Goal: Task Accomplishment & Management: Complete application form

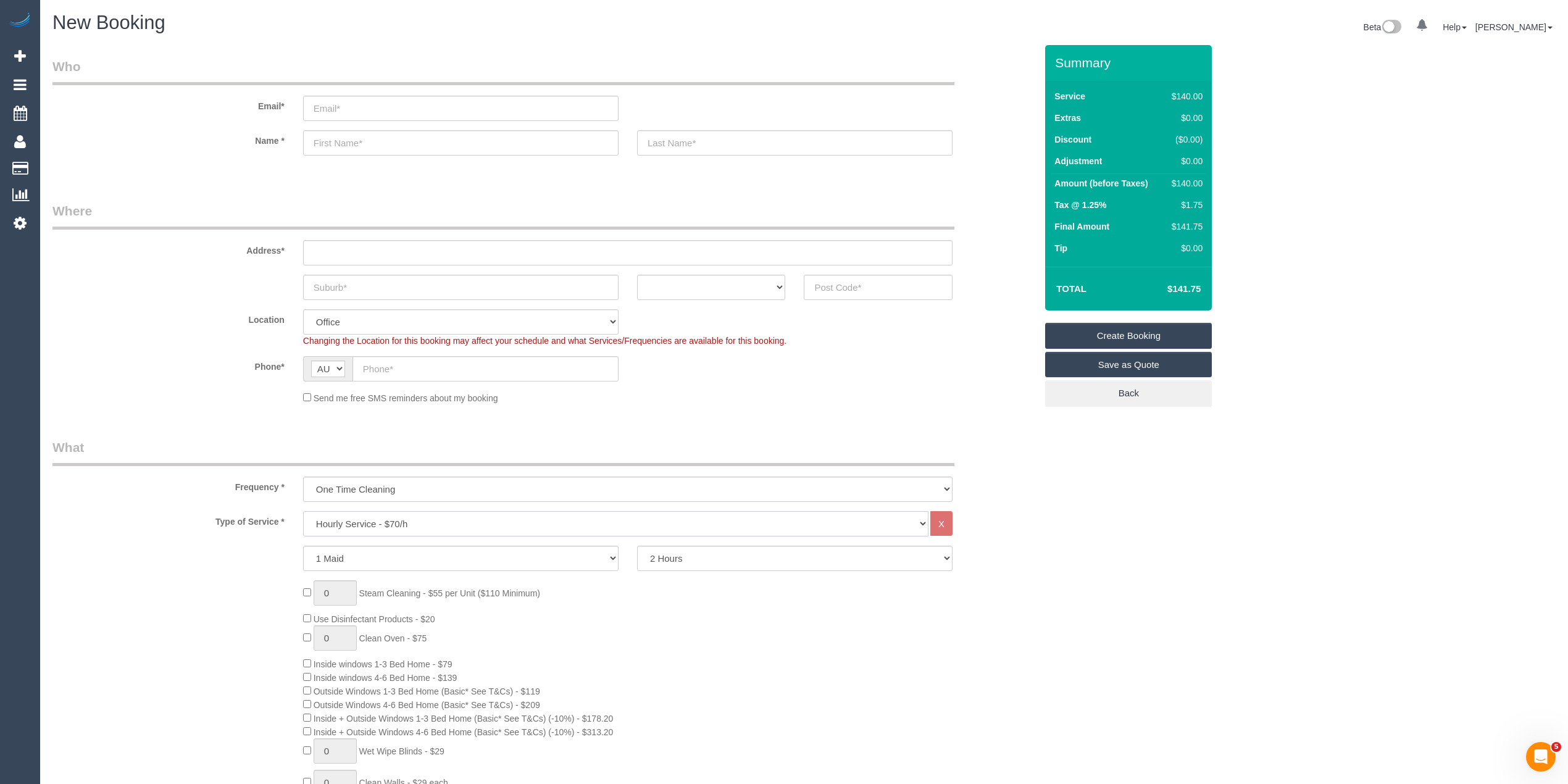
click at [381, 528] on select "Hourly Service - $70/h Hourly Service - $65/h Hourly Service - $60/h Hourly Ser…" at bounding box center [616, 524] width 625 height 26
select select "211"
click at [303, 511] on select "Hourly Service - $70/h Hourly Service - $65/h Hourly Service - $60/h Hourly Ser…" at bounding box center [616, 524] width 625 height 26
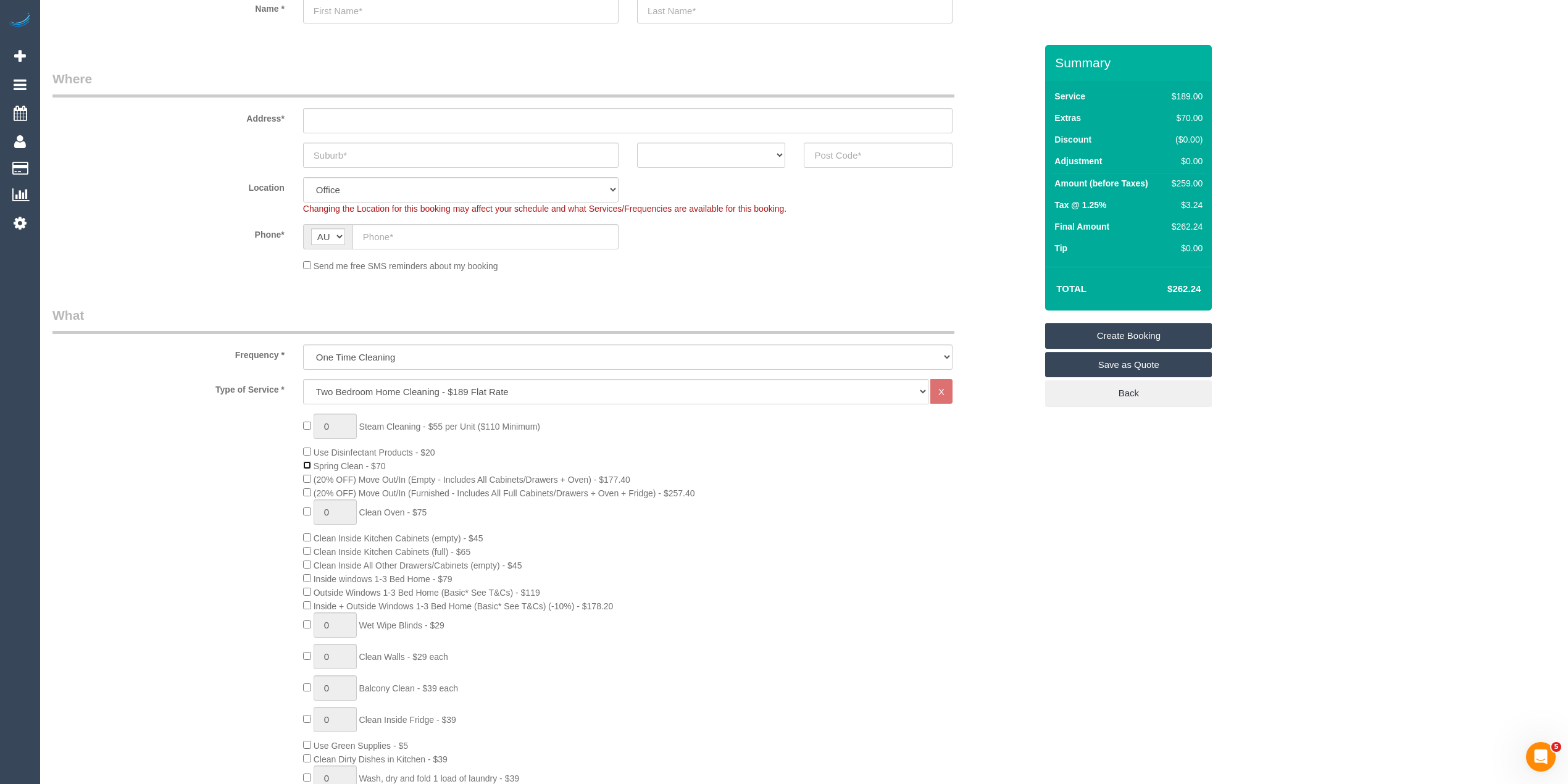
scroll to position [411, 0]
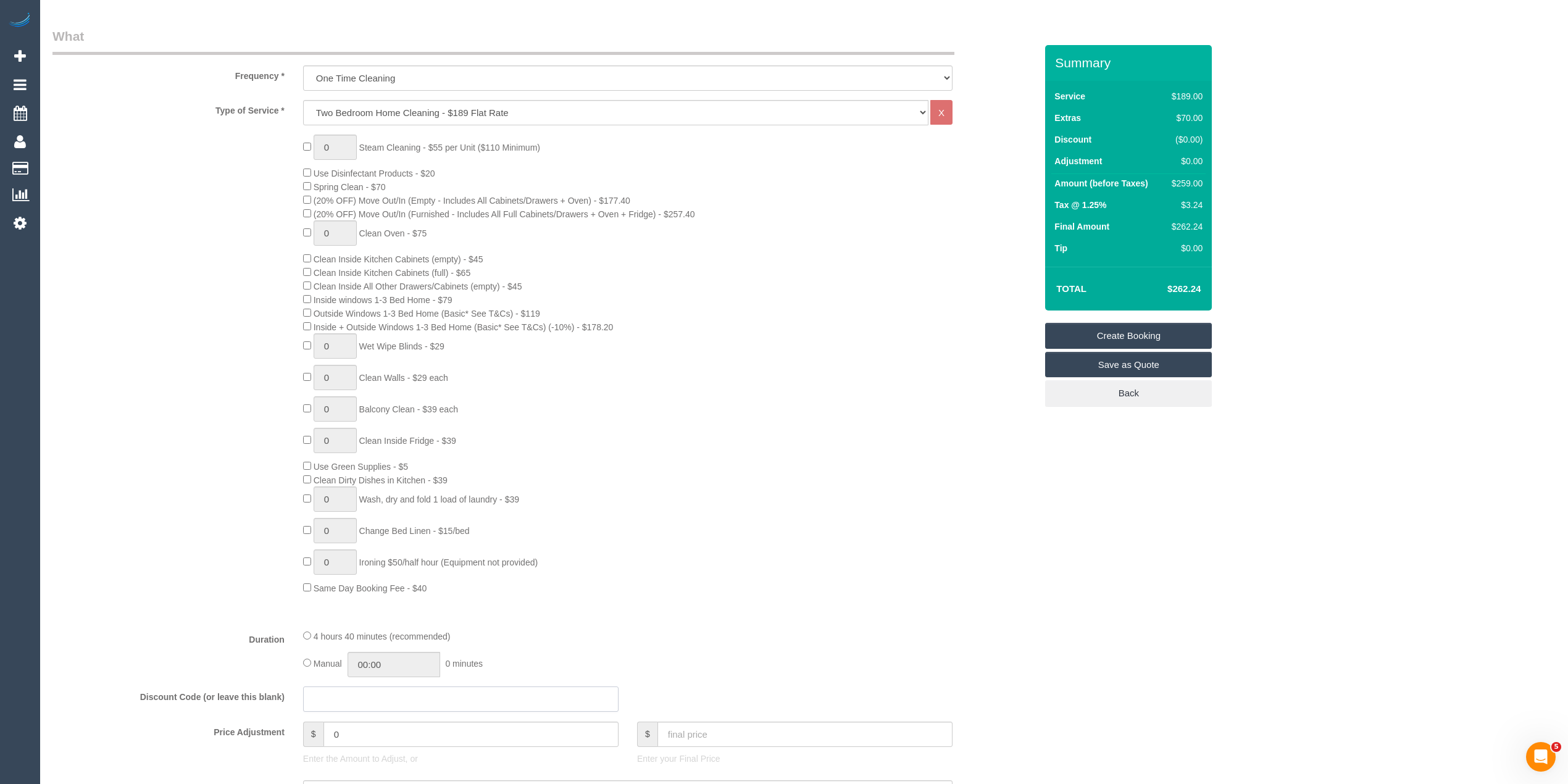
click at [342, 704] on input "text" at bounding box center [461, 699] width 315 height 26
type input "LOCAL402024"
click at [1057, 553] on div "Who Email* Name * Where Address* ACT [GEOGRAPHIC_DATA] NT [GEOGRAPHIC_DATA] SA …" at bounding box center [804, 753] width 1503 height 2239
click at [1188, 179] on div "$219.00" at bounding box center [1185, 183] width 37 height 12
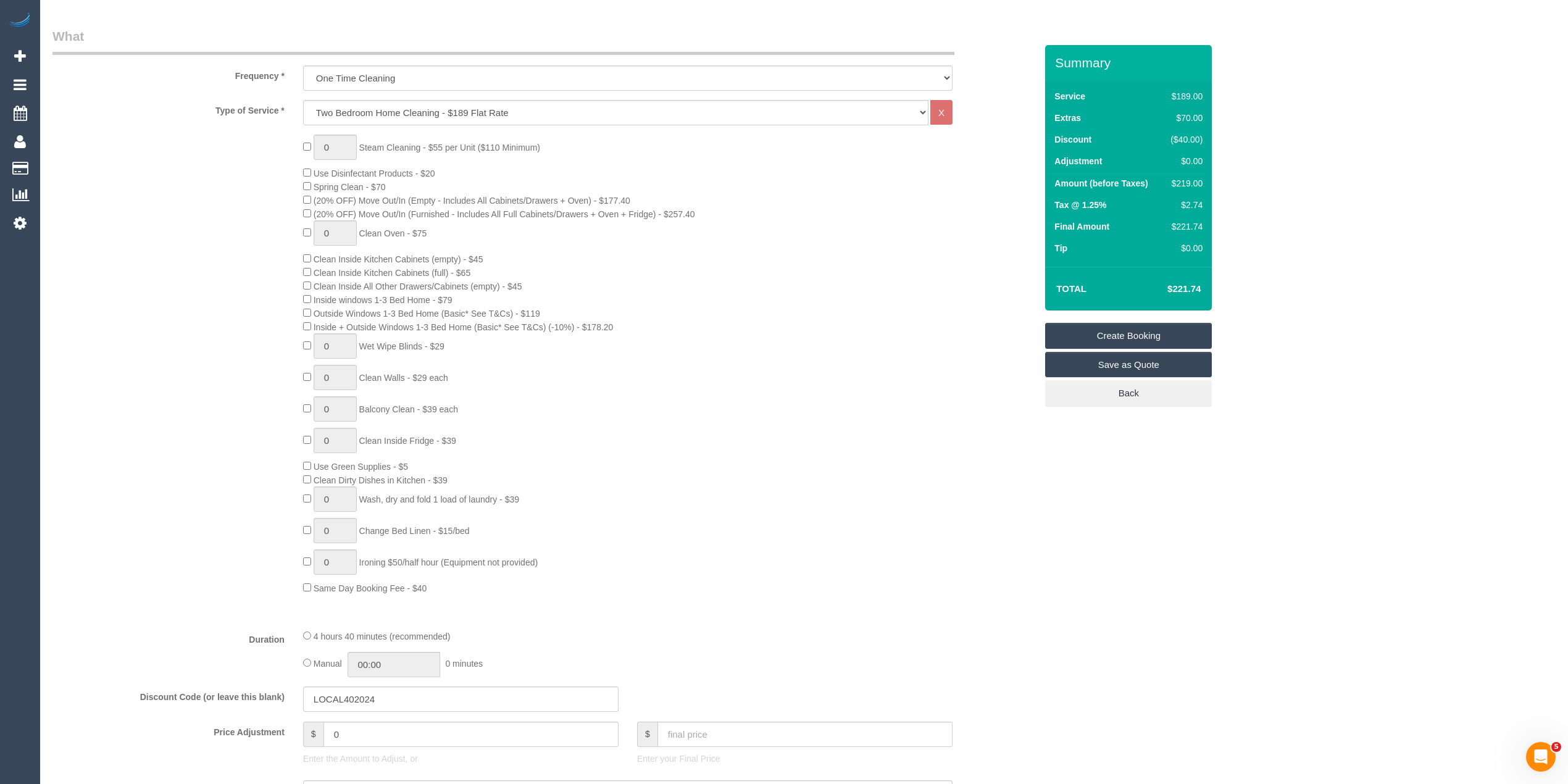
copy div "219.00"
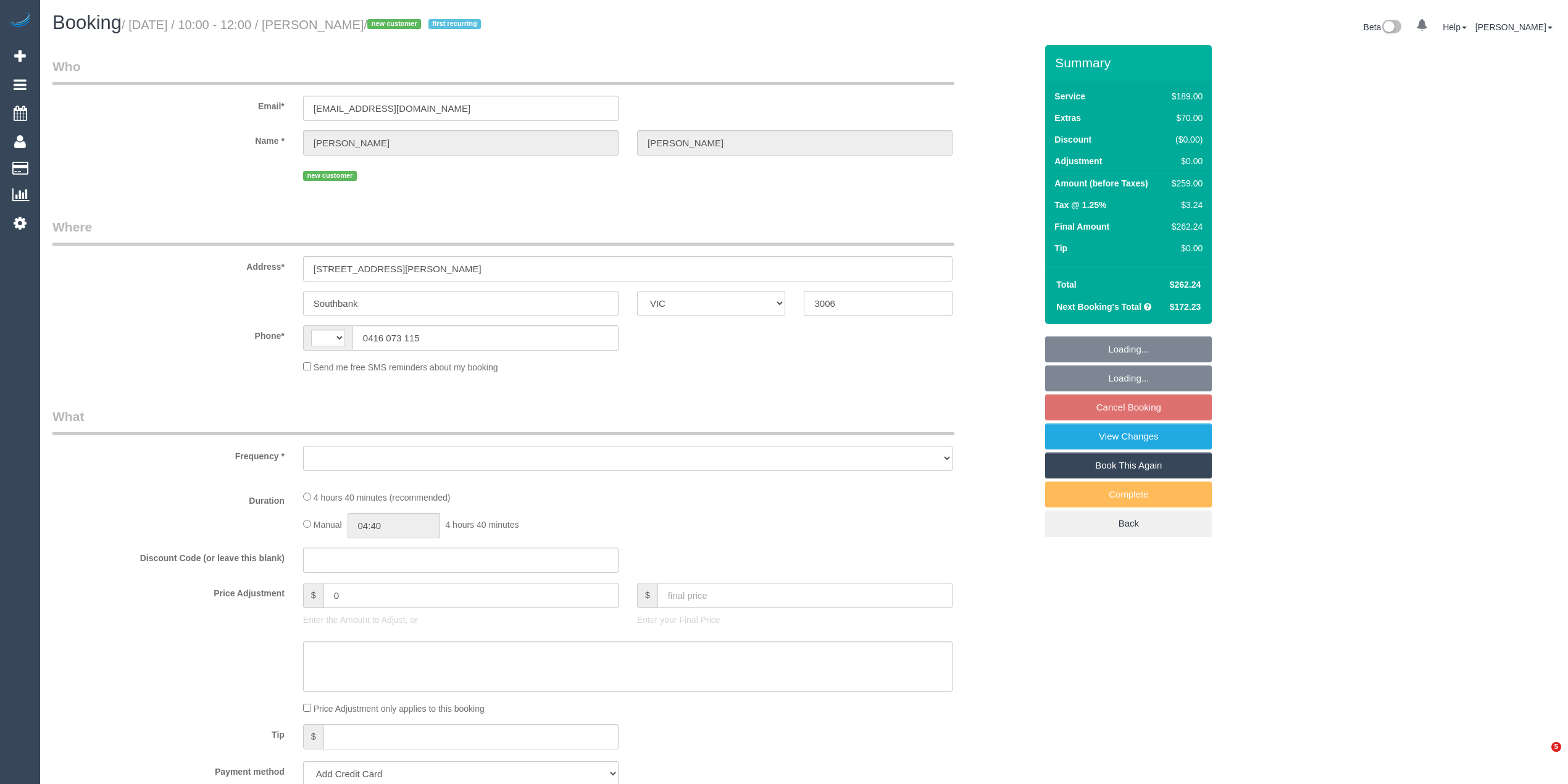
select select "VIC"
select select "object:289"
select select "string:stripe-pm_1SIL8e2GScqysDRVbkP9aEJL"
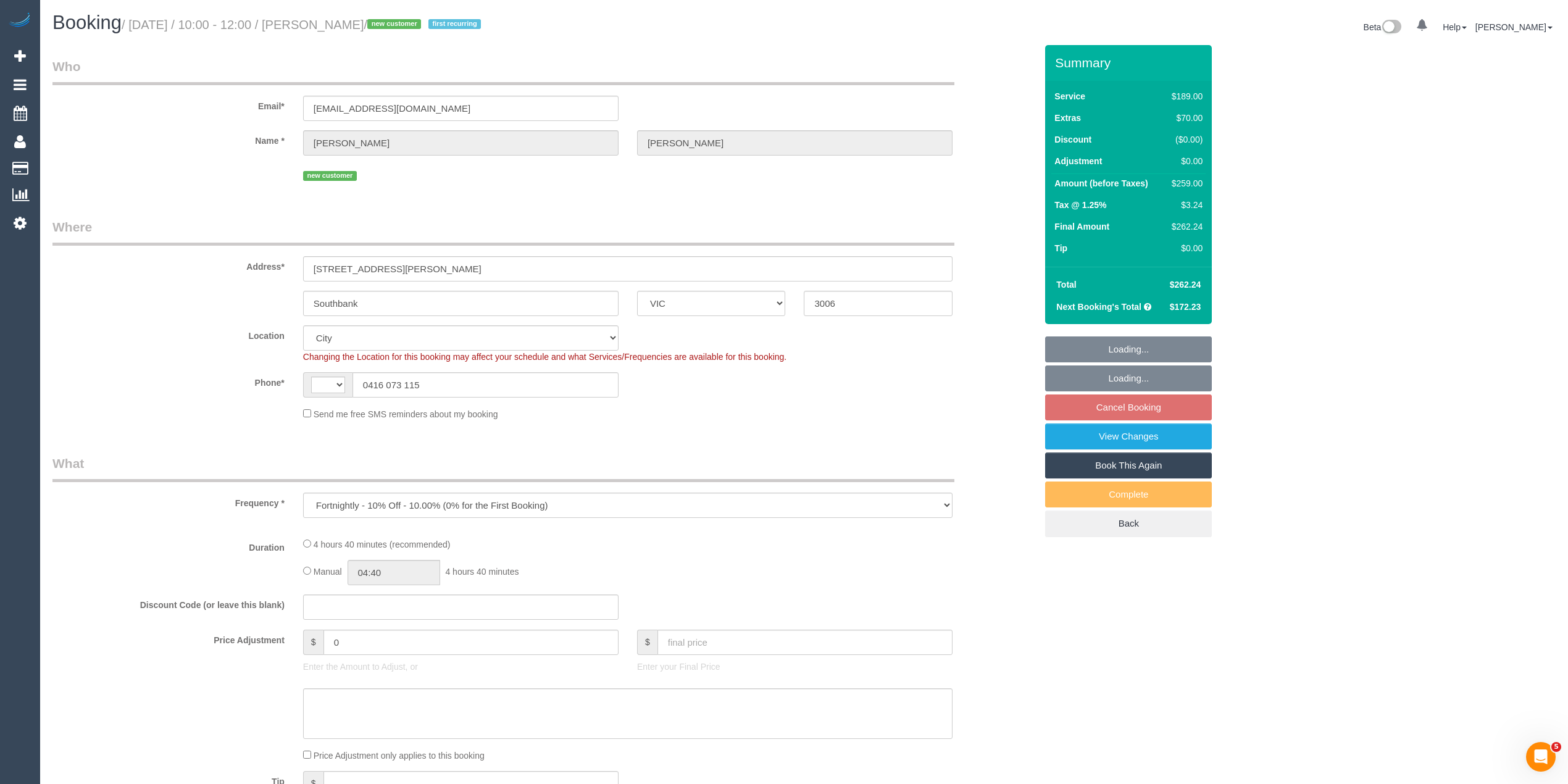
select select "string:AU"
select select "spot3"
select select "number:27"
select select "number:14"
select select "number:20"
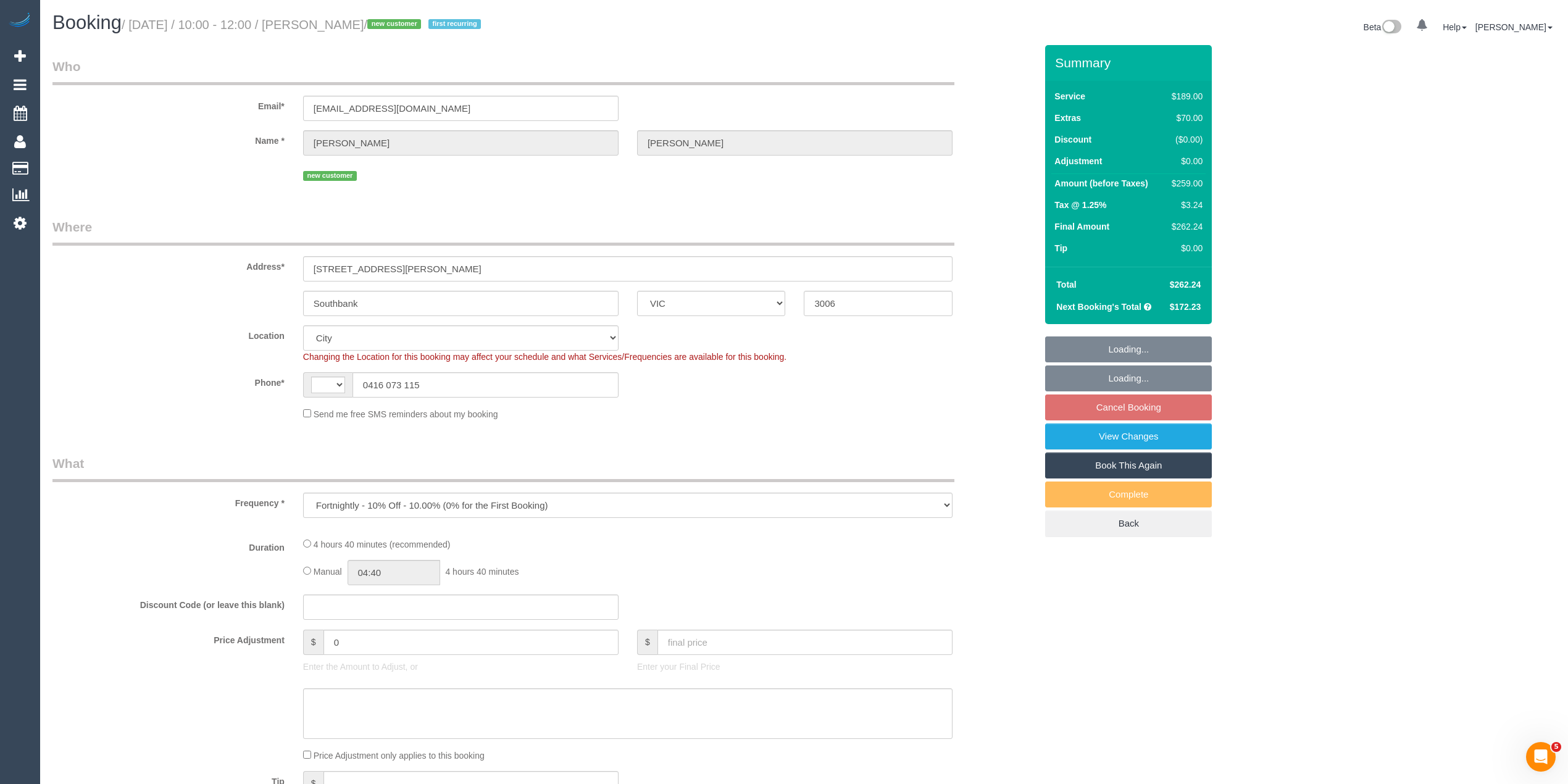
select select "number:24"
select select "number:34"
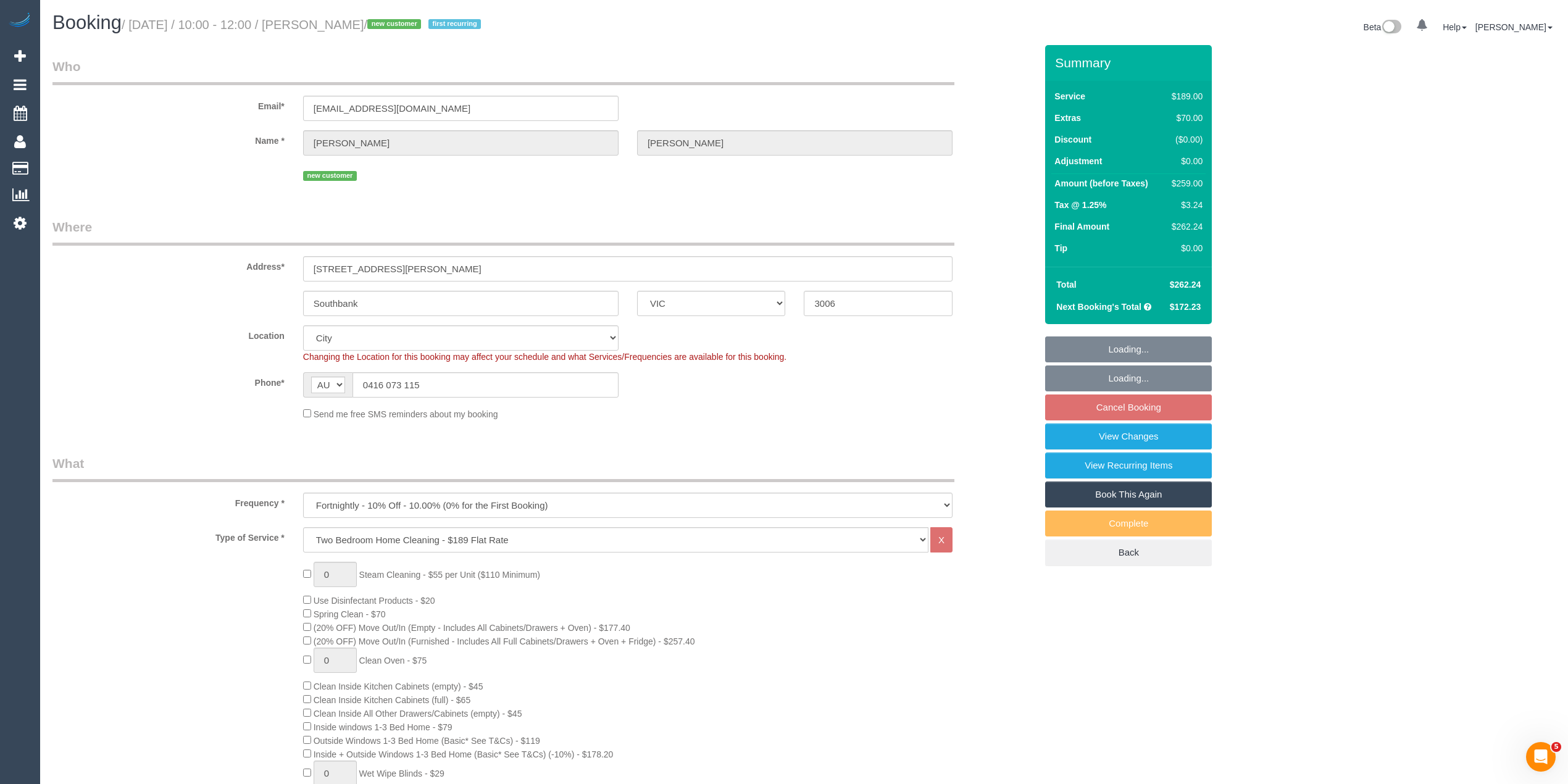
select select "object:694"
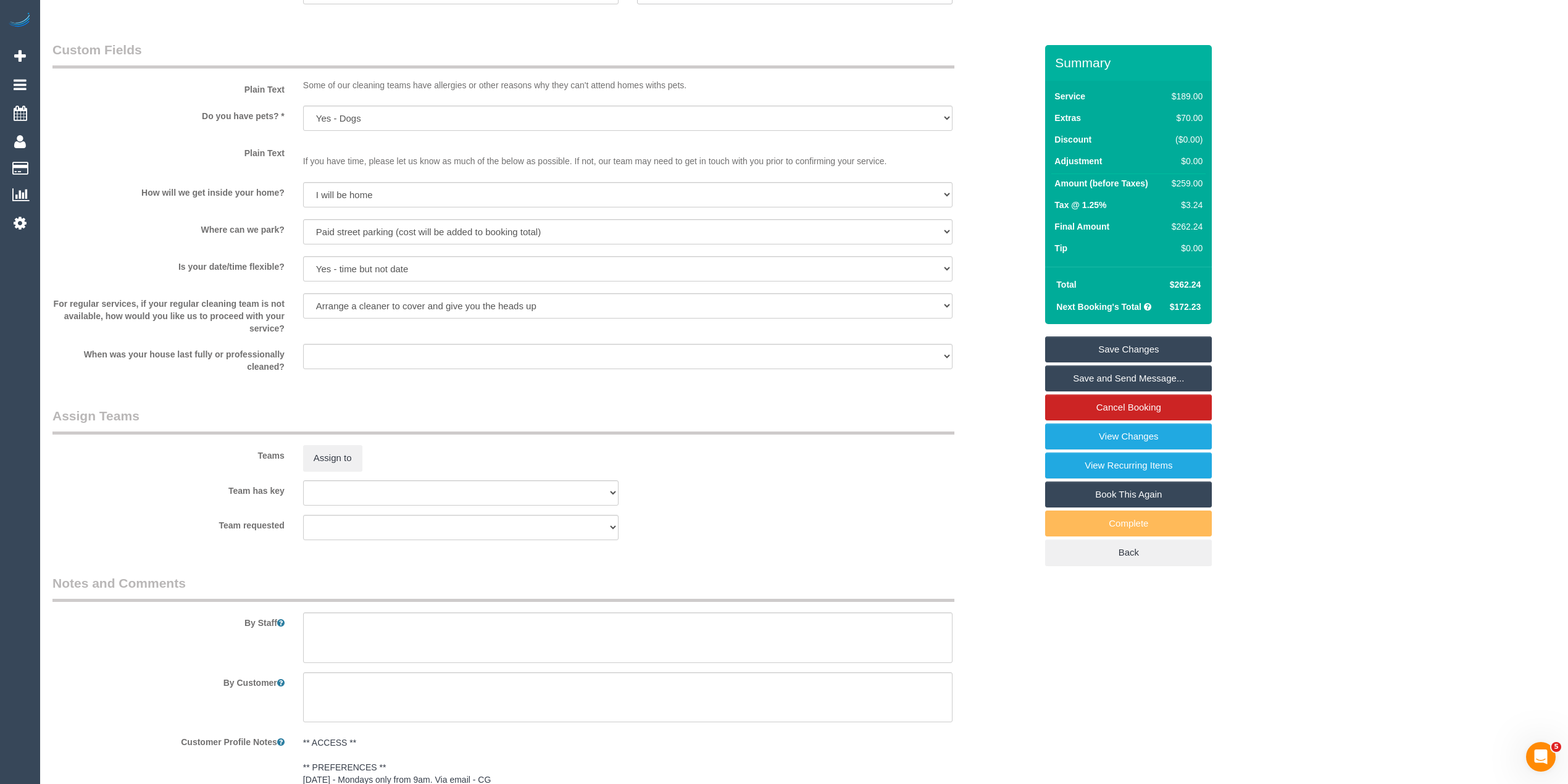
scroll to position [1737, 0]
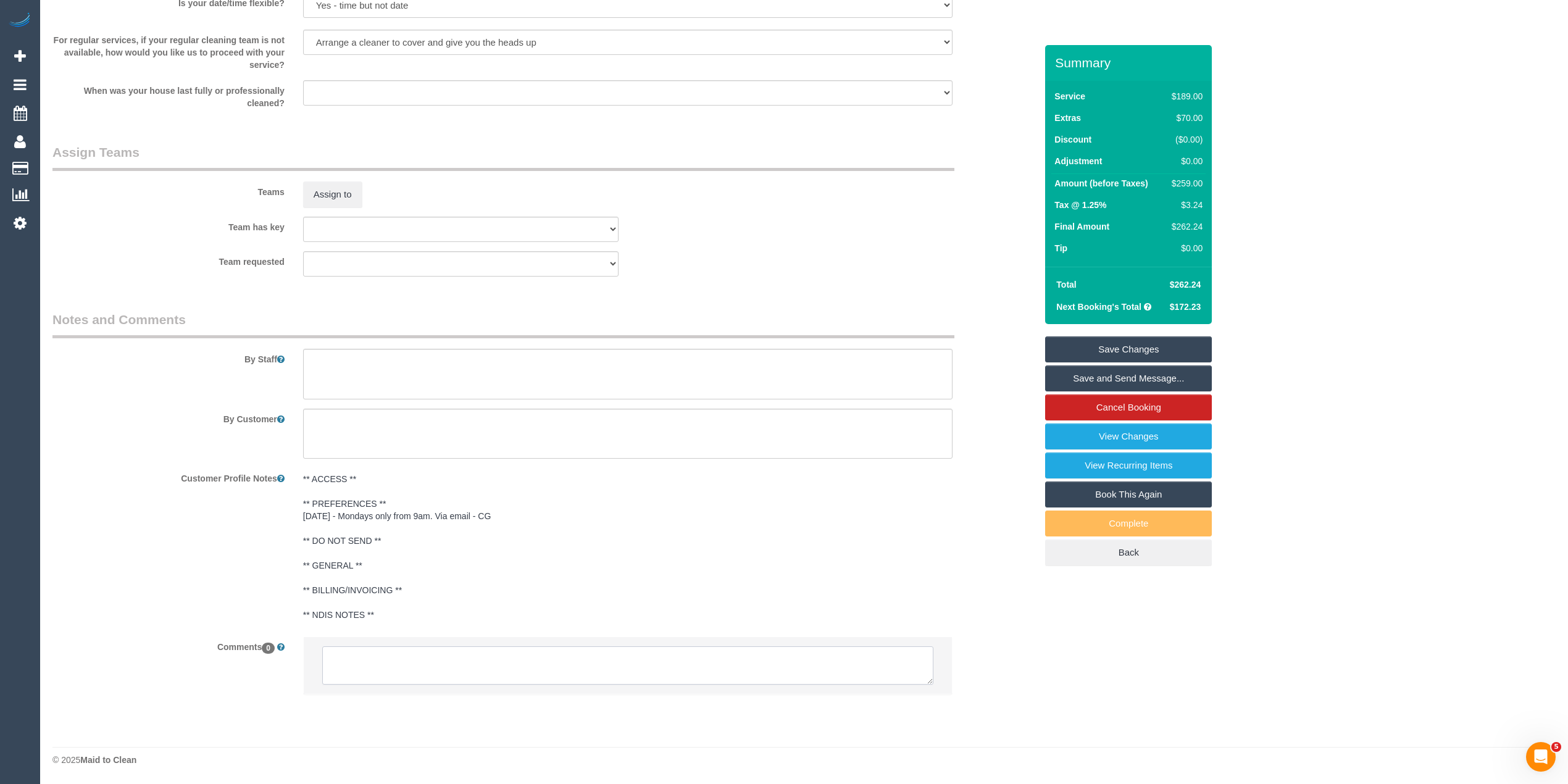
click at [468, 662] on textarea at bounding box center [628, 665] width 611 height 38
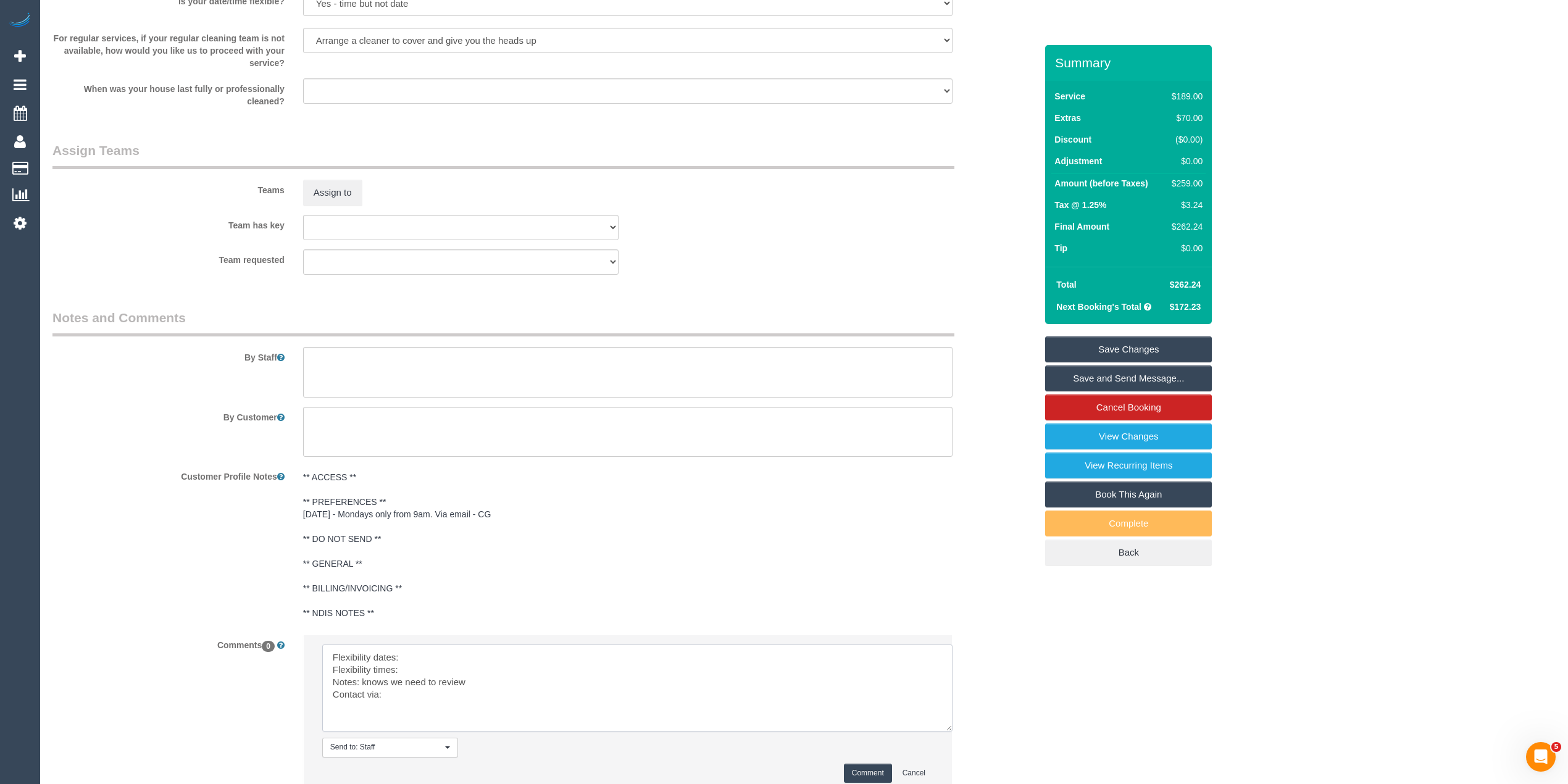
drag, startPoint x: 924, startPoint y: 677, endPoint x: 946, endPoint y: 734, distance: 61.1
click at [946, 731] on textarea at bounding box center [637, 687] width 630 height 87
click at [440, 655] on textarea at bounding box center [638, 691] width 633 height 94
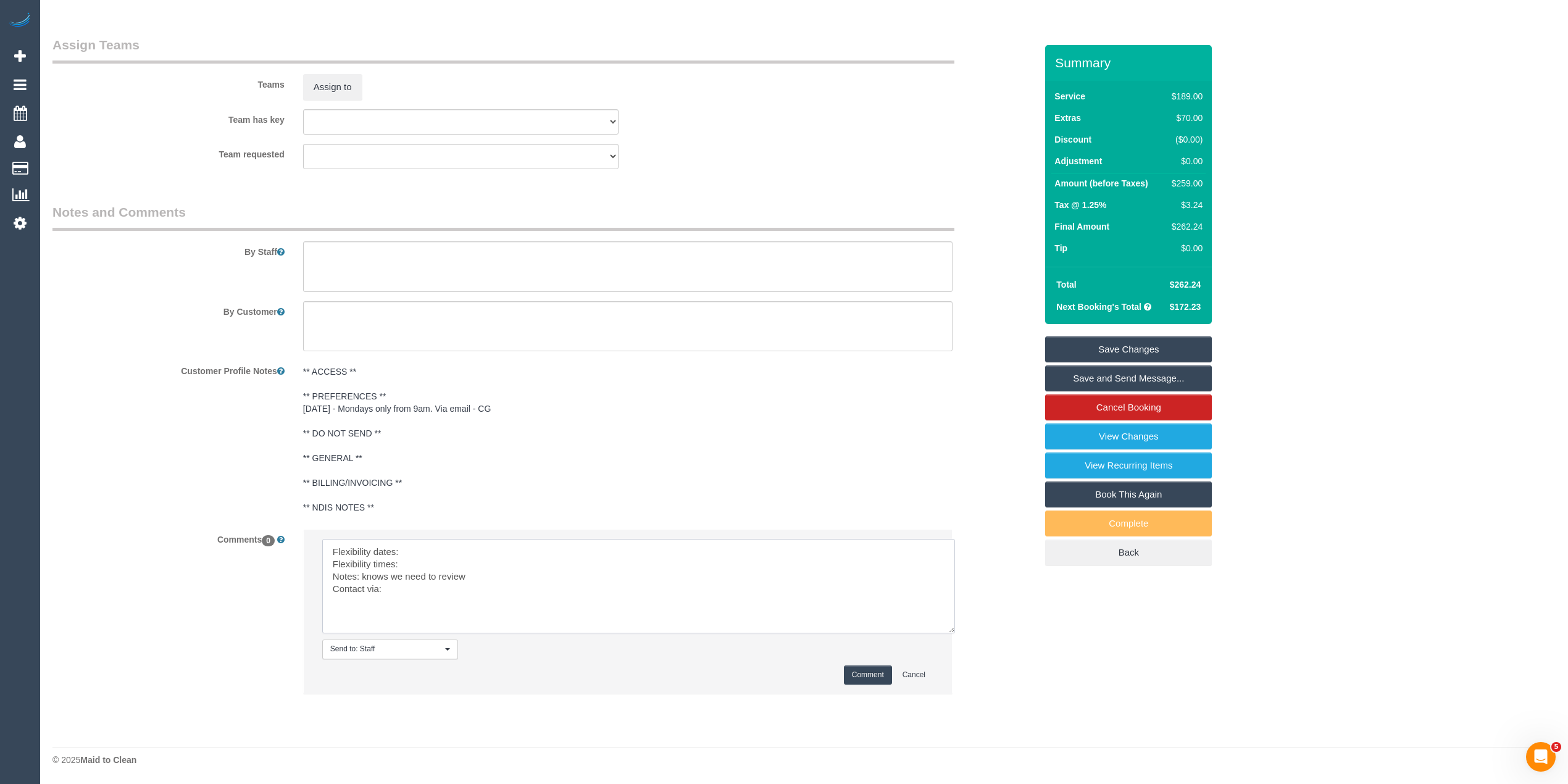
scroll to position [1844, 0]
click at [435, 545] on textarea at bounding box center [638, 586] width 633 height 94
click at [430, 560] on textarea at bounding box center [638, 586] width 633 height 94
click at [425, 586] on textarea at bounding box center [638, 586] width 633 height 94
type textarea "Flexibility dates: Mondays only Flexibility times: after 9am Notes: knows we ne…"
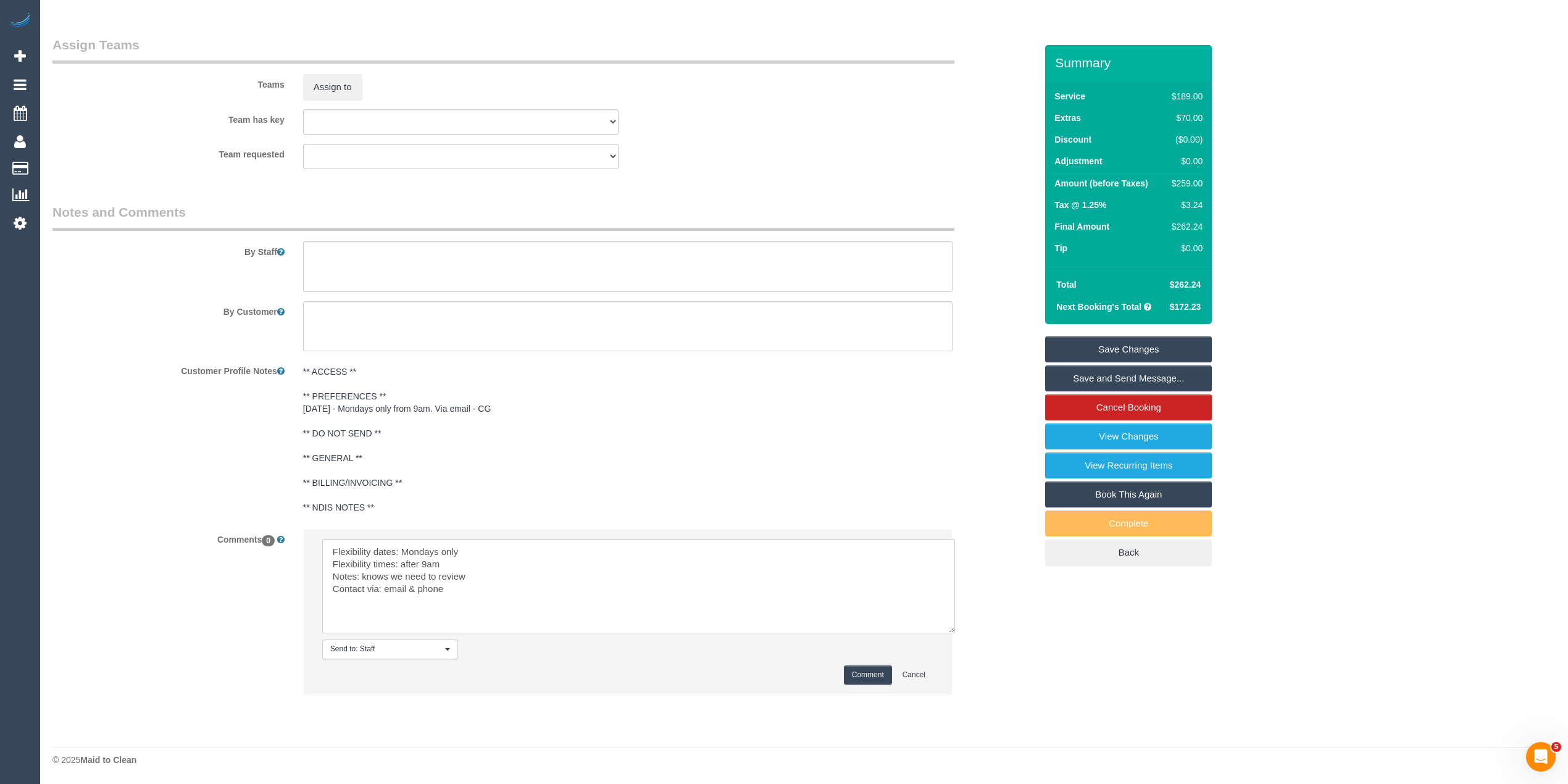
click at [872, 670] on button "Comment" at bounding box center [868, 675] width 48 height 19
click at [358, 245] on textarea at bounding box center [628, 266] width 649 height 50
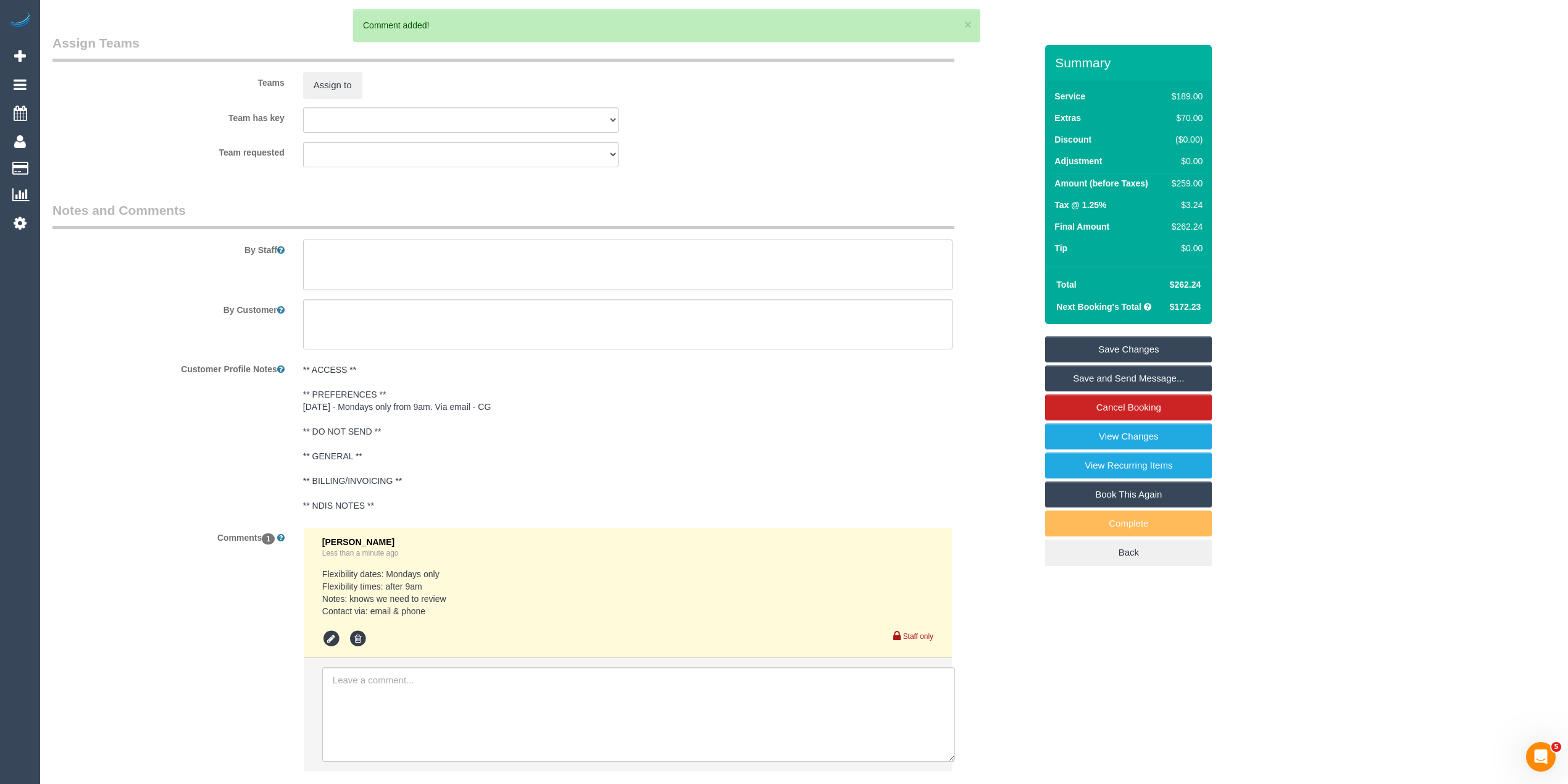
click at [358, 245] on textarea at bounding box center [628, 264] width 649 height 50
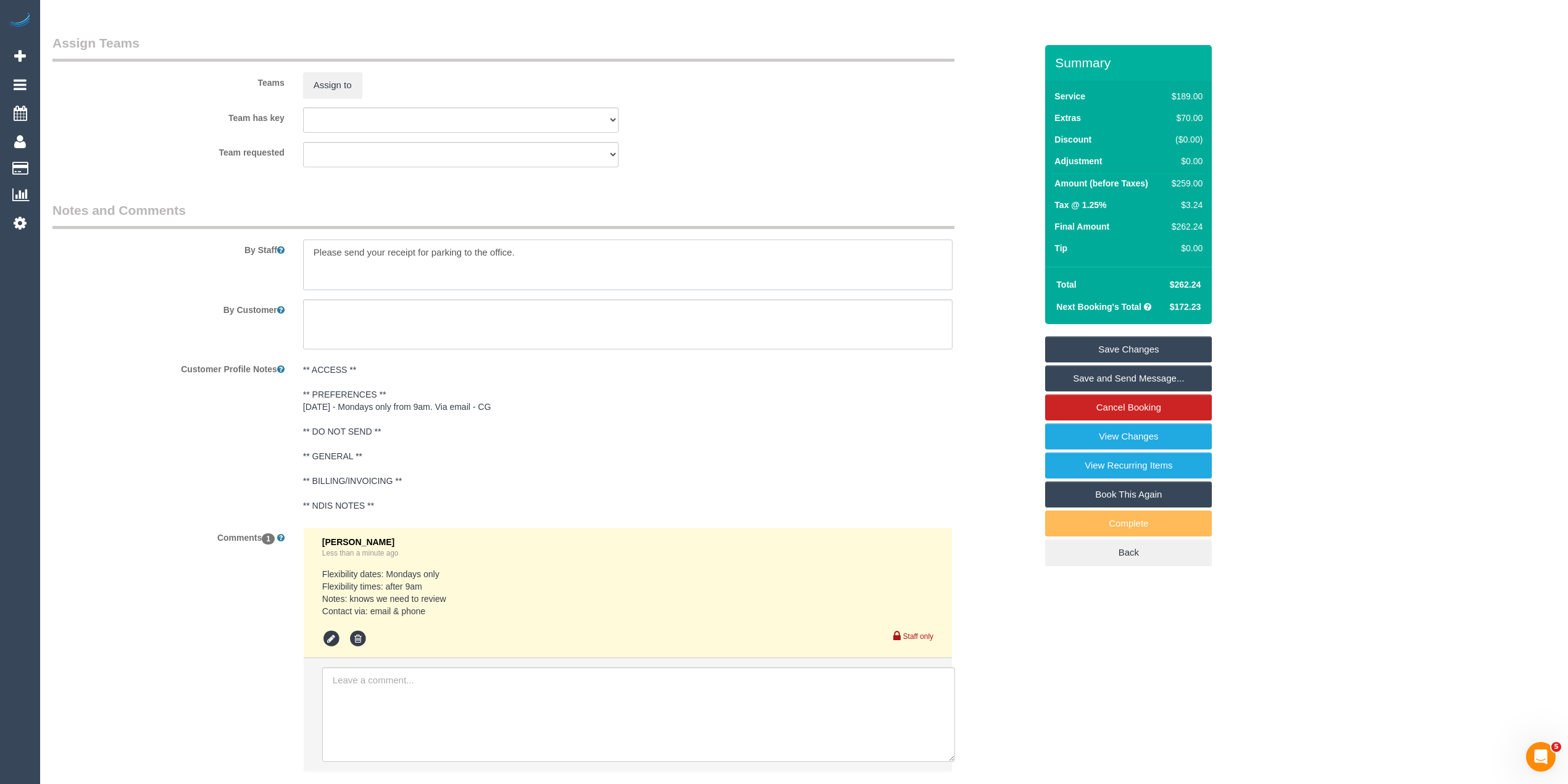
type textarea "Please send your receipt for parking to the office."
click at [1135, 344] on link "Save Changes" at bounding box center [1128, 349] width 167 height 26
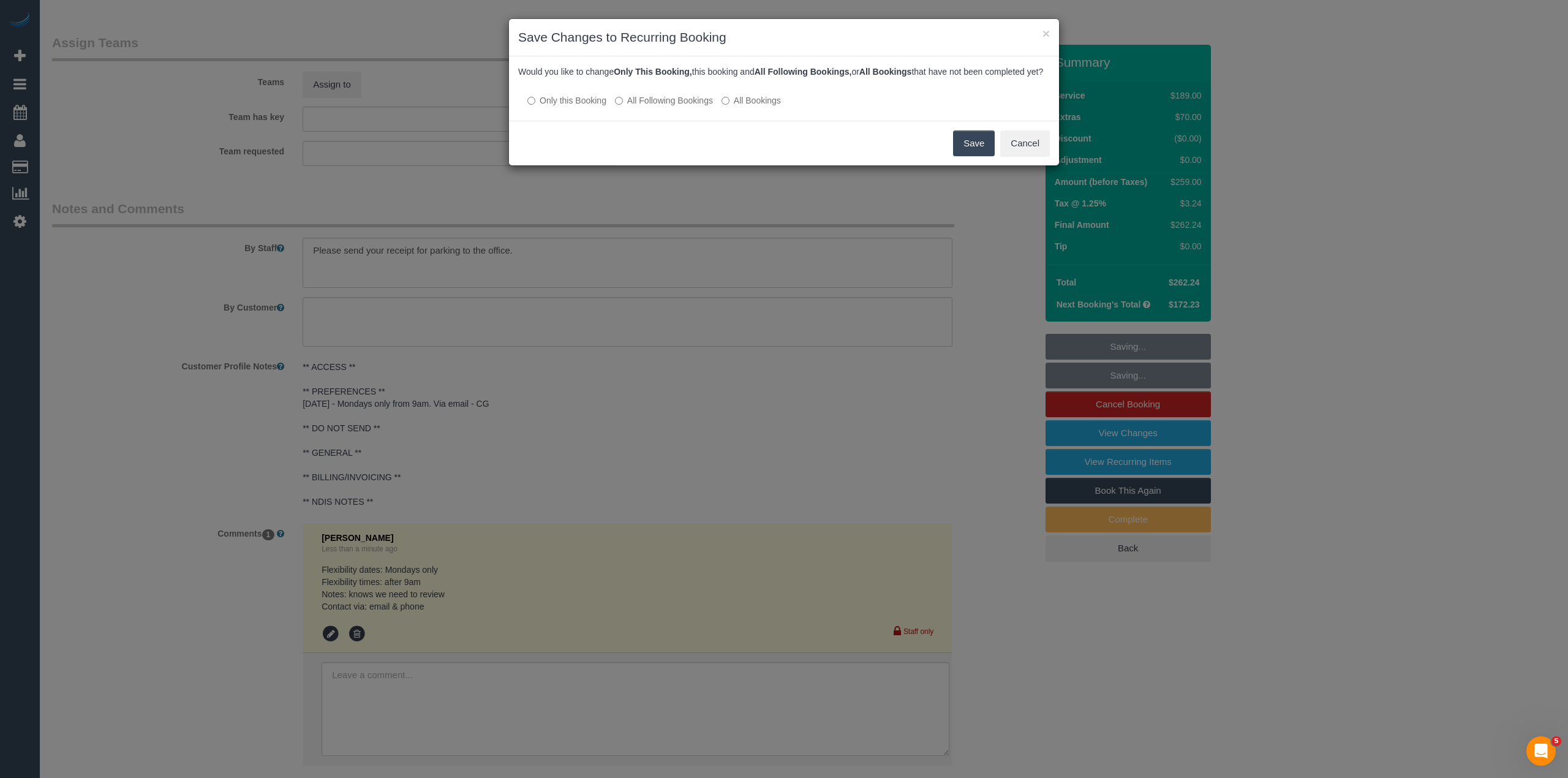
click at [973, 154] on button "Save" at bounding box center [973, 143] width 42 height 26
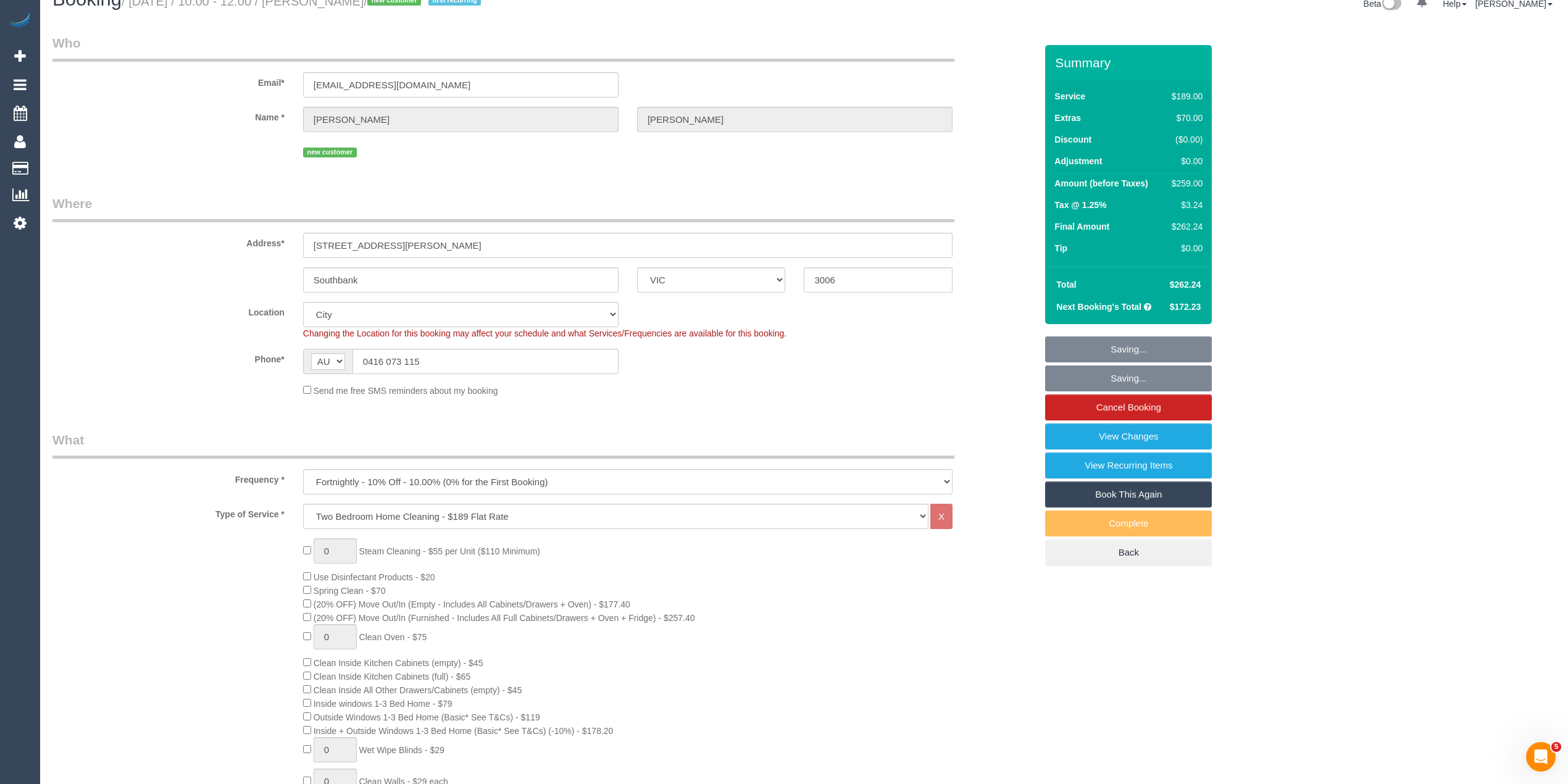
scroll to position [0, 0]
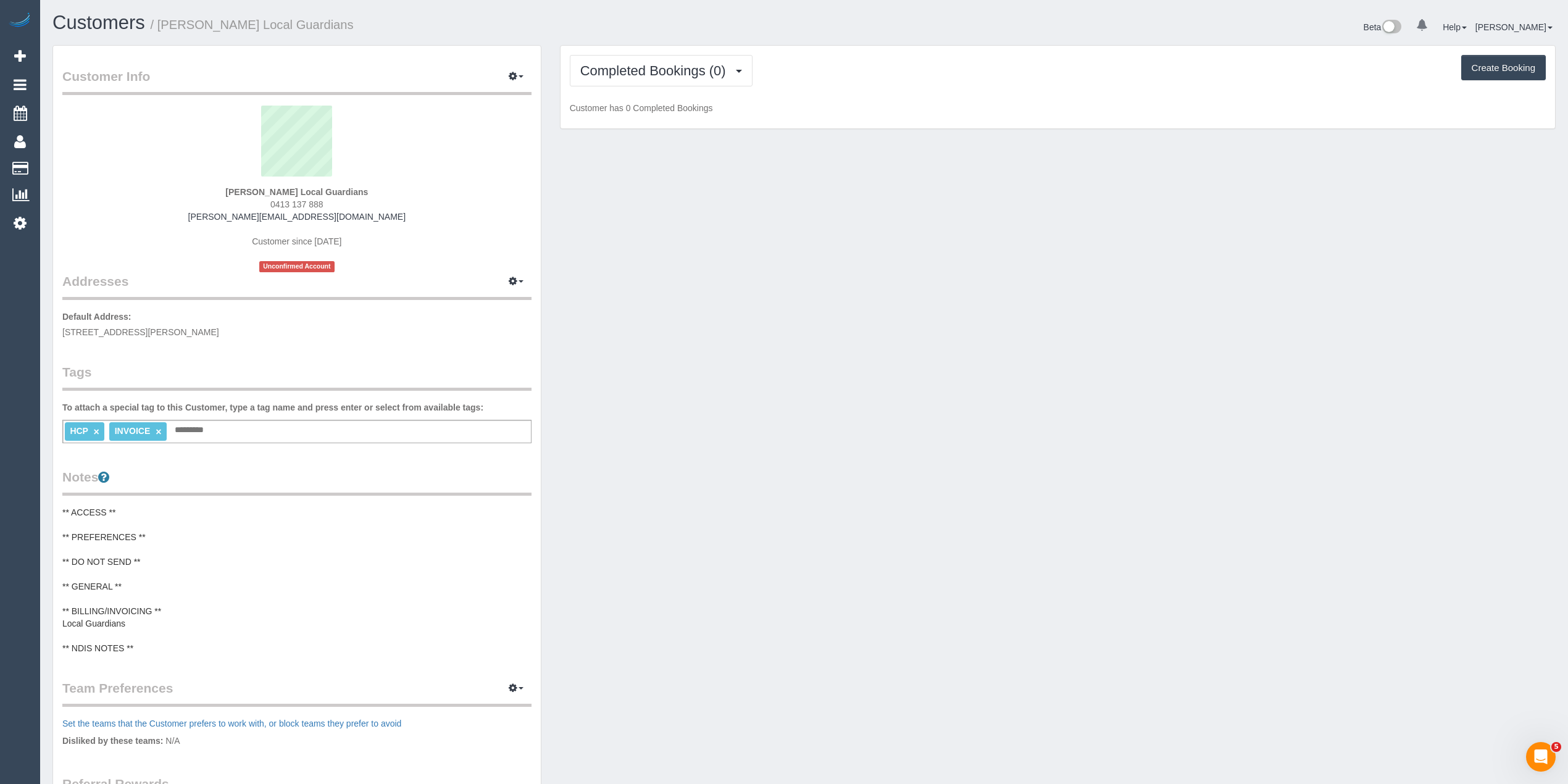
click at [121, 623] on pre "** ACCESS ** ** PREFERENCES ** ** DO NOT SEND ** ** GENERAL ** ** BILLING/INVOI…" at bounding box center [297, 580] width 469 height 148
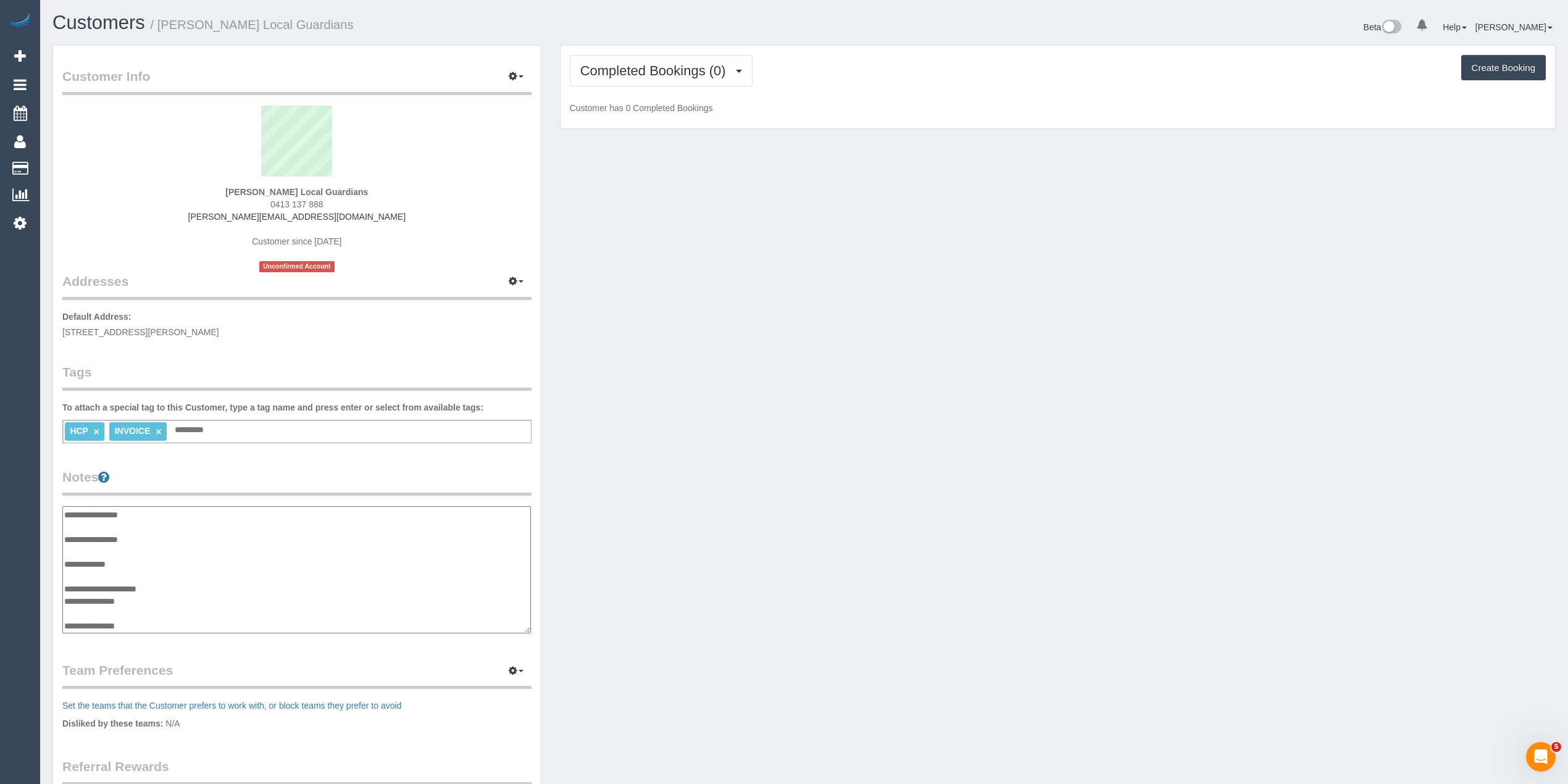
click at [129, 587] on textarea "**********" at bounding box center [297, 570] width 469 height 128
drag, startPoint x: 121, startPoint y: 600, endPoint x: 64, endPoint y: 597, distance: 57.1
click at [64, 597] on textarea "**********" at bounding box center [297, 570] width 469 height 128
type textarea "**********"
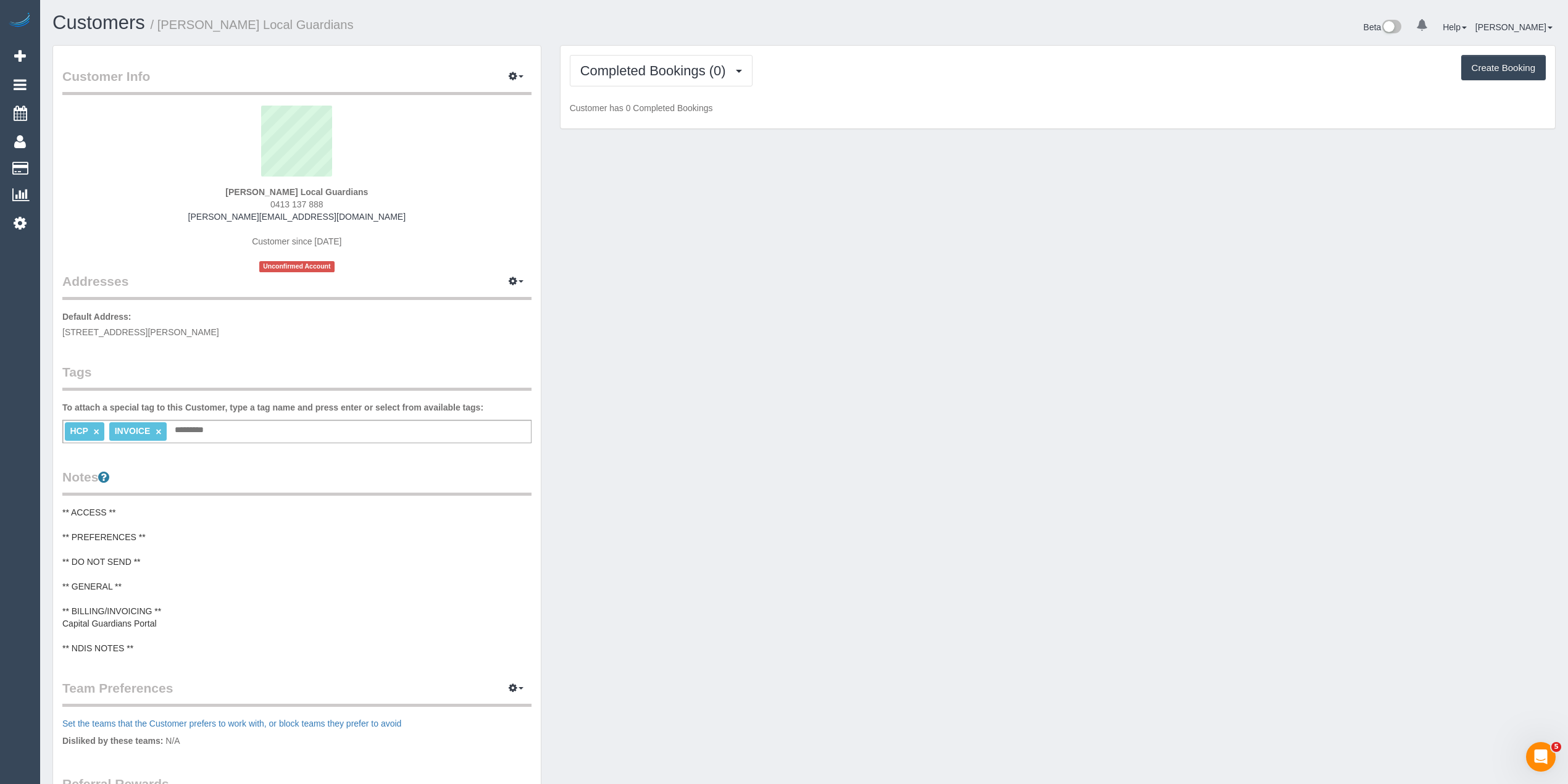
click at [231, 425] on div "HCP × INVOICE × Add a tag" at bounding box center [297, 431] width 469 height 23
click at [159, 432] on link "×" at bounding box center [158, 432] width 6 height 11
click at [159, 432] on div "HCP × Add a tag" at bounding box center [297, 431] width 469 height 23
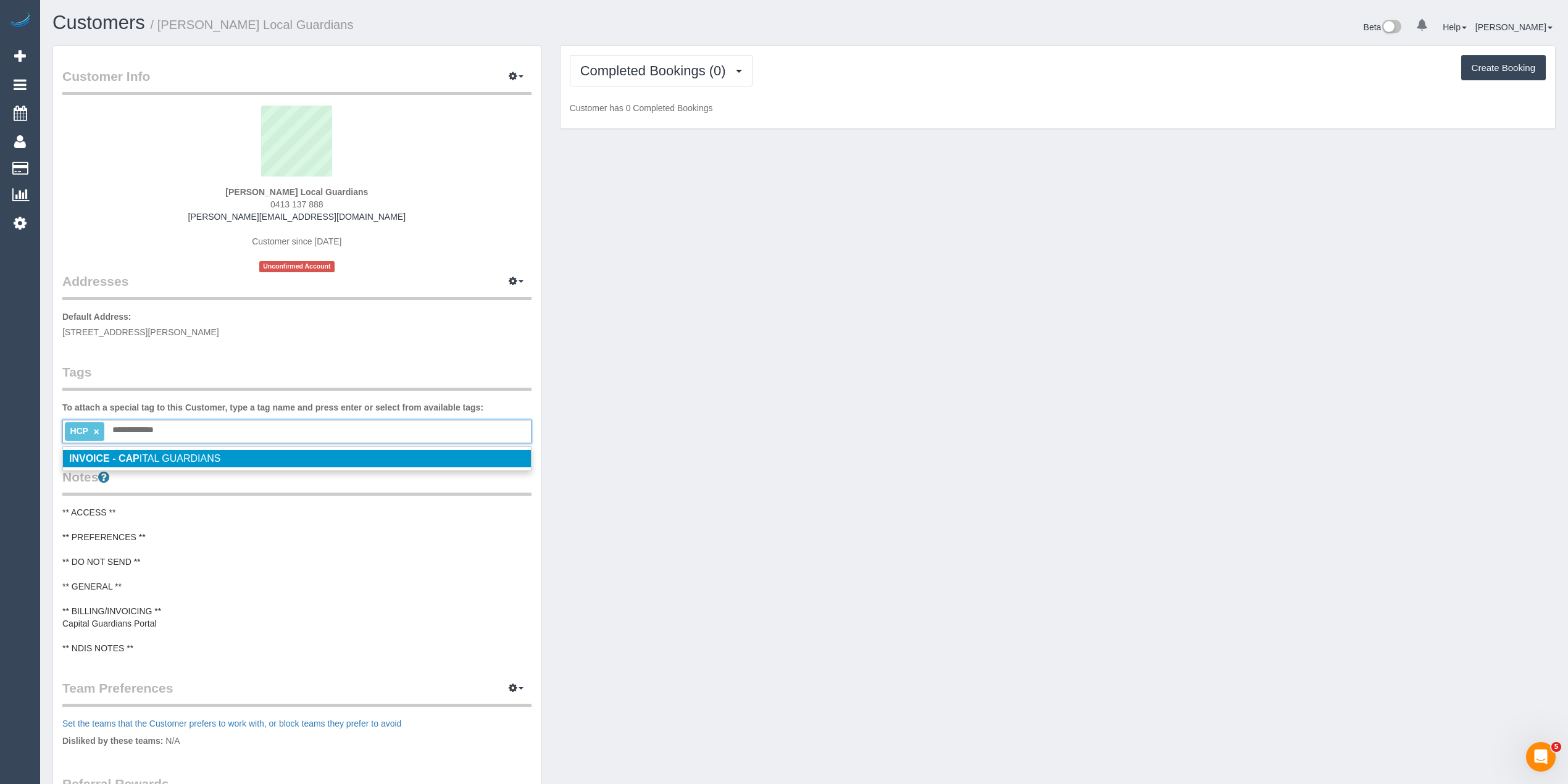
type input "**********"
click at [181, 453] on span "INVOICE - CAP ITAL GUARDIANS" at bounding box center [144, 458] width 151 height 11
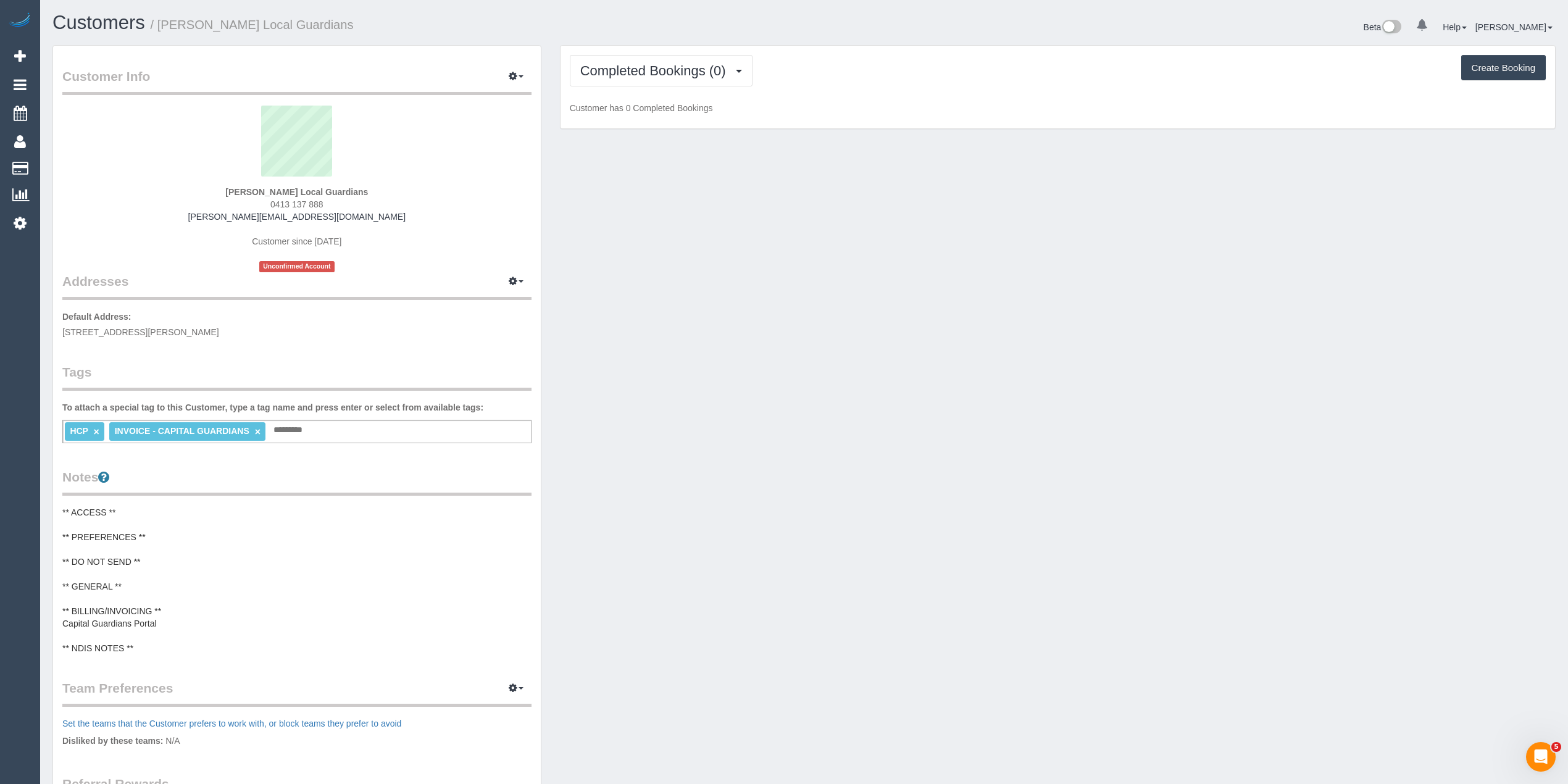
click at [165, 621] on pre "** ACCESS ** ** PREFERENCES ** ** DO NOT SEND ** ** GENERAL ** ** BILLING/INVOI…" at bounding box center [297, 580] width 469 height 148
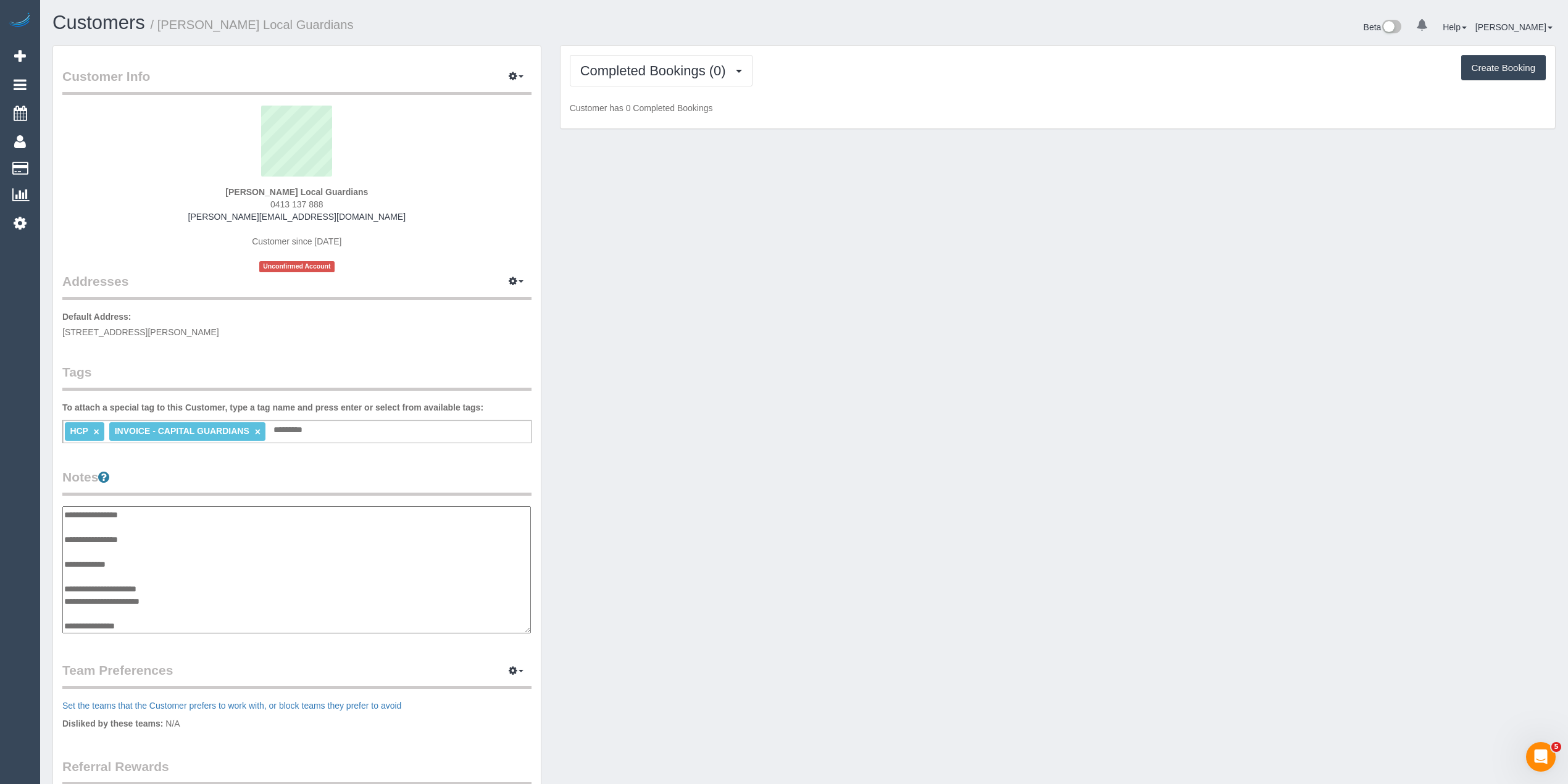
click at [174, 598] on textarea "**********" at bounding box center [297, 570] width 469 height 128
type textarea "**********"
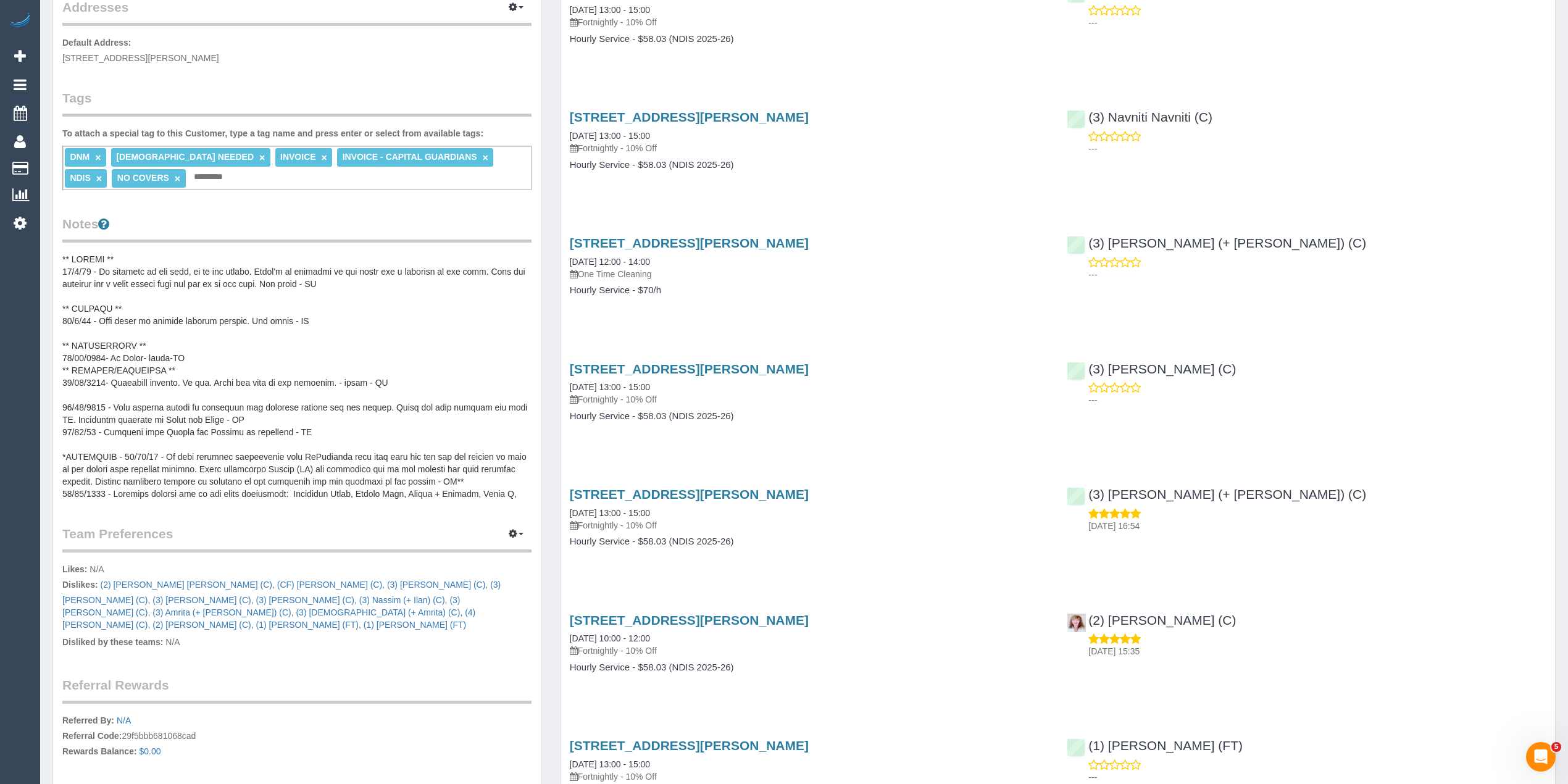
scroll to position [210, 0]
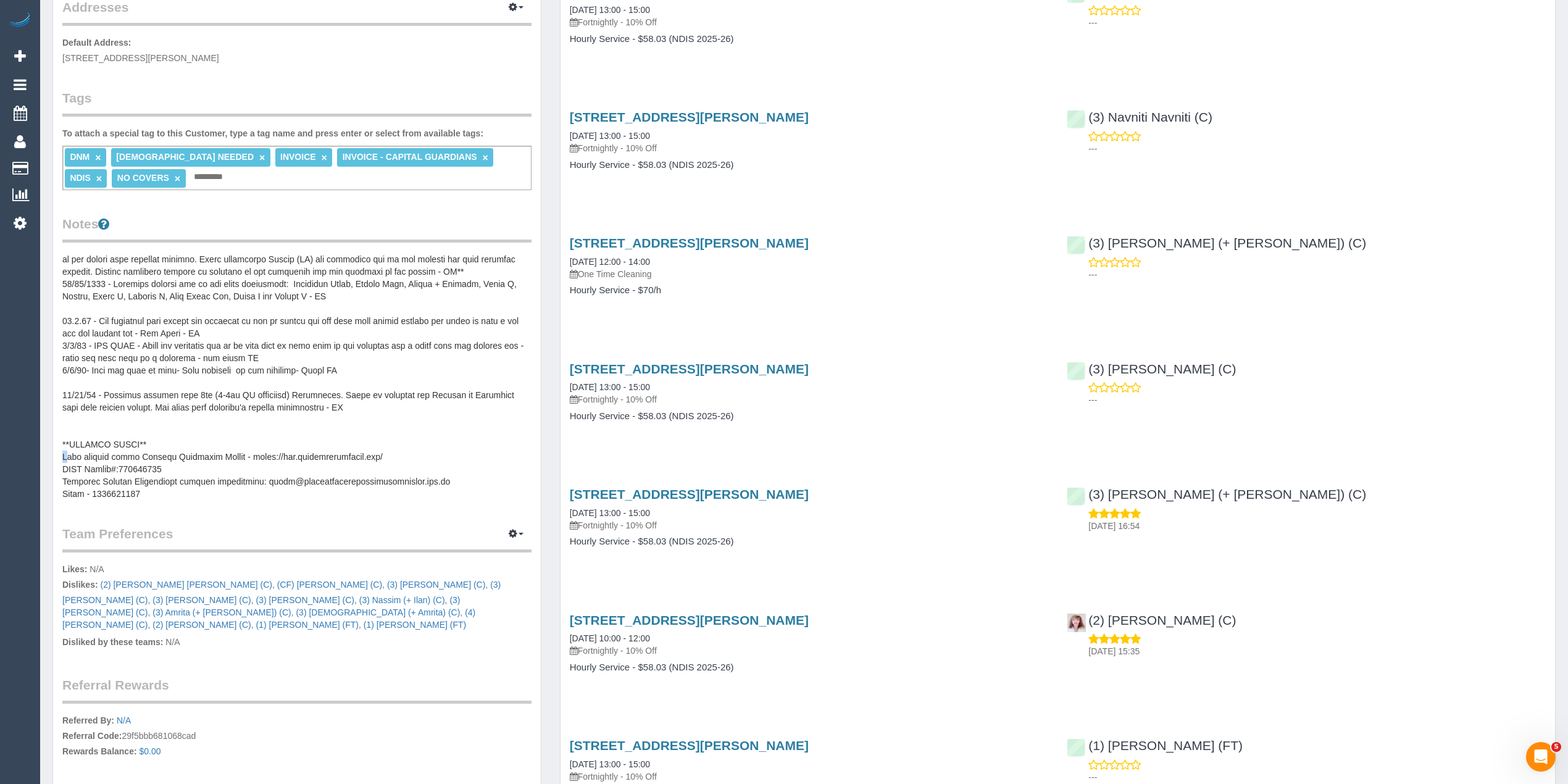
click at [67, 453] on pre at bounding box center [297, 376] width 469 height 247
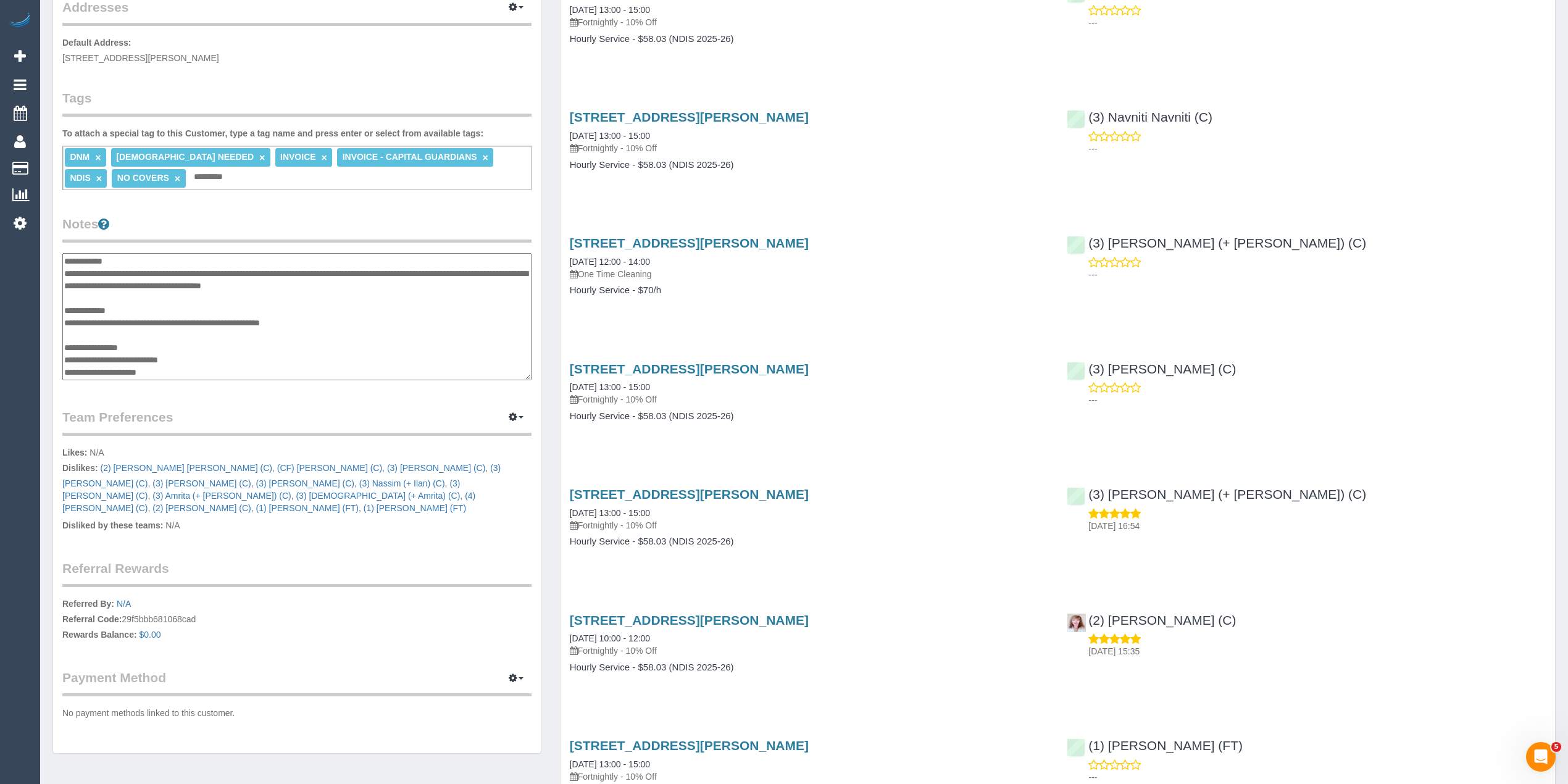
scroll to position [333, 0]
drag, startPoint x: 65, startPoint y: 332, endPoint x: 364, endPoint y: 332, distance: 299.0
click at [364, 332] on textarea at bounding box center [297, 317] width 469 height 128
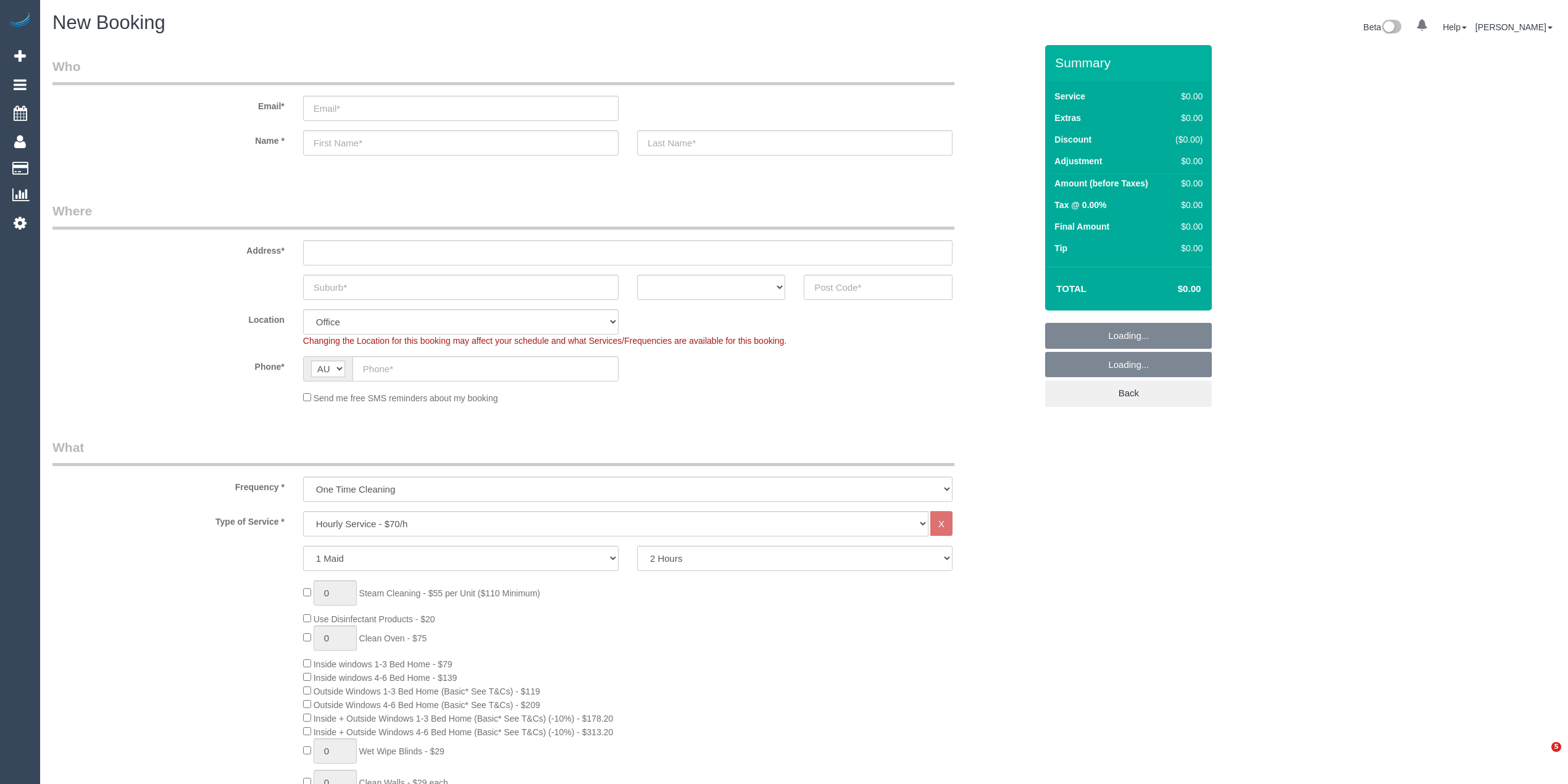
select select "object:825"
click at [349, 523] on select "Hourly Service - $70/h Hourly Service - $65/h Hourly Service - $60/h Hourly Ser…" at bounding box center [616, 524] width 625 height 26
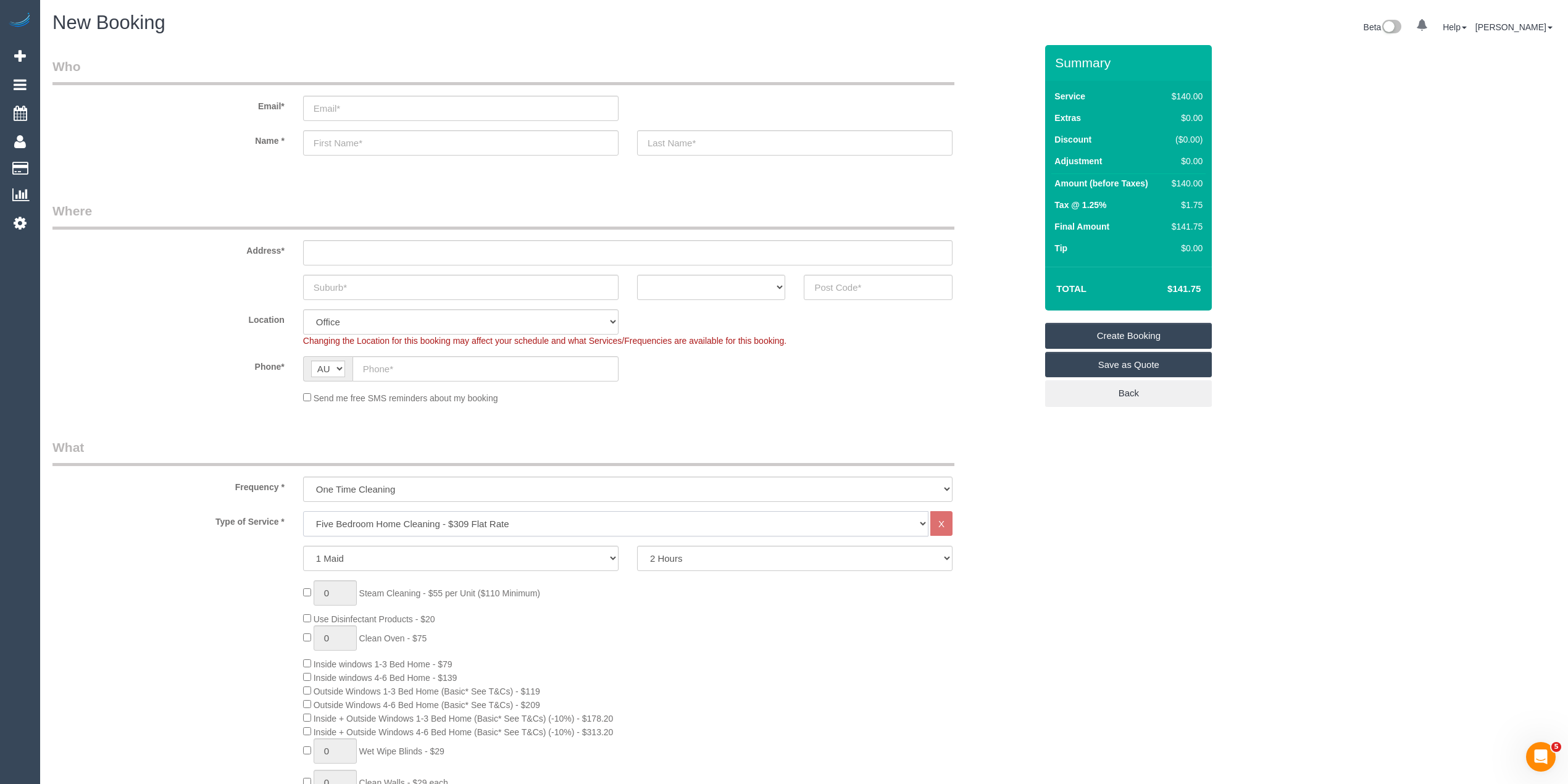
click at [303, 511] on select "Hourly Service - $70/h Hourly Service - $65/h Hourly Service - $60/h Hourly Ser…" at bounding box center [616, 524] width 625 height 26
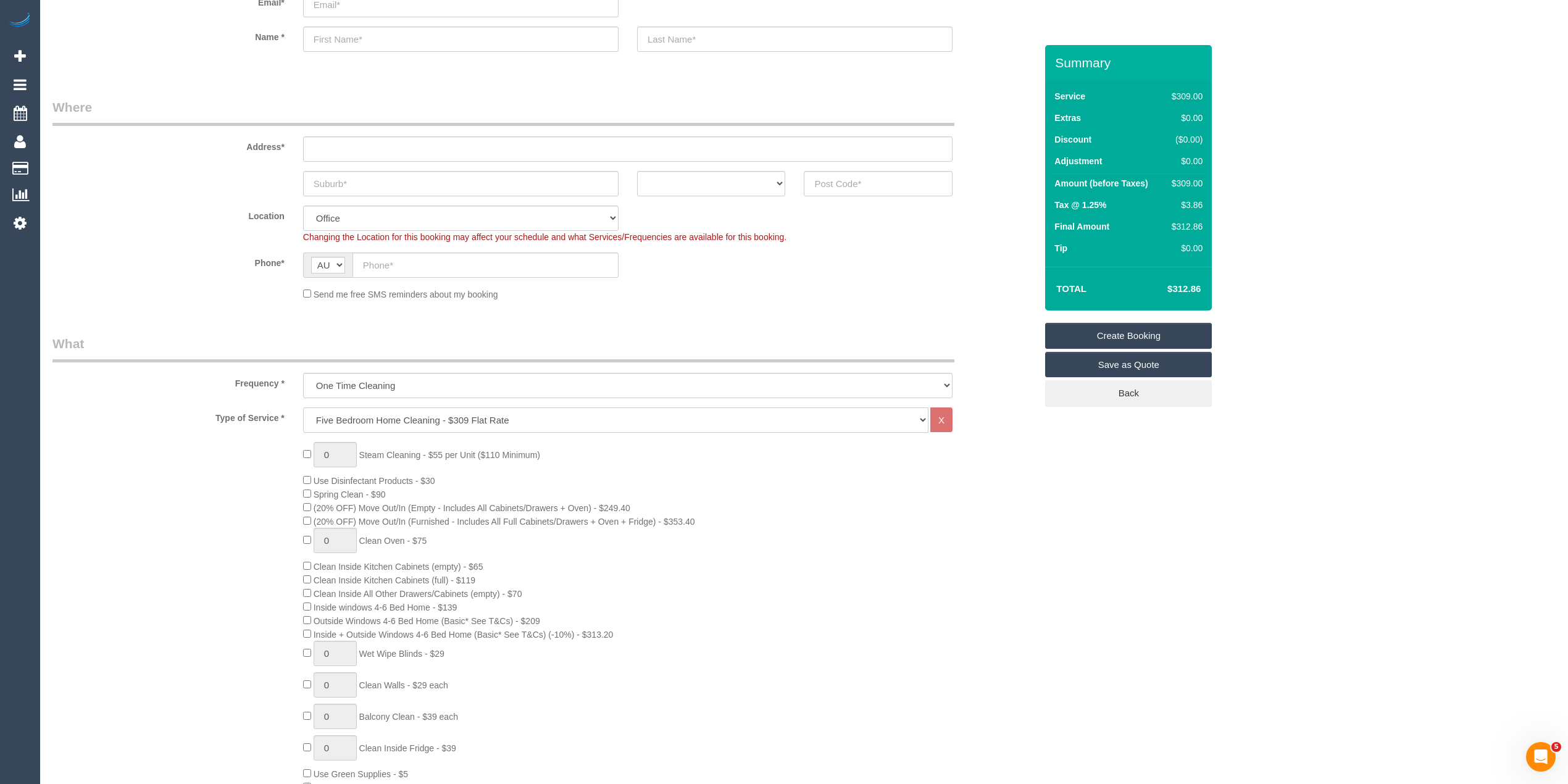
scroll to position [137, 0]
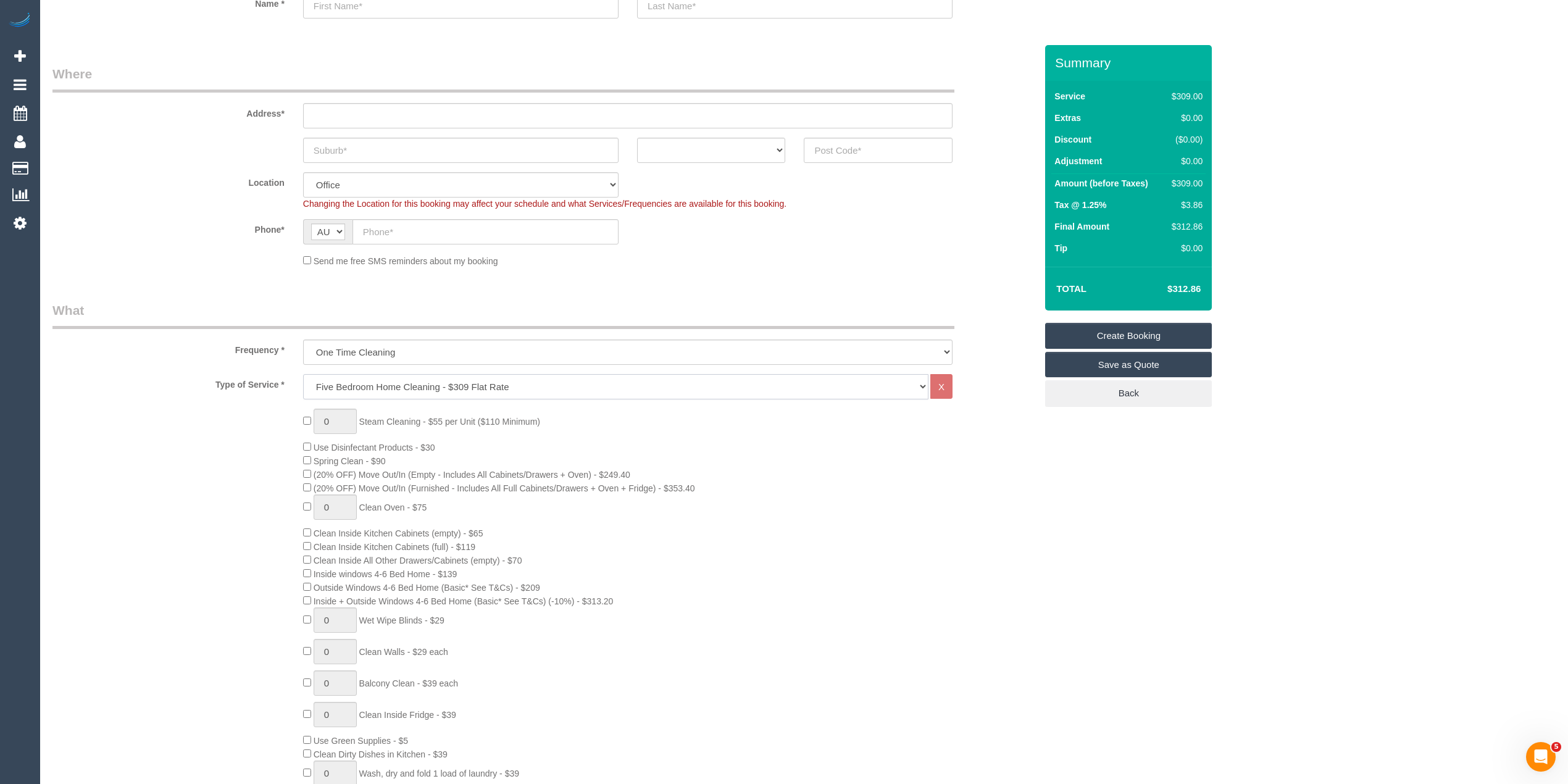
click at [393, 378] on select "Hourly Service - $70/h Hourly Service - $65/h Hourly Service - $60/h Hourly Ser…" at bounding box center [616, 387] width 625 height 26
select select "215"
click at [303, 374] on select "Hourly Service - $70/h Hourly Service - $65/h Hourly Service - $60/h Hourly Ser…" at bounding box center [616, 387] width 625 height 26
click at [238, 555] on div "0 Steam Cleaning - $55 per Unit ($110 Minimum) Use Disinfectant Products - $30 …" at bounding box center [544, 638] width 1002 height 460
click at [223, 489] on div "0 Steam Cleaning - $55 per Unit ($110 Minimum) Use Disinfectant Products - $30 …" at bounding box center [544, 638] width 1002 height 460
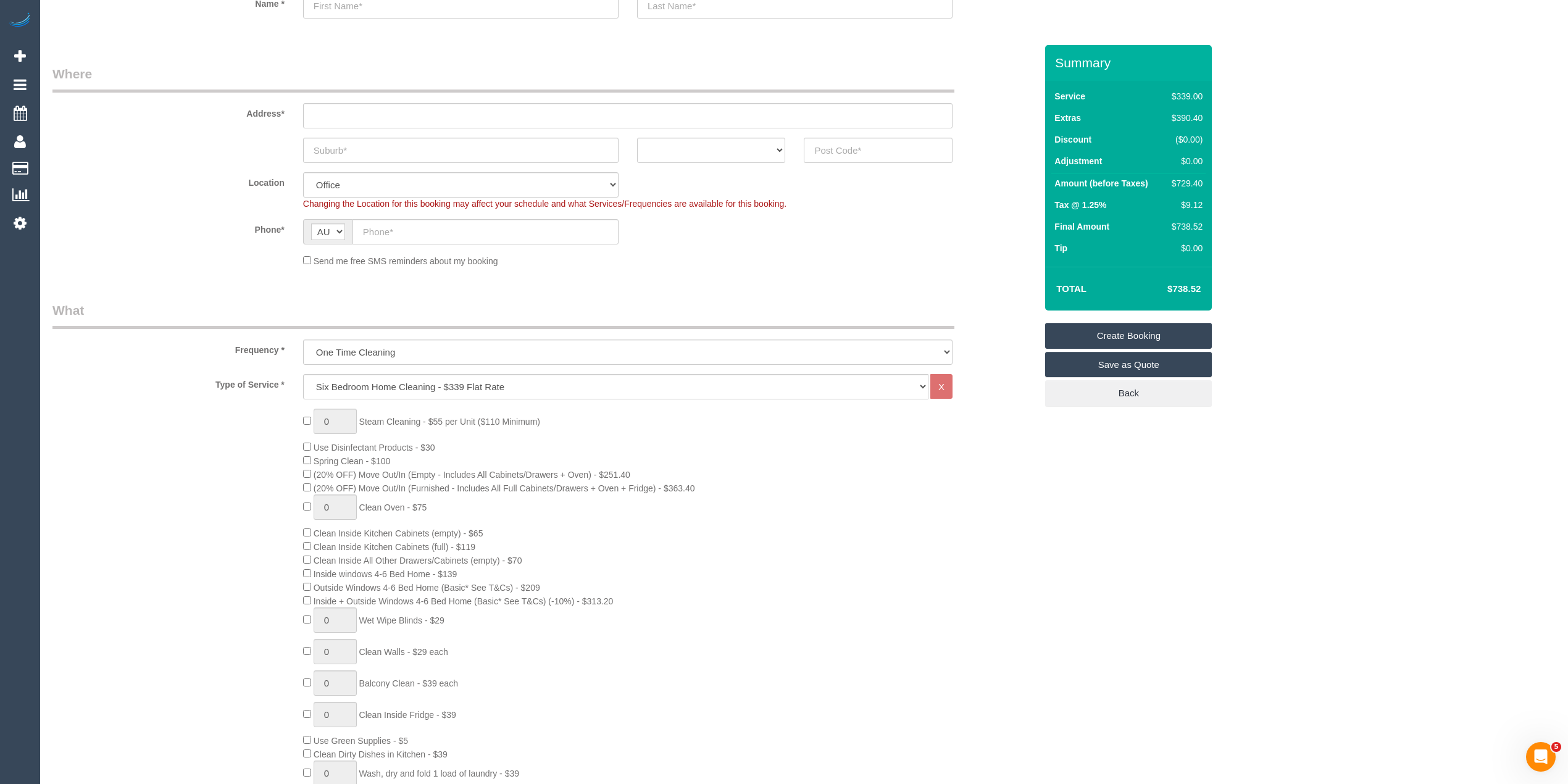
click at [223, 489] on div "0 Steam Cleaning - $55 per Unit ($110 Minimum) Use Disinfectant Products - $30 …" at bounding box center [544, 638] width 1002 height 460
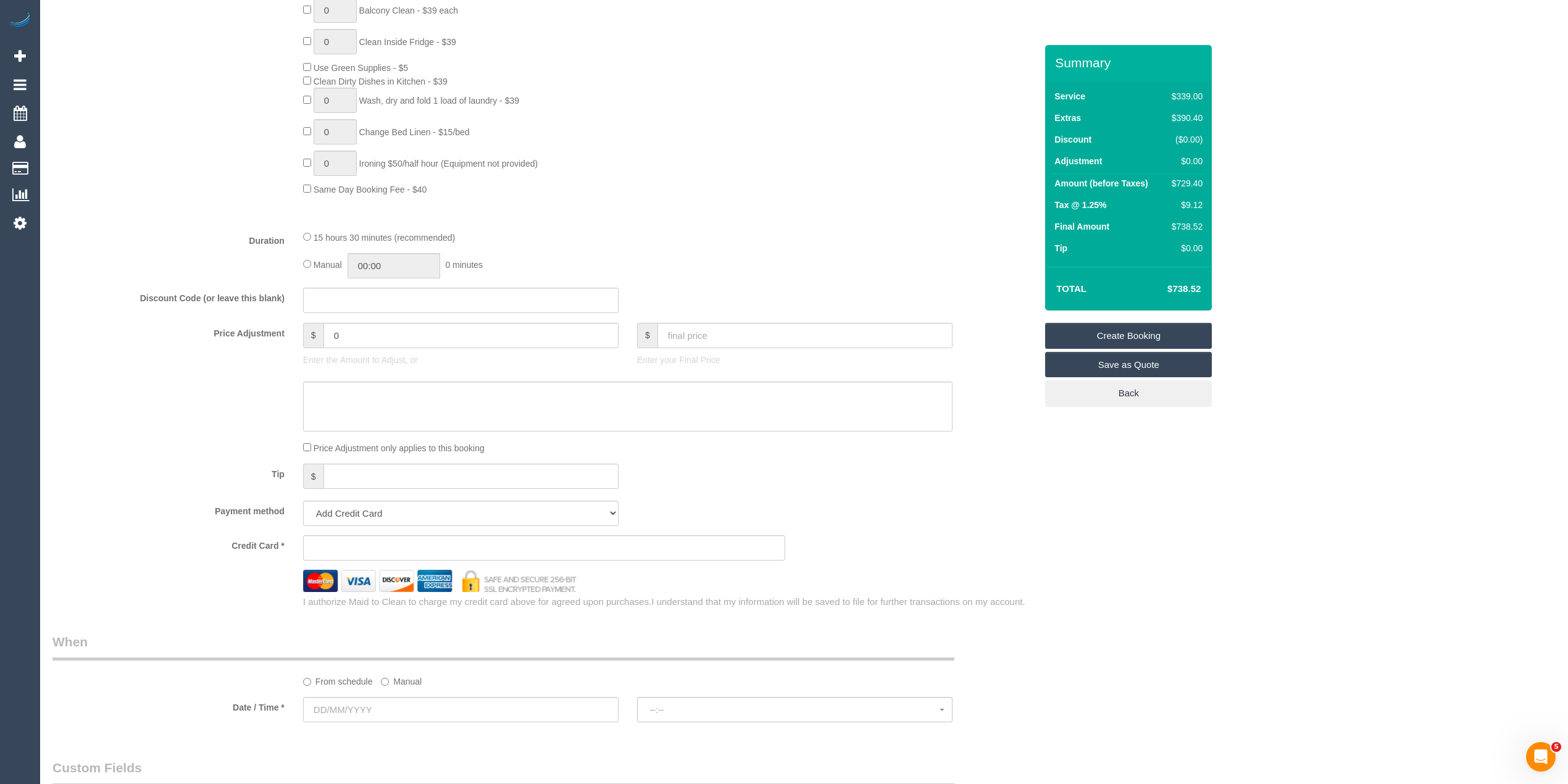
scroll to position [823, 0]
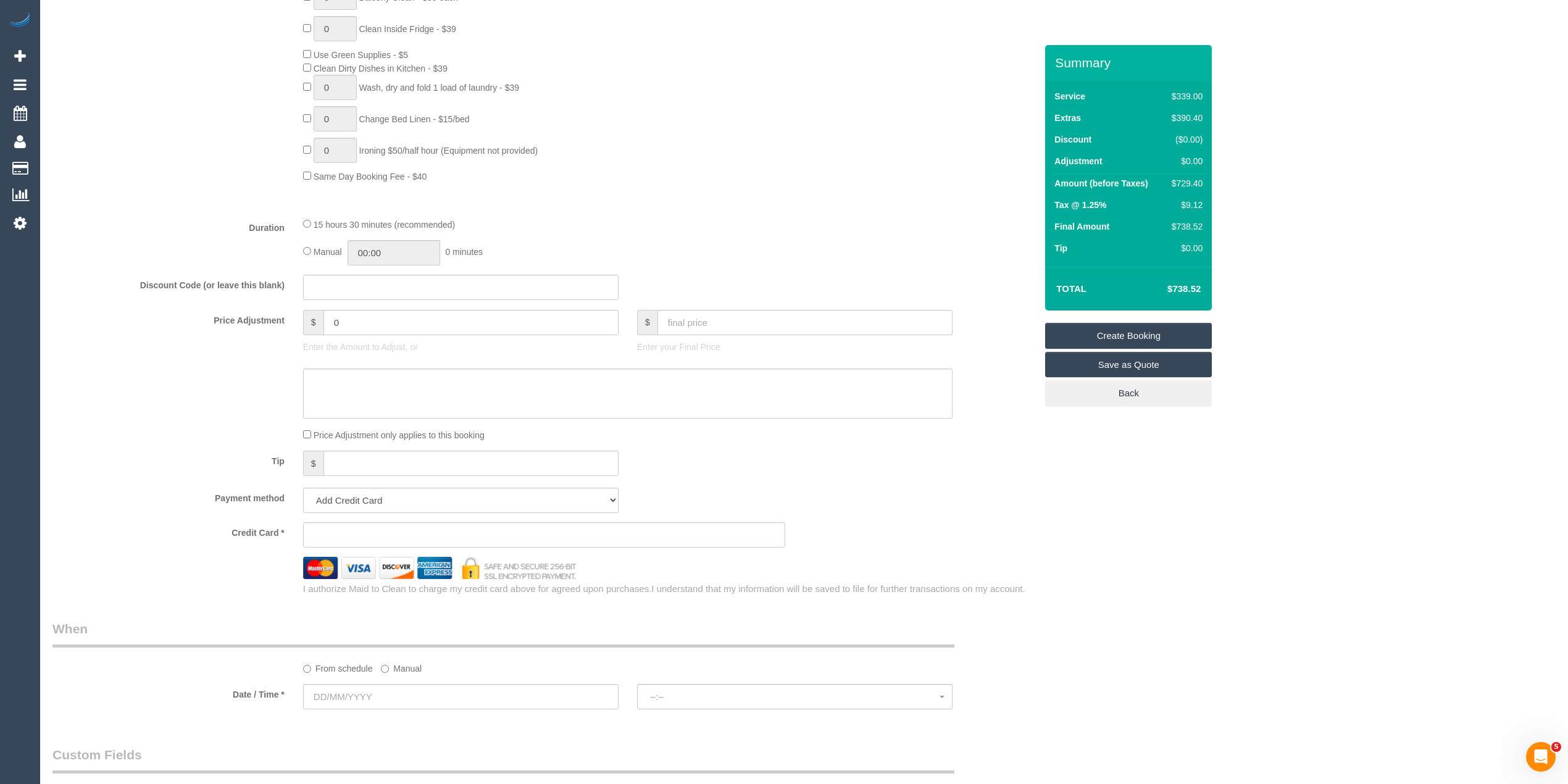
click at [1368, 381] on div "Who Email* Name * Where Address* ACT NSW NT QLD SA TAS VIC WA Location Office C…" at bounding box center [804, 342] width 1503 height 2239
click at [1383, 385] on div "Who Email* Name * Where Address* ACT NSW NT QLD SA TAS VIC WA Location Office C…" at bounding box center [804, 342] width 1503 height 2239
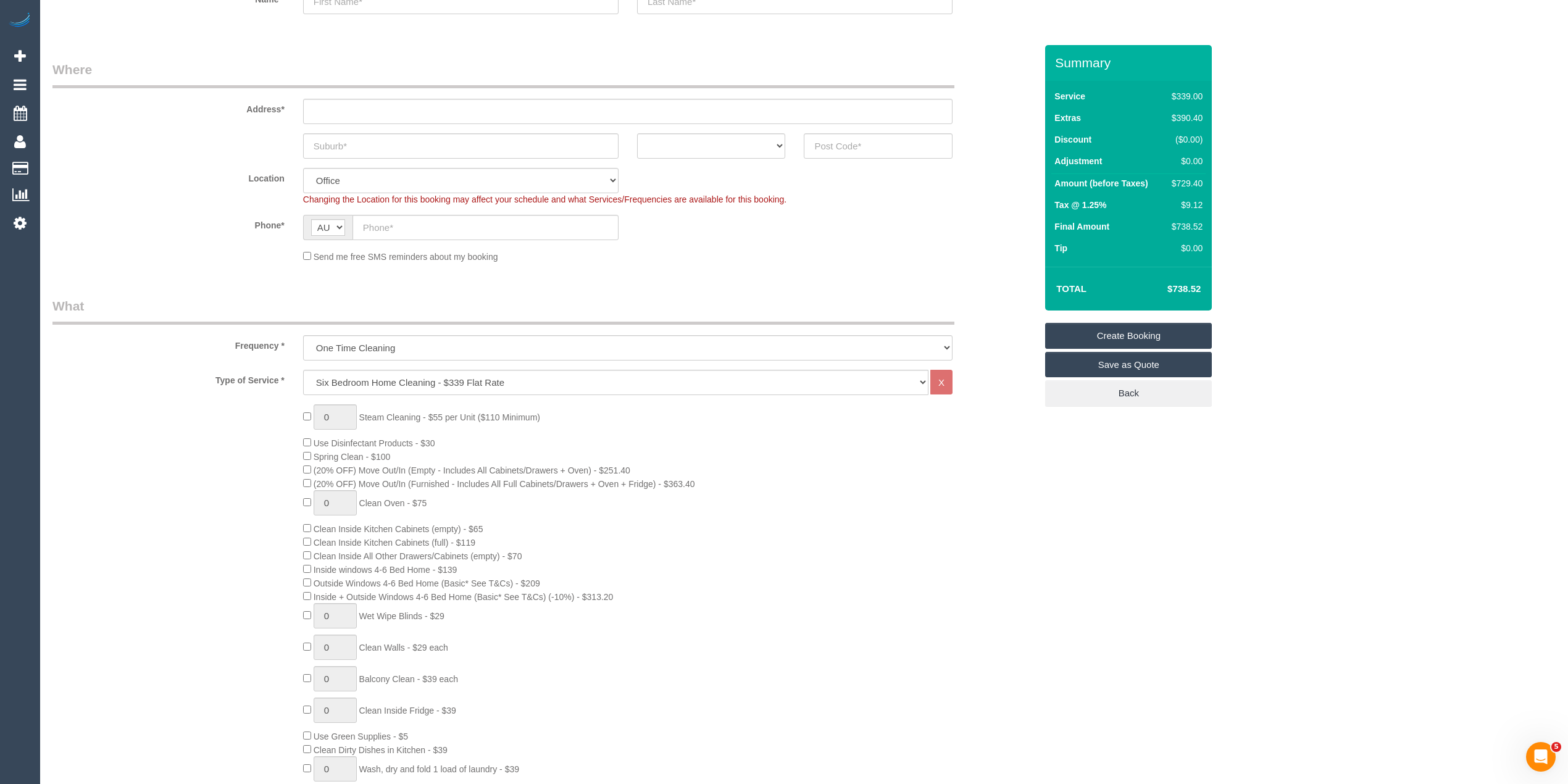
scroll to position [0, 0]
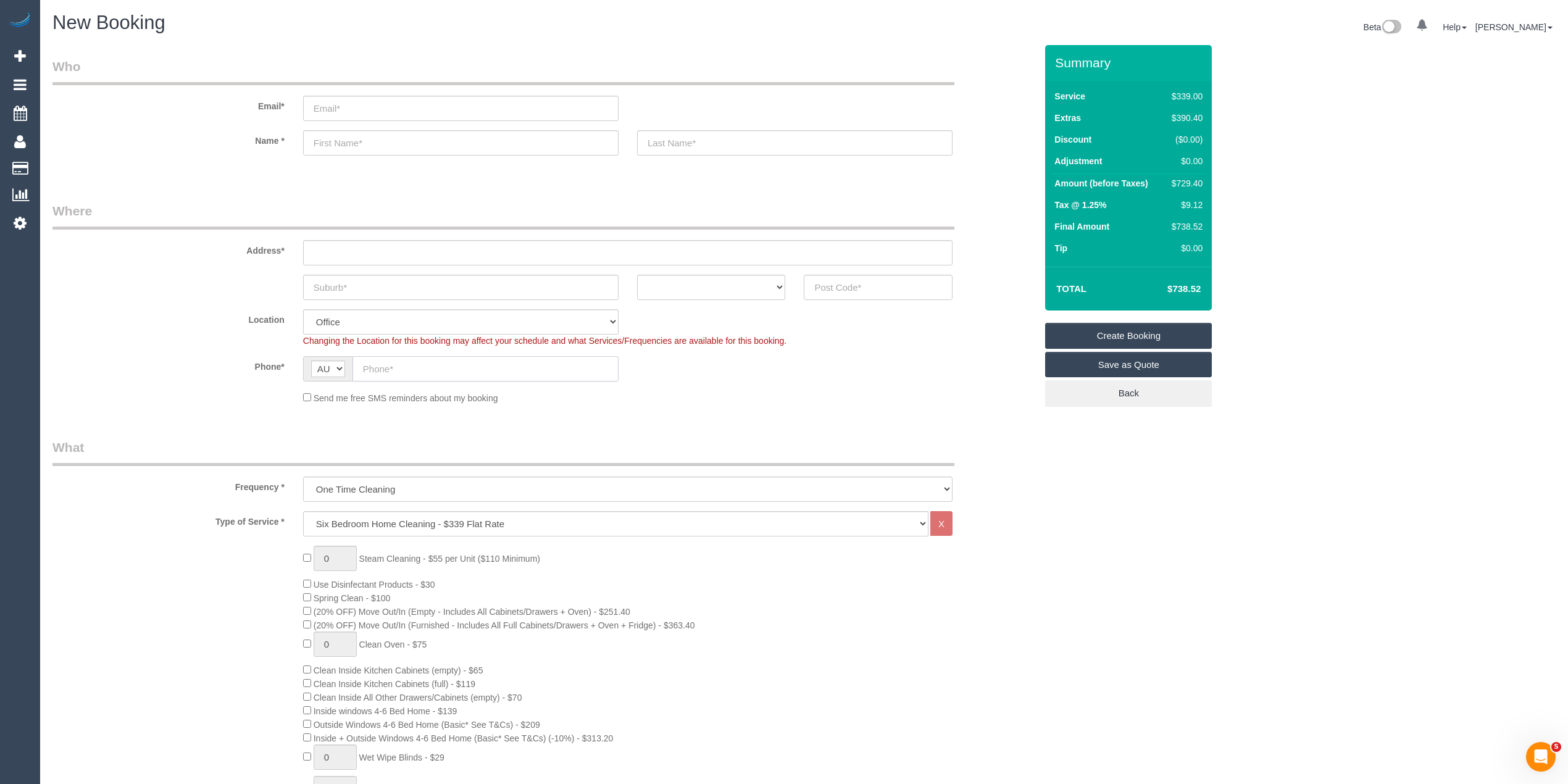
click at [401, 369] on input "text" at bounding box center [485, 369] width 266 height 26
click at [415, 370] on input "text" at bounding box center [485, 369] width 266 height 26
paste input "61 433 581 400"
drag, startPoint x: 376, startPoint y: 369, endPoint x: 342, endPoint y: 361, distance: 34.9
click at [343, 364] on div "AF AL DZ AD AO AI AQ AG AR AM AW AU AT AZ BS BH BD BB BY BE BZ BJ BM BT BO BA B…" at bounding box center [461, 369] width 315 height 26
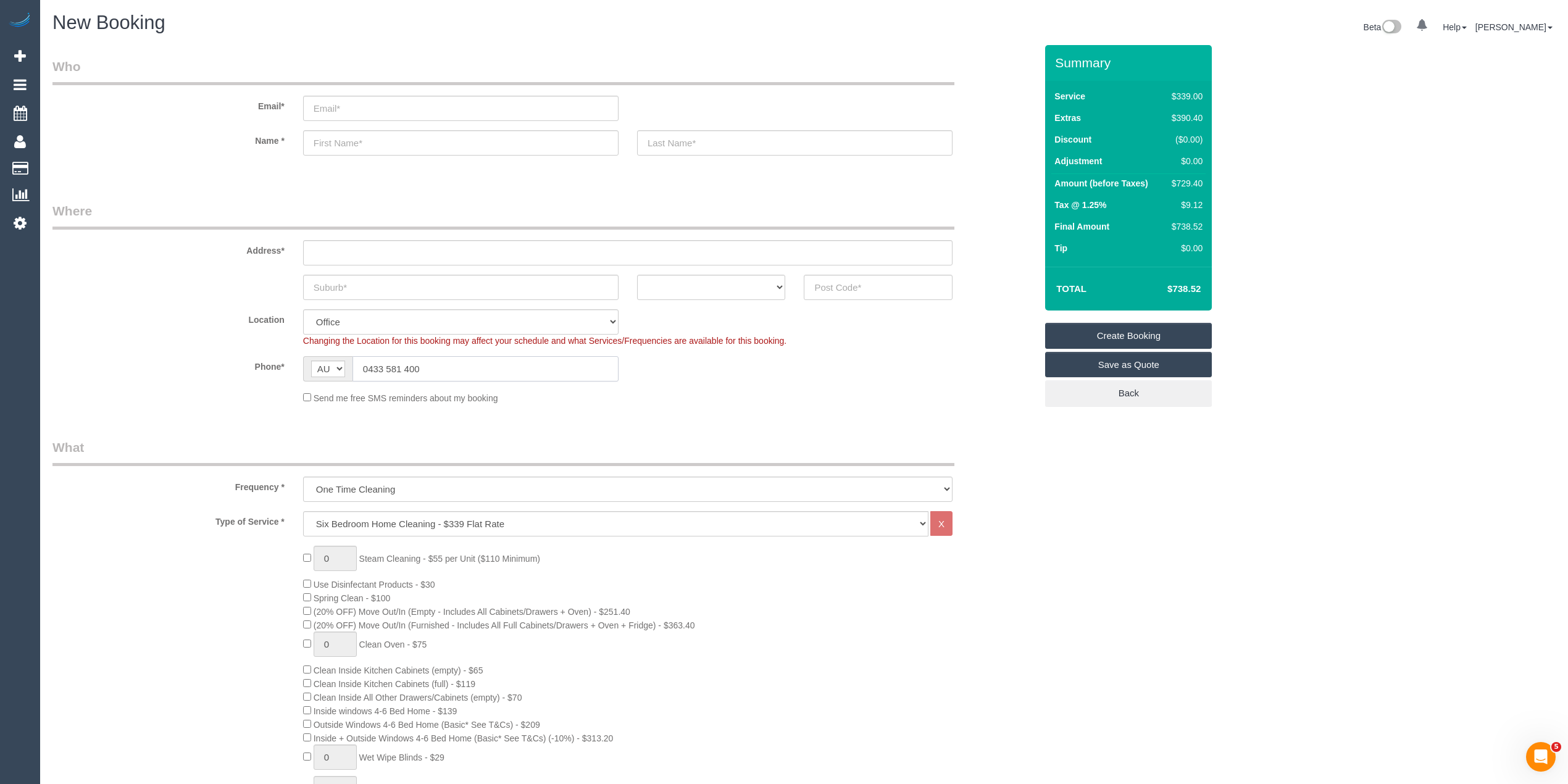
type input "0433 581 400"
click at [650, 285] on select "ACT [GEOGRAPHIC_DATA] NT [GEOGRAPHIC_DATA] SA TAS [GEOGRAPHIC_DATA] [GEOGRAPHIC…" at bounding box center [711, 288] width 148 height 26
select select "VIC"
click at [637, 275] on select "ACT [GEOGRAPHIC_DATA] NT [GEOGRAPHIC_DATA] SA TAS [GEOGRAPHIC_DATA] [GEOGRAPHIC…" at bounding box center [711, 288] width 148 height 26
click at [349, 252] on input "text" at bounding box center [628, 253] width 649 height 26
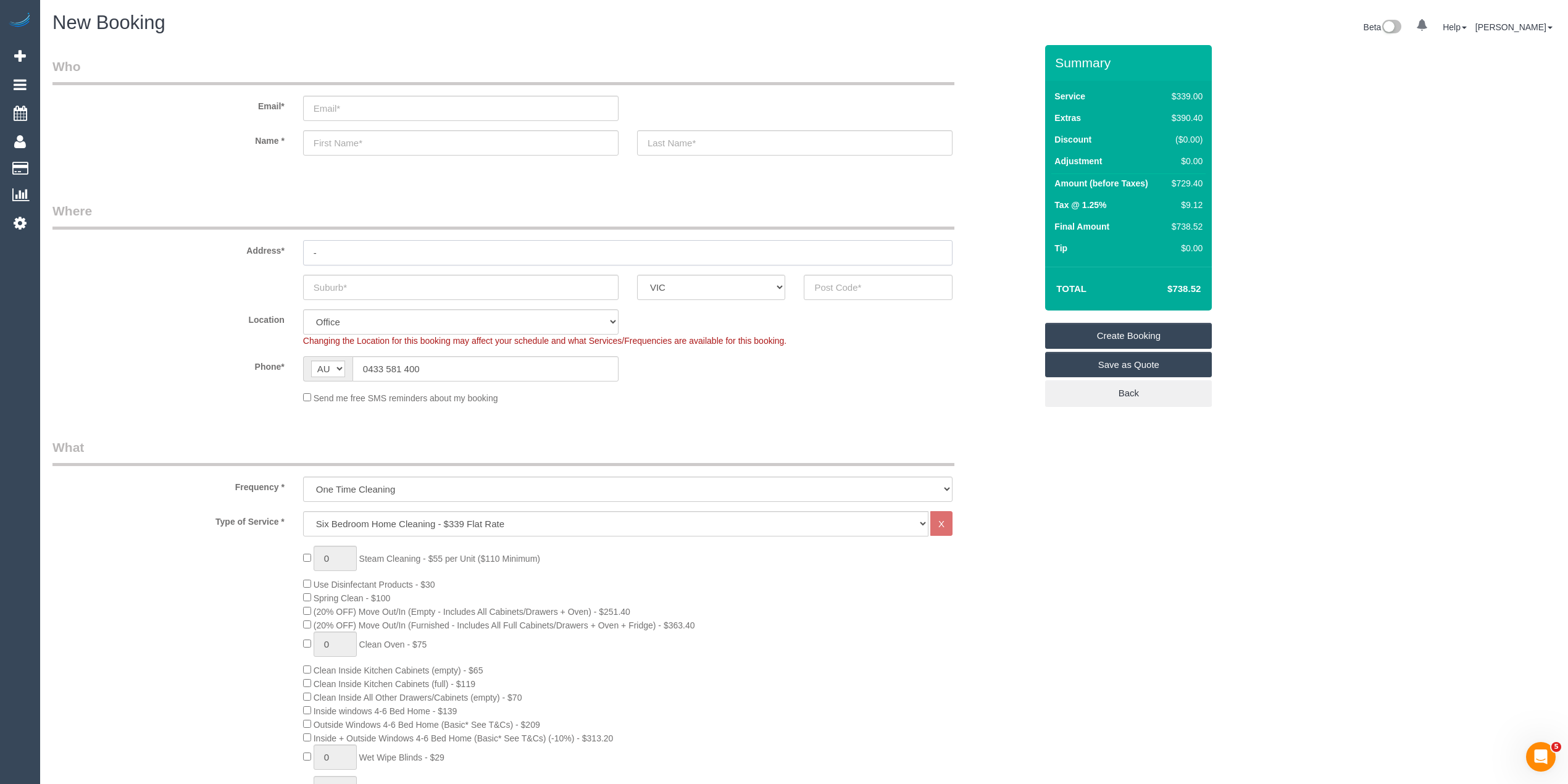
type input "-"
click at [338, 289] on input "text" at bounding box center [461, 288] width 315 height 26
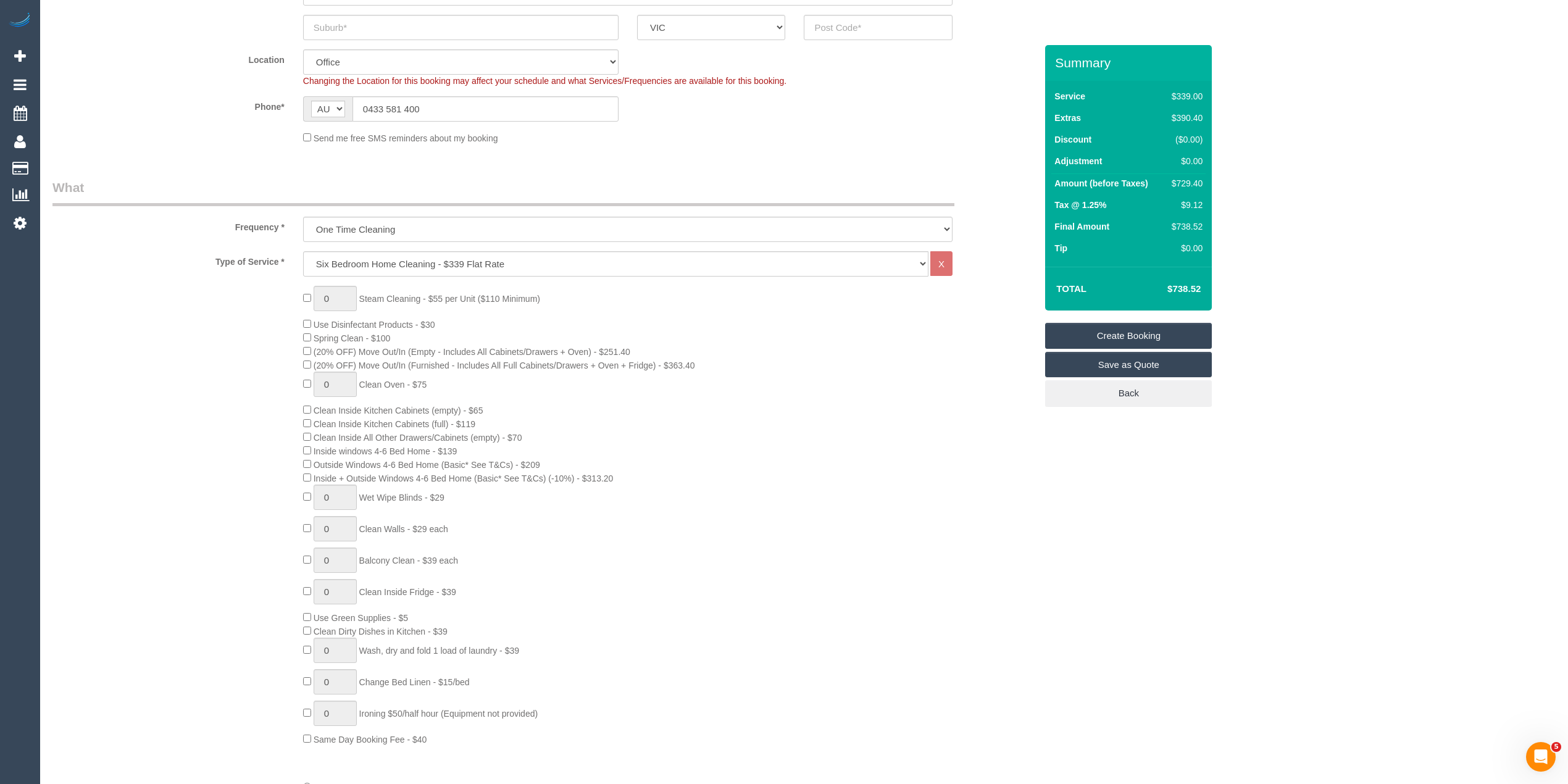
scroll to position [274, 0]
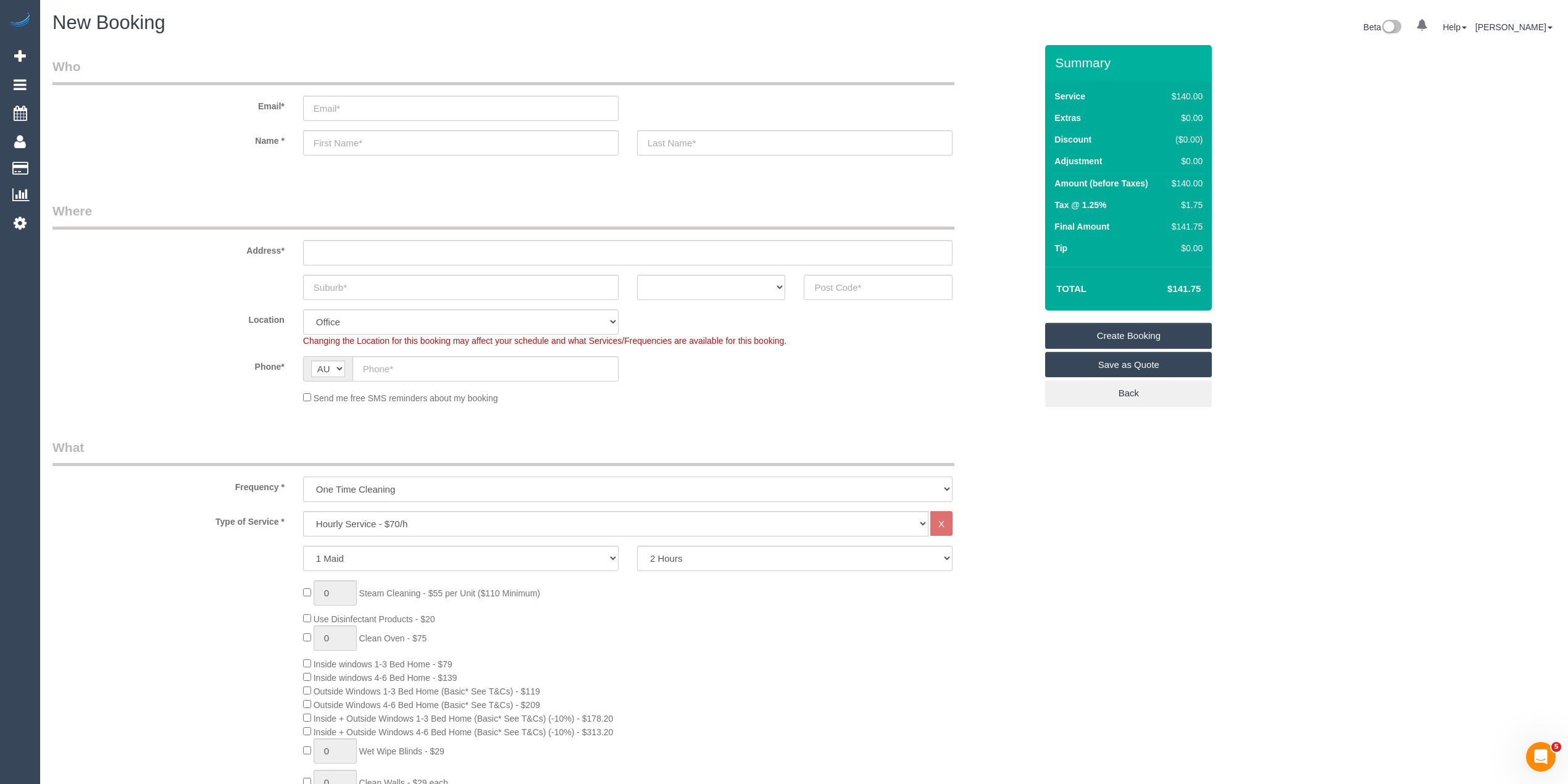
click at [356, 484] on select "One Time Cleaning Weekly - 10% Off - 10.00% (0% for the First Booking) Fortnigh…" at bounding box center [628, 489] width 649 height 26
select select "object:829"
click at [303, 477] on select "One Time Cleaning Weekly - 10% Off - 10.00% (0% for the First Booking) Fortnigh…" at bounding box center [628, 489] width 649 height 26
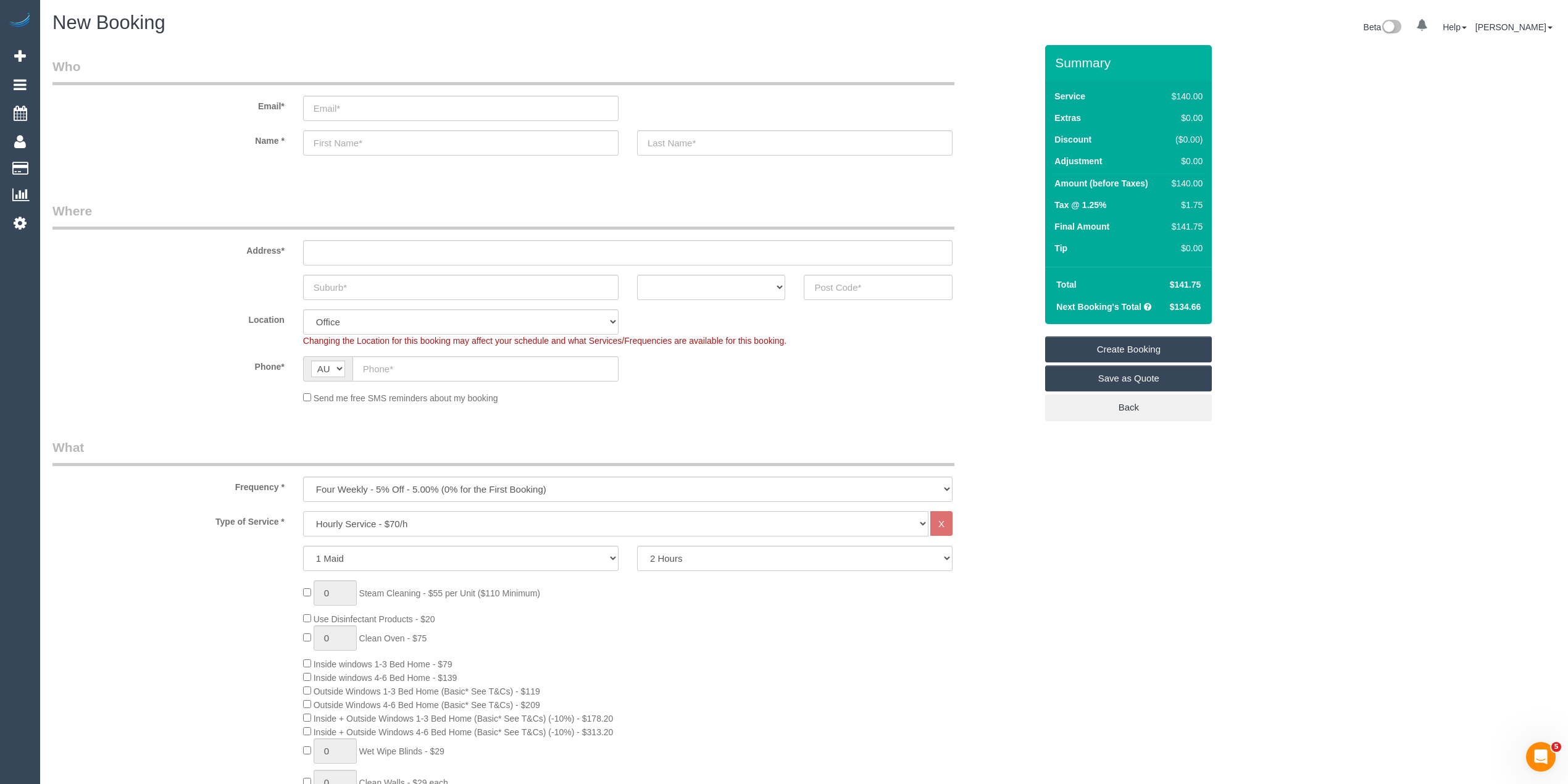
click at [341, 511] on select "Hourly Service - $70/h Hourly Service - $65/h Hourly Service - $60/h Hourly Ser…" at bounding box center [616, 524] width 625 height 26
select select "211"
click at [303, 511] on select "Hourly Service - $70/h Hourly Service - $65/h Hourly Service - $60/h Hourly Ser…" at bounding box center [616, 524] width 625 height 26
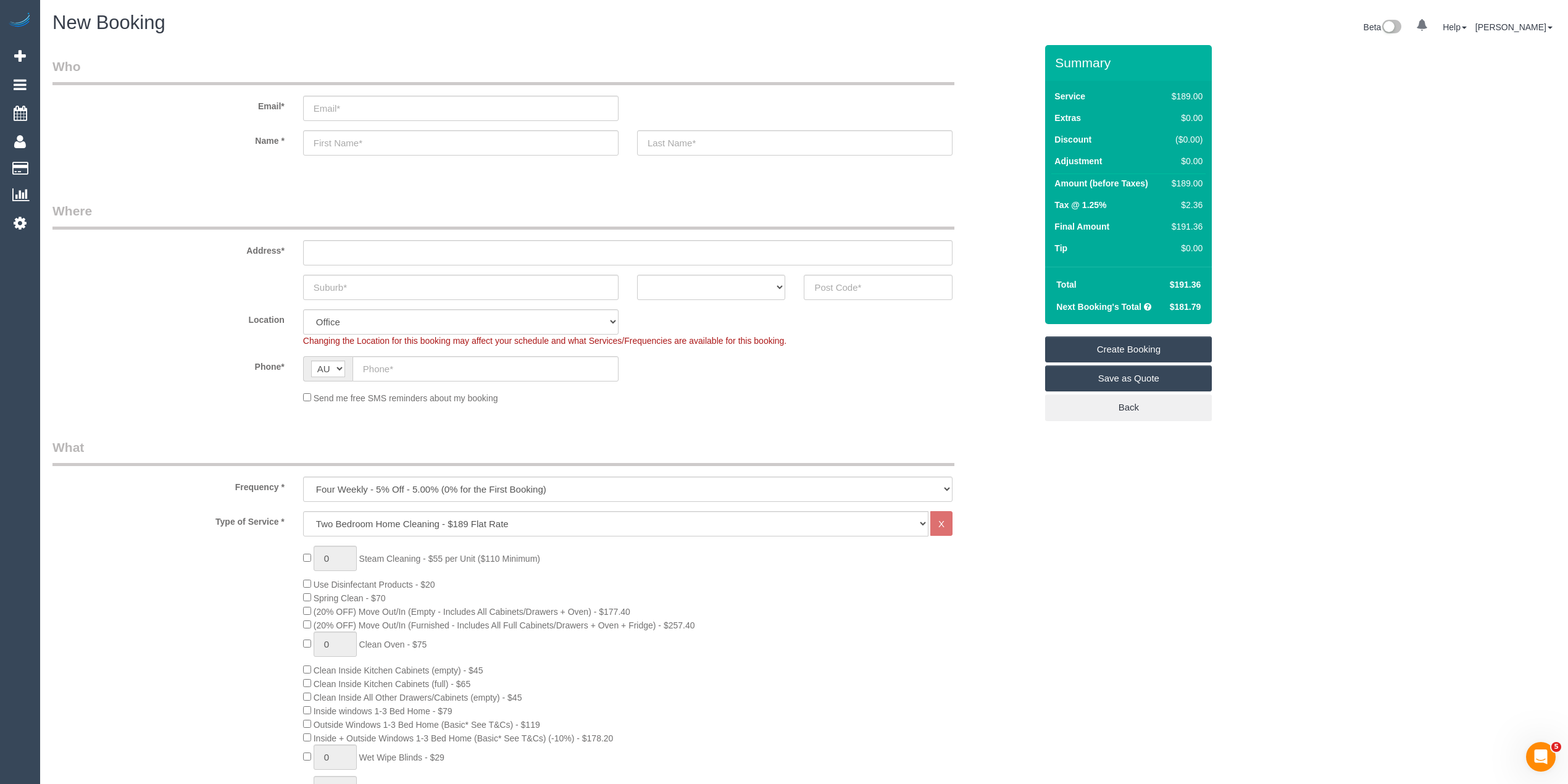
click at [1187, 281] on span "$191.36" at bounding box center [1185, 285] width 31 height 10
copy span "191.36"
click at [1189, 304] on span "$181.79" at bounding box center [1185, 307] width 31 height 10
click at [1189, 303] on span "$181.79" at bounding box center [1185, 307] width 31 height 10
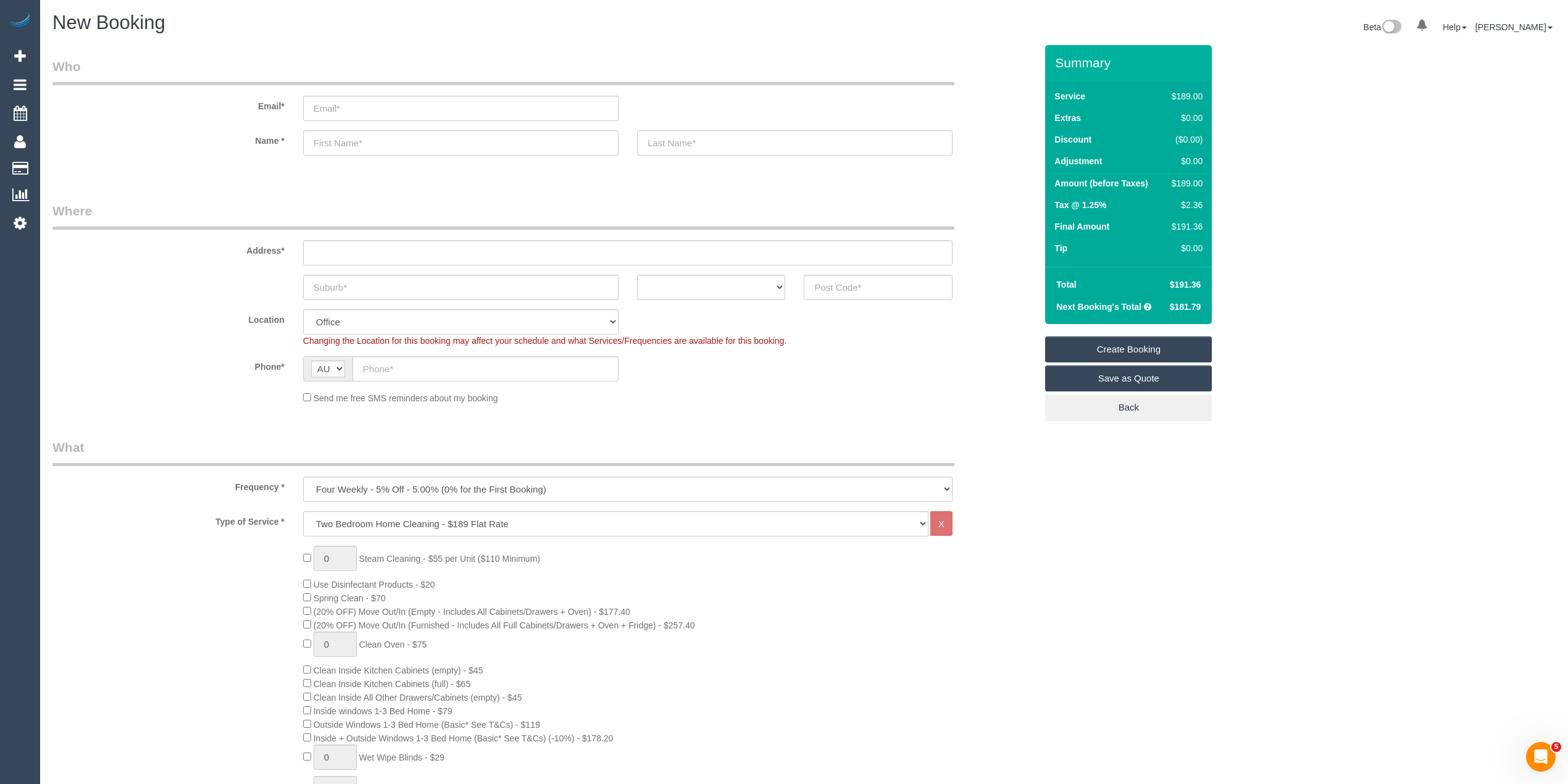
copy span "181.79"
click at [394, 363] on input "text" at bounding box center [485, 369] width 266 height 26
paste input "61 439 131 674"
drag, startPoint x: 376, startPoint y: 368, endPoint x: 341, endPoint y: 364, distance: 35.2
click at [342, 364] on div "AF AL DZ AD AO AI AQ AG AR AM AW AU AT AZ BS BH BD BB BY BE BZ BJ BM BT BO BA B…" at bounding box center [461, 369] width 315 height 26
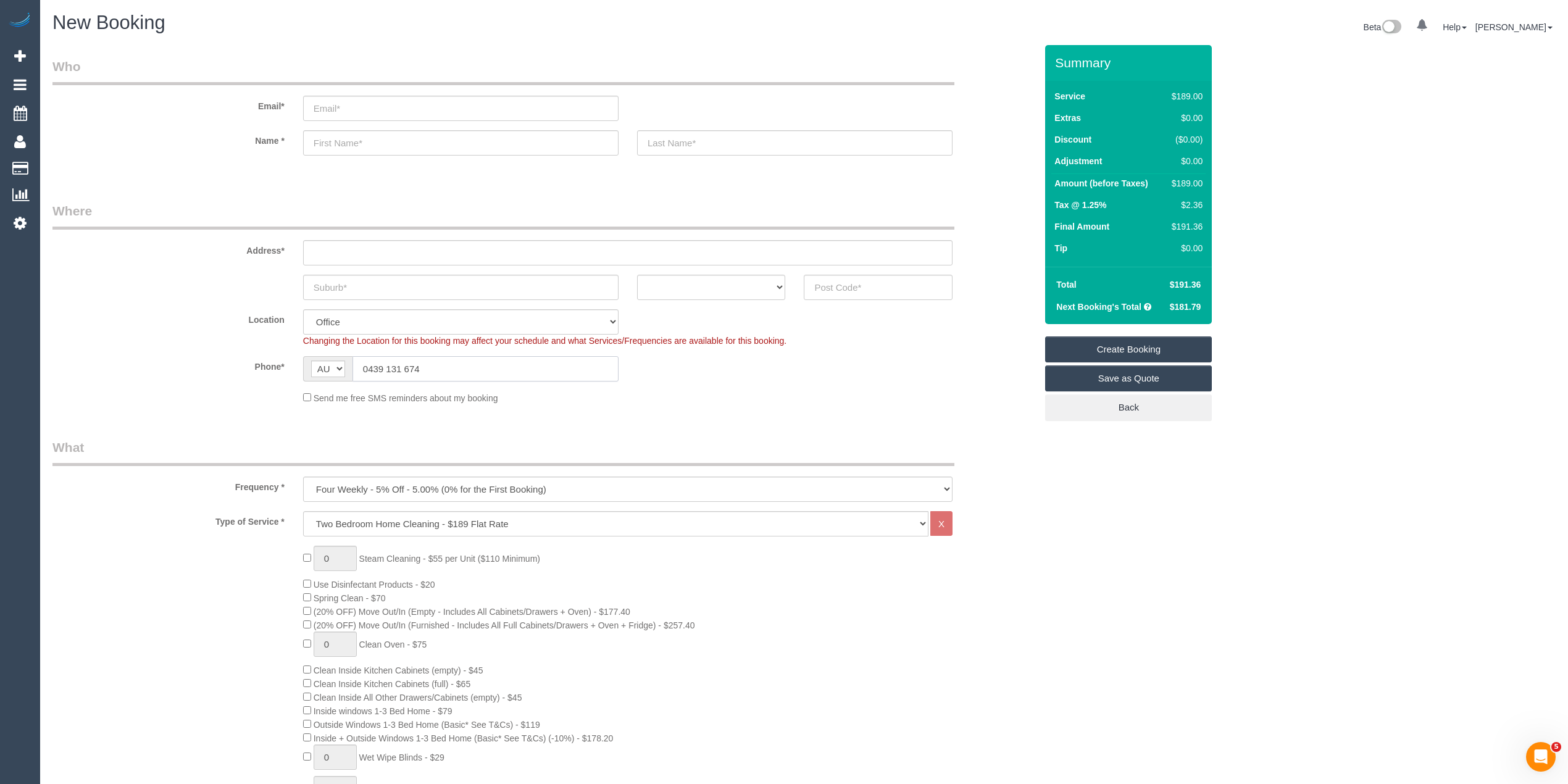
type input "0439 131 674"
click at [692, 281] on select "ACT NSW NT QLD SA TAS VIC WA" at bounding box center [711, 288] width 148 height 26
select select "VIC"
click at [637, 275] on select "ACT NSW NT QLD SA TAS VIC WA" at bounding box center [711, 288] width 148 height 26
click at [364, 251] on input "text" at bounding box center [628, 253] width 649 height 26
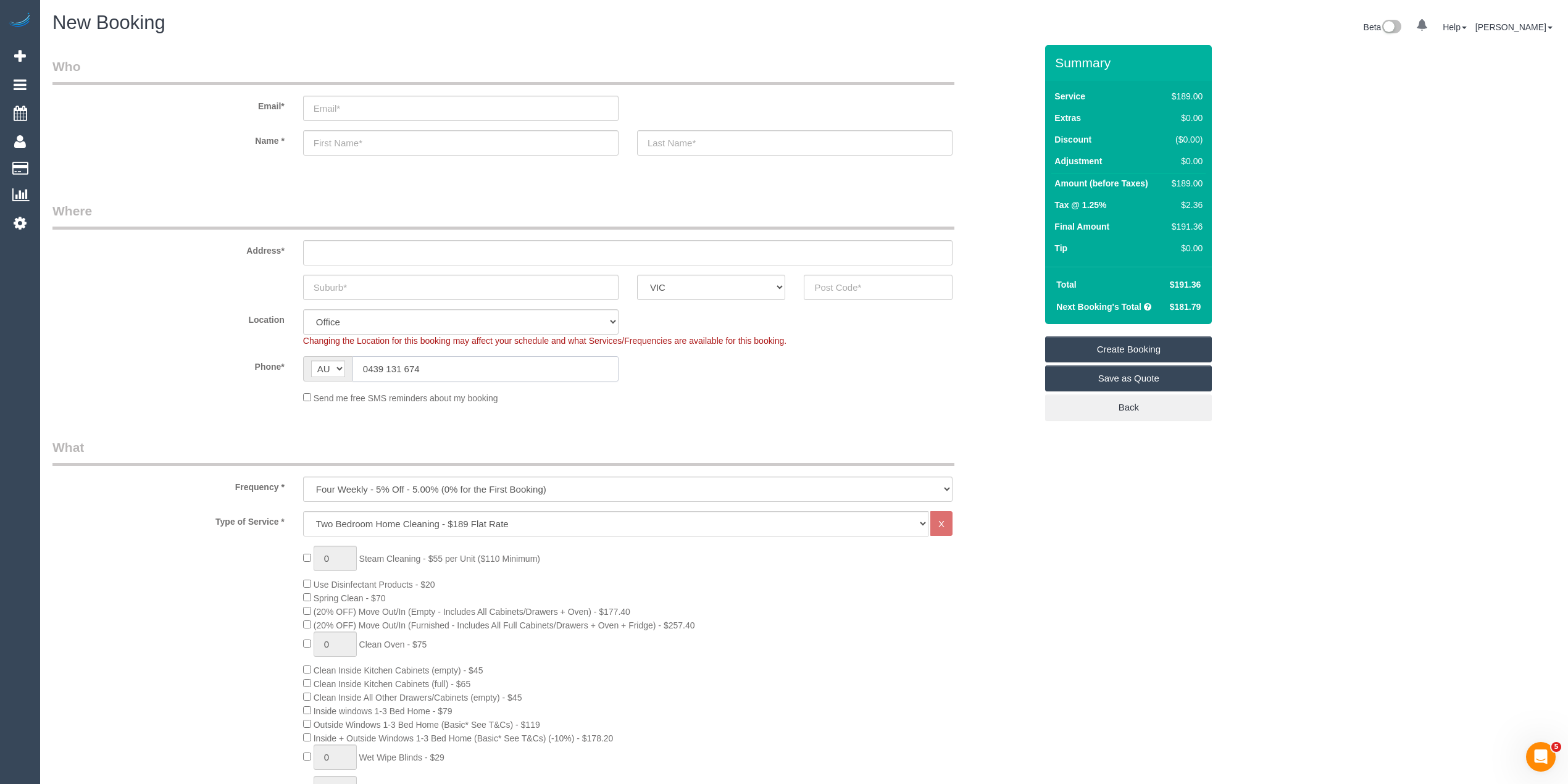
drag, startPoint x: 437, startPoint y: 366, endPoint x: 226, endPoint y: 364, distance: 211.0
click at [226, 364] on div "Phone* AF AL DZ AD AO AI AQ AG AR AM AW AU AT AZ BS BH BD BB BY BE BZ BJ BM BT …" at bounding box center [544, 369] width 1002 height 26
paste input "61 413 112 52"
drag, startPoint x: 376, startPoint y: 368, endPoint x: 354, endPoint y: 366, distance: 22.1
click at [354, 366] on input "61 413 112 524" at bounding box center [485, 369] width 266 height 26
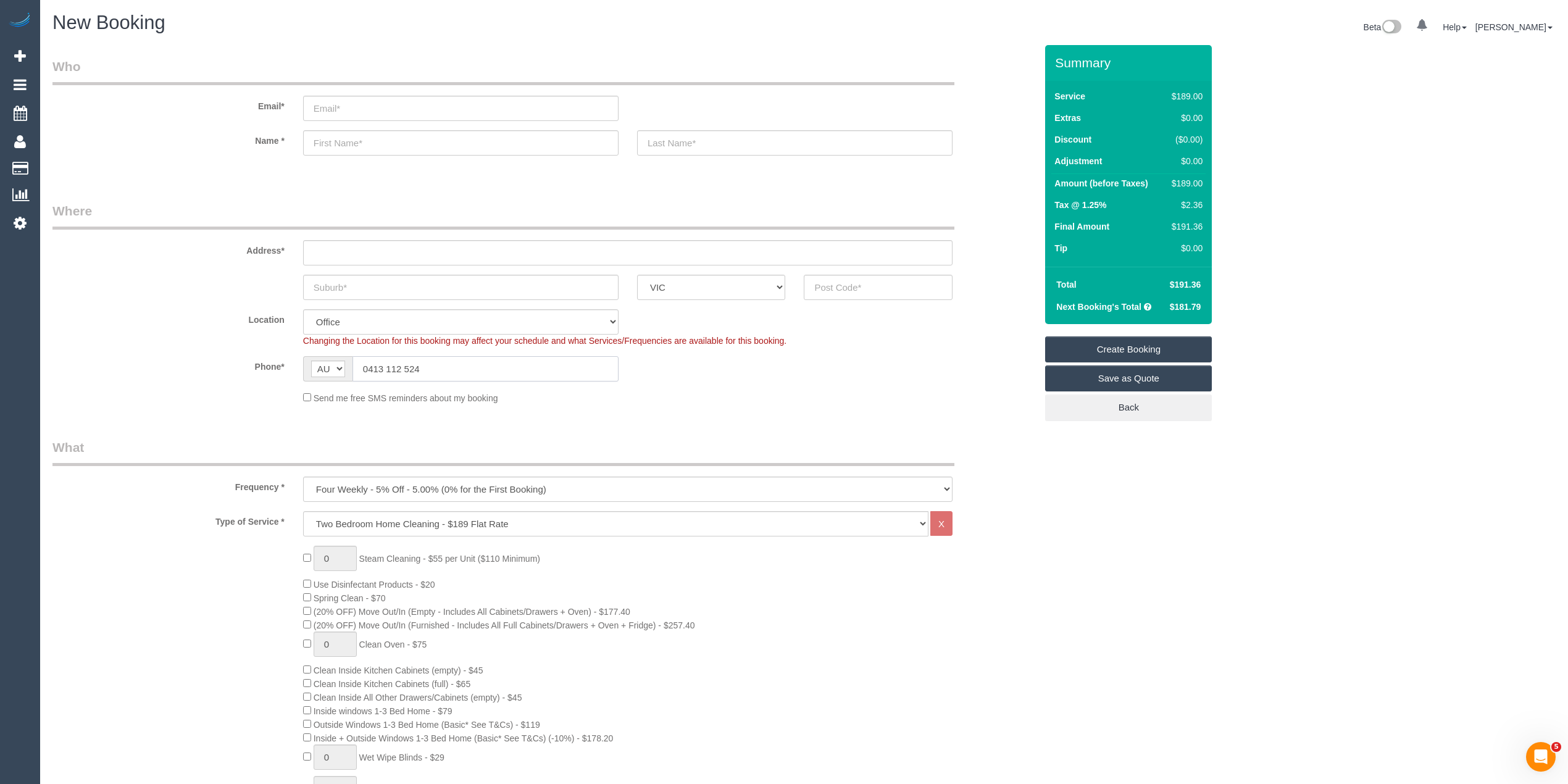
type input "0413 112 524"
click at [376, 247] on input "text" at bounding box center [628, 253] width 649 height 26
type input "-"
click at [385, 477] on select "One Time Cleaning Weekly - 10% Off - 10.00% (0% for the First Booking) Fortnigh…" at bounding box center [628, 489] width 649 height 26
select select "object:825"
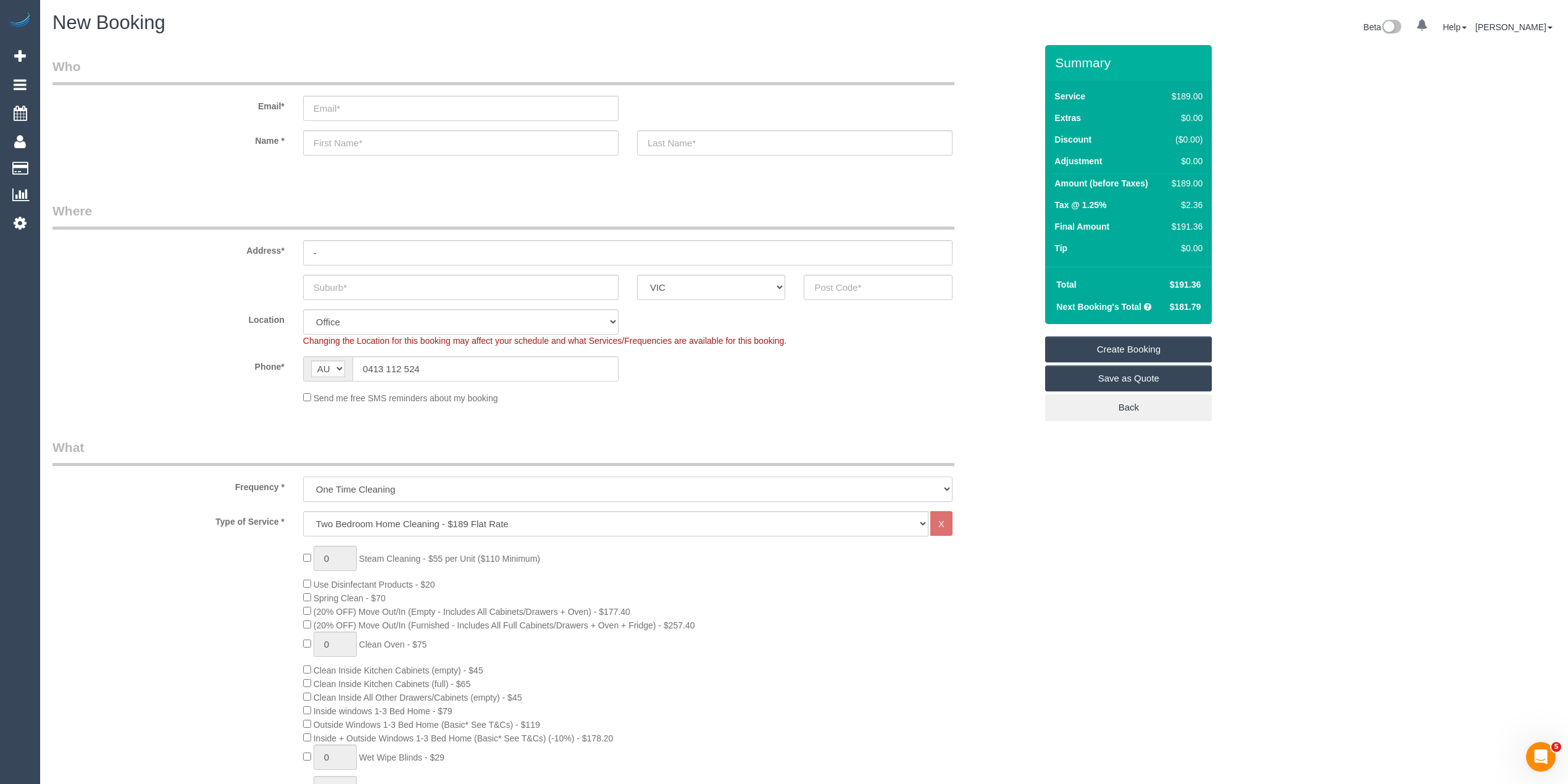
click at [303, 477] on select "One Time Cleaning Weekly - 10% Off - 10.00% (0% for the First Booking) Fortnigh…" at bounding box center [628, 489] width 649 height 26
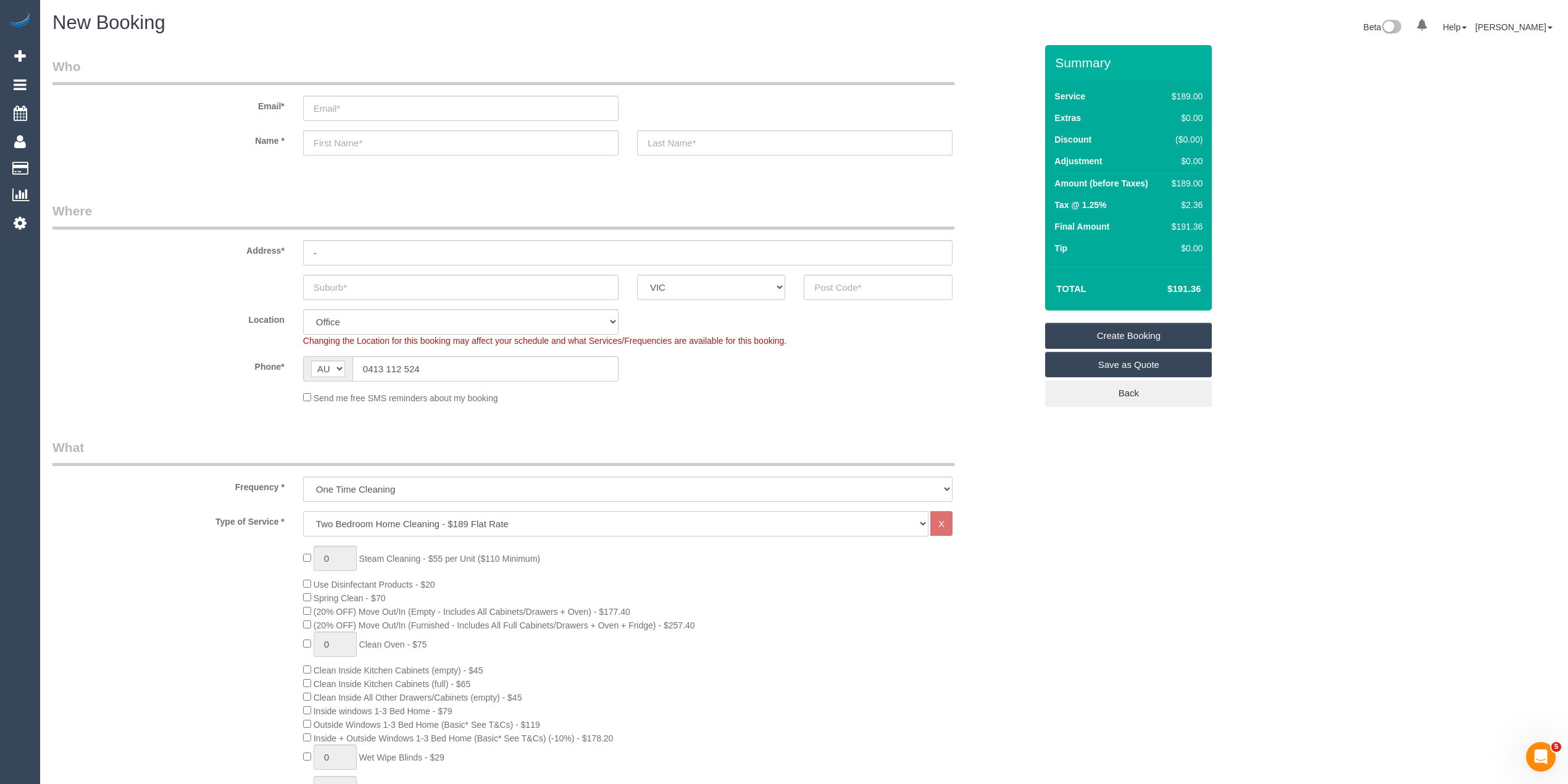
click at [391, 515] on select "Hourly Service - $70/h Hourly Service - $65/h Hourly Service - $60/h Hourly Ser…" at bounding box center [616, 524] width 625 height 26
select select "214"
click at [303, 511] on select "Hourly Service - $70/h Hourly Service - $65/h Hourly Service - $60/h Hourly Ser…" at bounding box center [616, 524] width 625 height 26
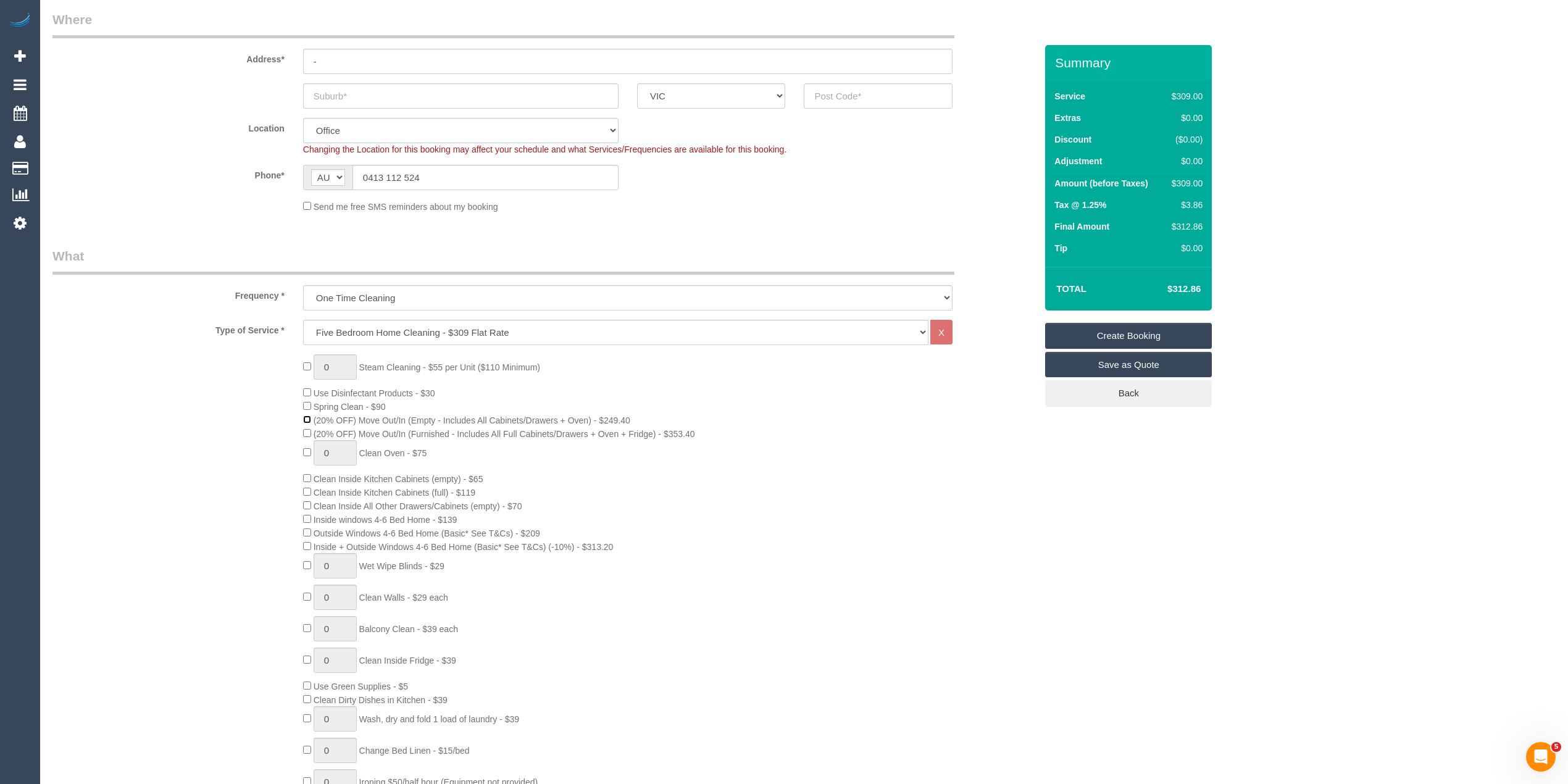
scroll to position [549, 0]
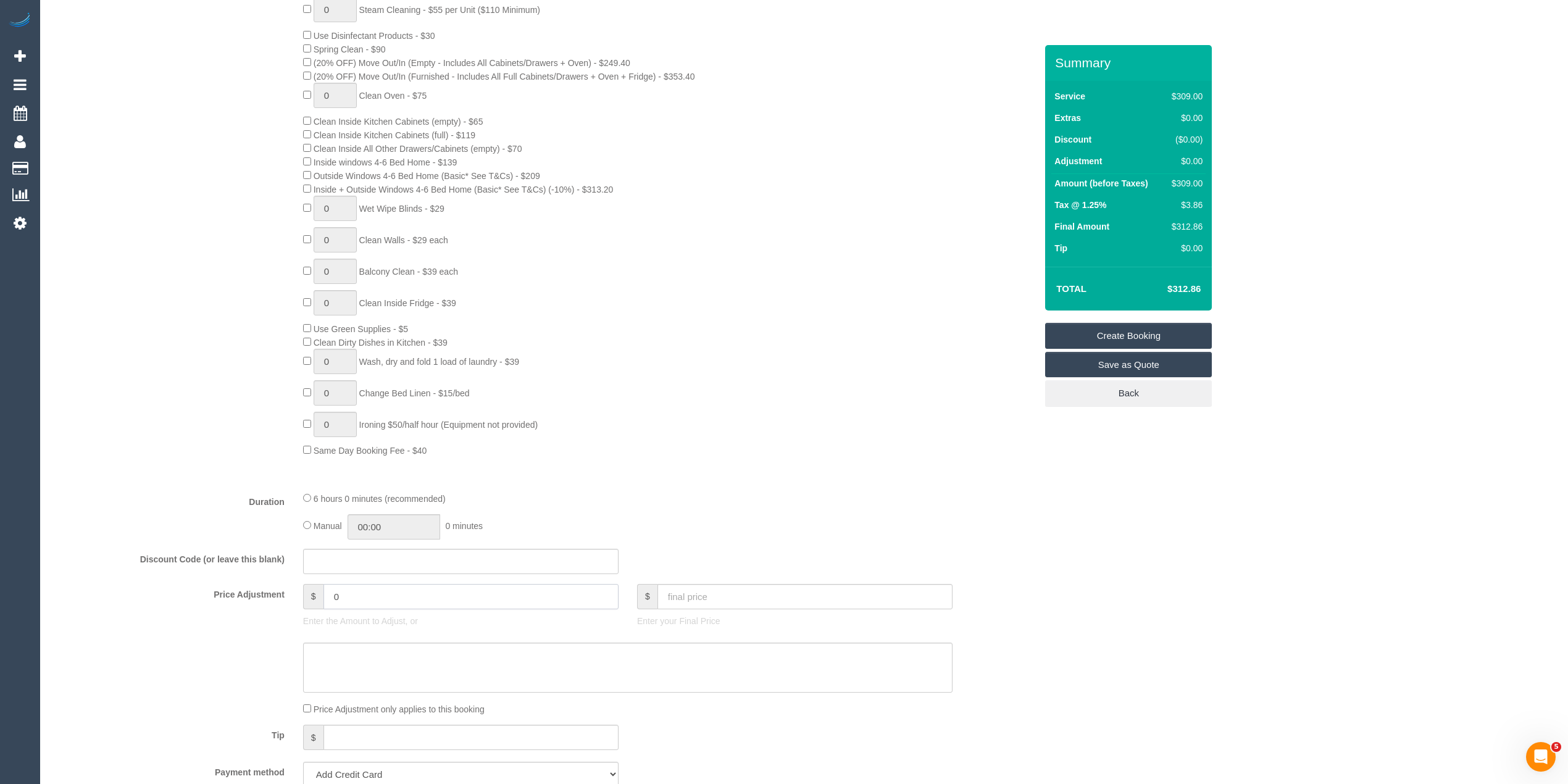
drag, startPoint x: 347, startPoint y: 590, endPoint x: 259, endPoint y: 591, distance: 88.0
click at [259, 591] on div "Price Adjustment $ 0 Enter the Amount to Adjust, or $ Enter your Final Price" at bounding box center [544, 609] width 1002 height 50
type input "-75"
click at [218, 437] on div "0 Steam Cleaning - $55 per Unit ($110 Minimum) Use Disinfectant Products - $30 …" at bounding box center [544, 227] width 1002 height 460
click at [337, 652] on textarea at bounding box center [628, 668] width 649 height 50
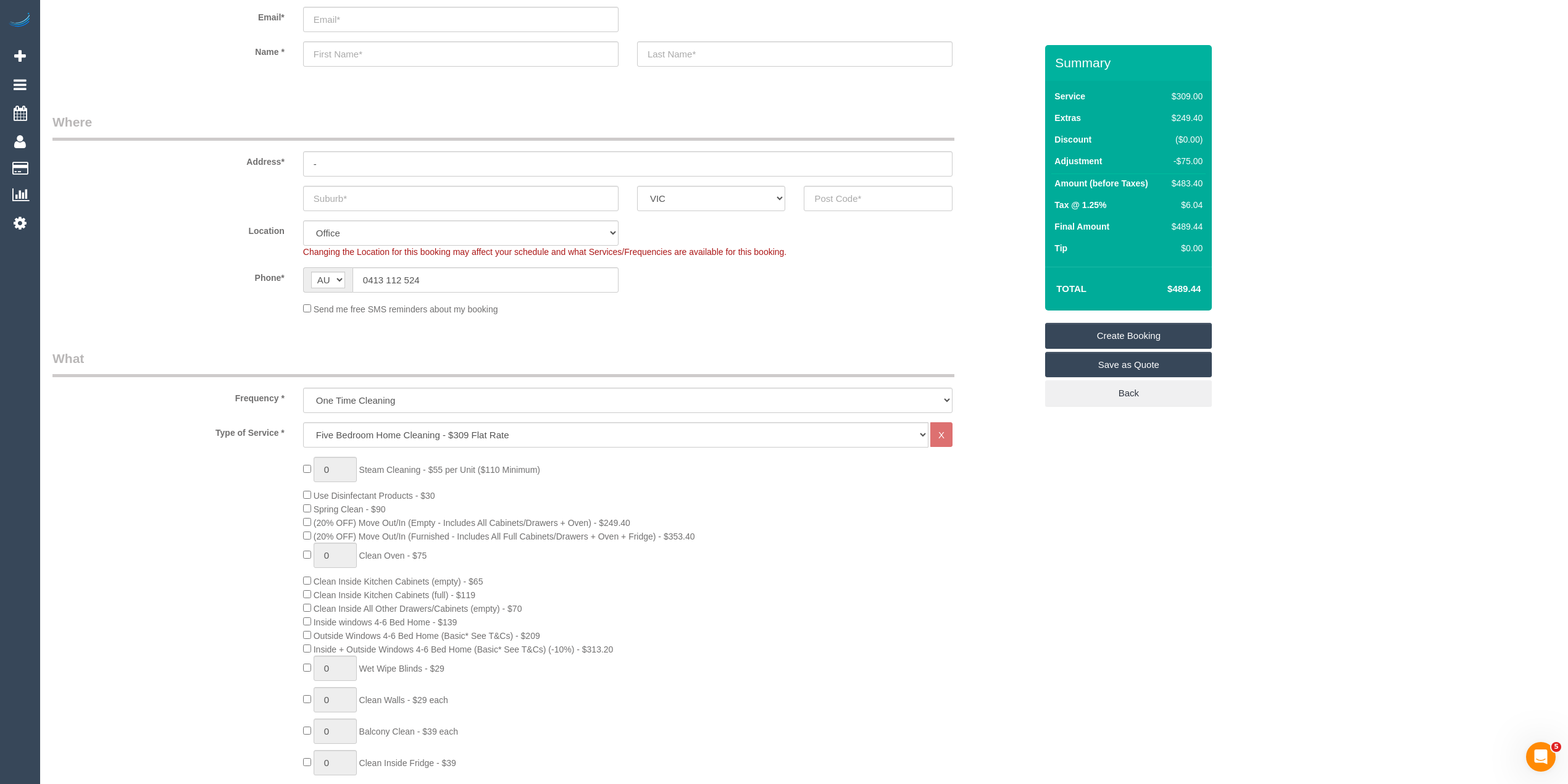
scroll to position [0, 0]
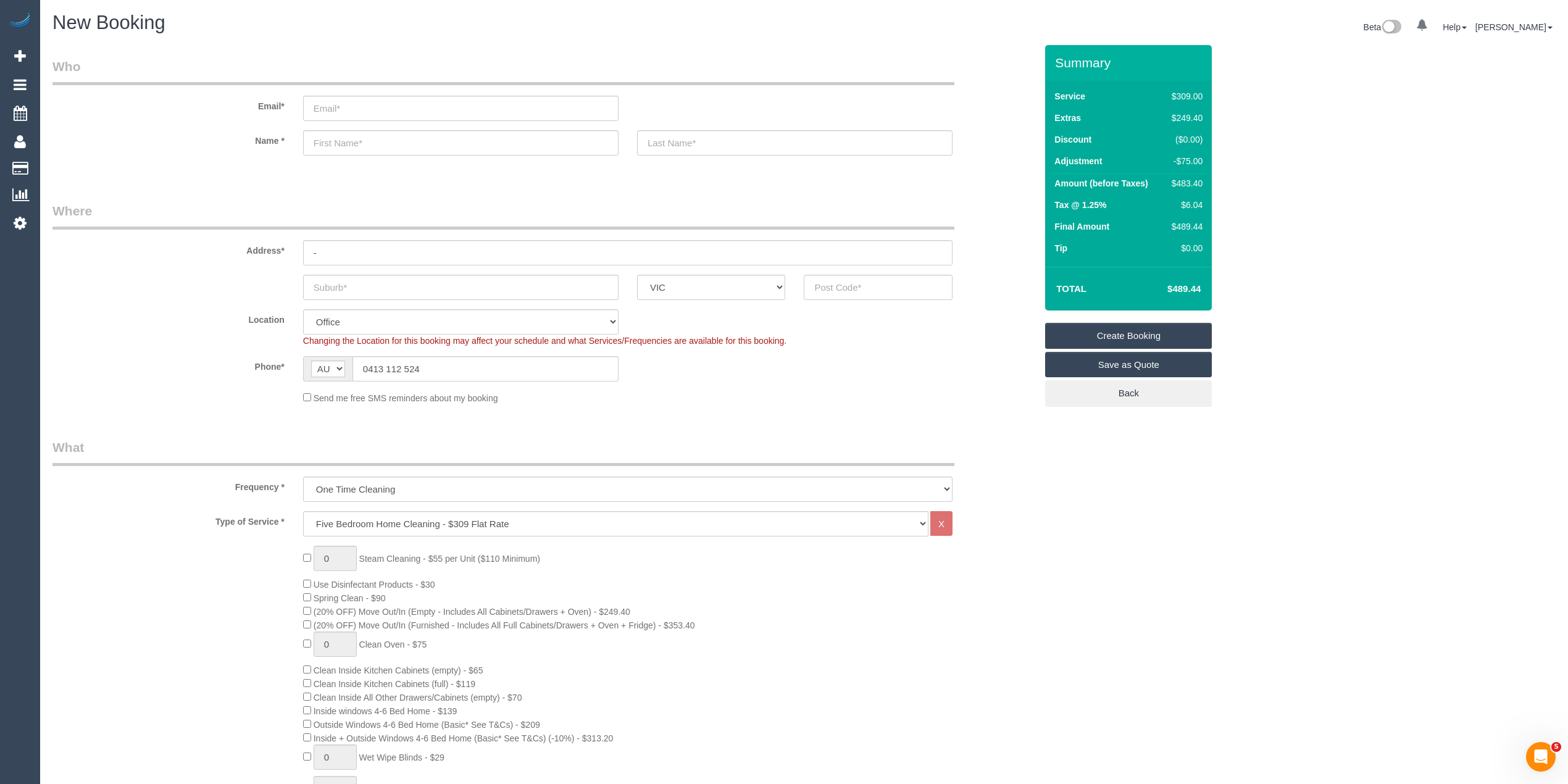
type textarea "-$75 to skip the oven - CG"
drag, startPoint x: 349, startPoint y: 288, endPoint x: 391, endPoint y: 280, distance: 42.8
click at [351, 286] on input "text" at bounding box center [461, 288] width 315 height 26
paste input "[GEOGRAPHIC_DATA]"
type input "[GEOGRAPHIC_DATA]"
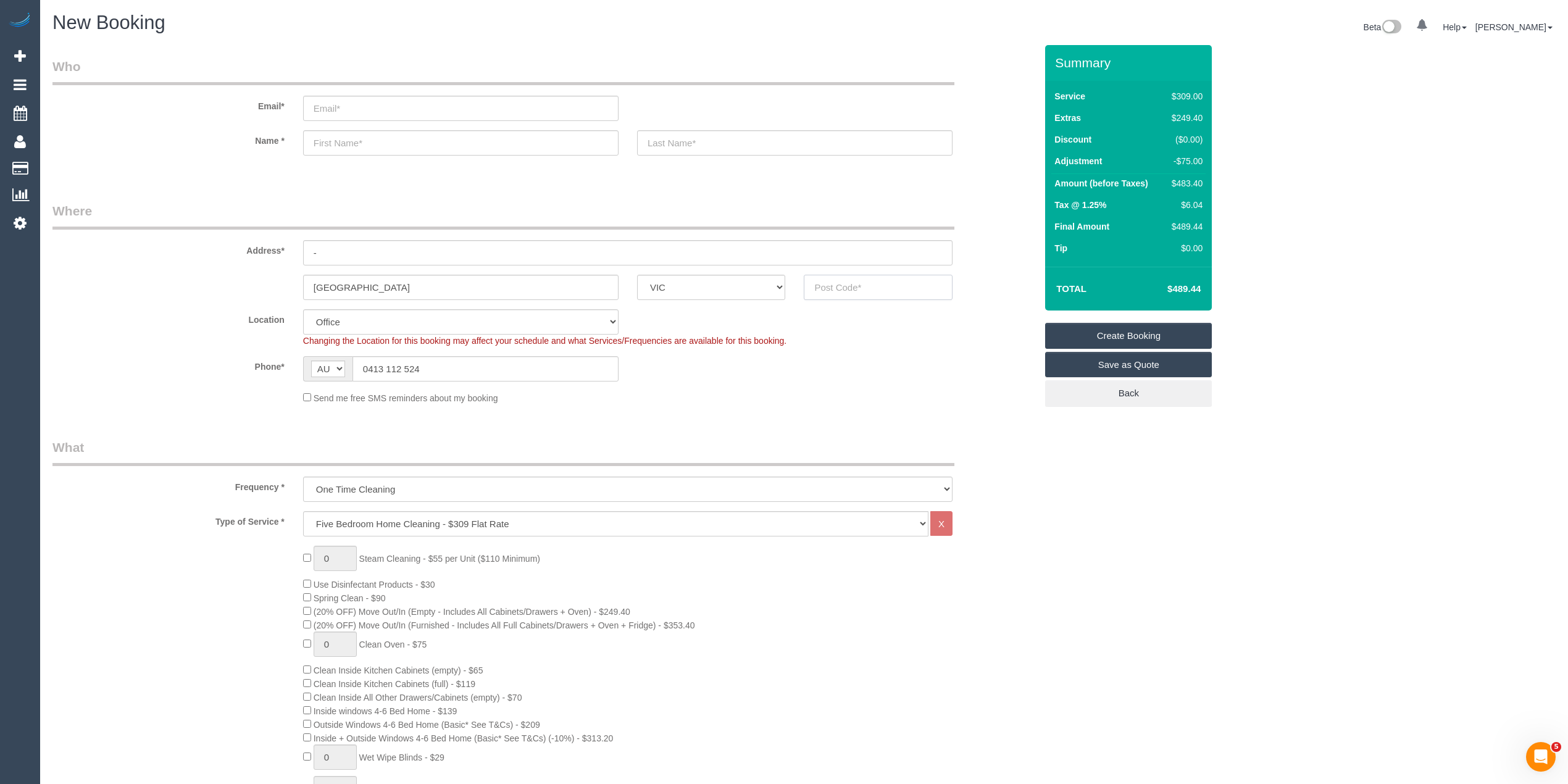
click at [889, 280] on input "text" at bounding box center [878, 288] width 148 height 26
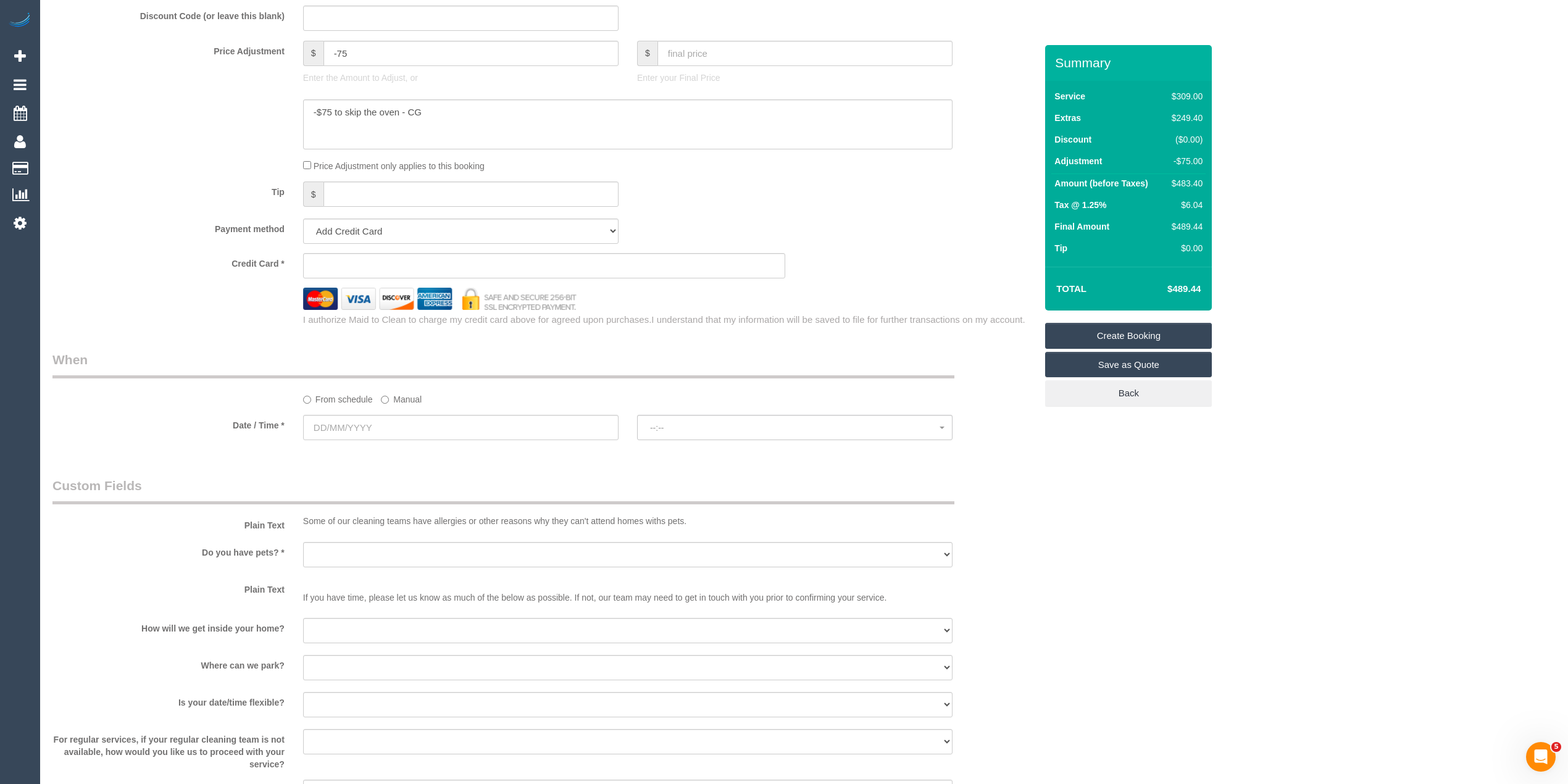
scroll to position [1096, 0]
type input "3102"
click at [334, 423] on input "text" at bounding box center [461, 423] width 315 height 26
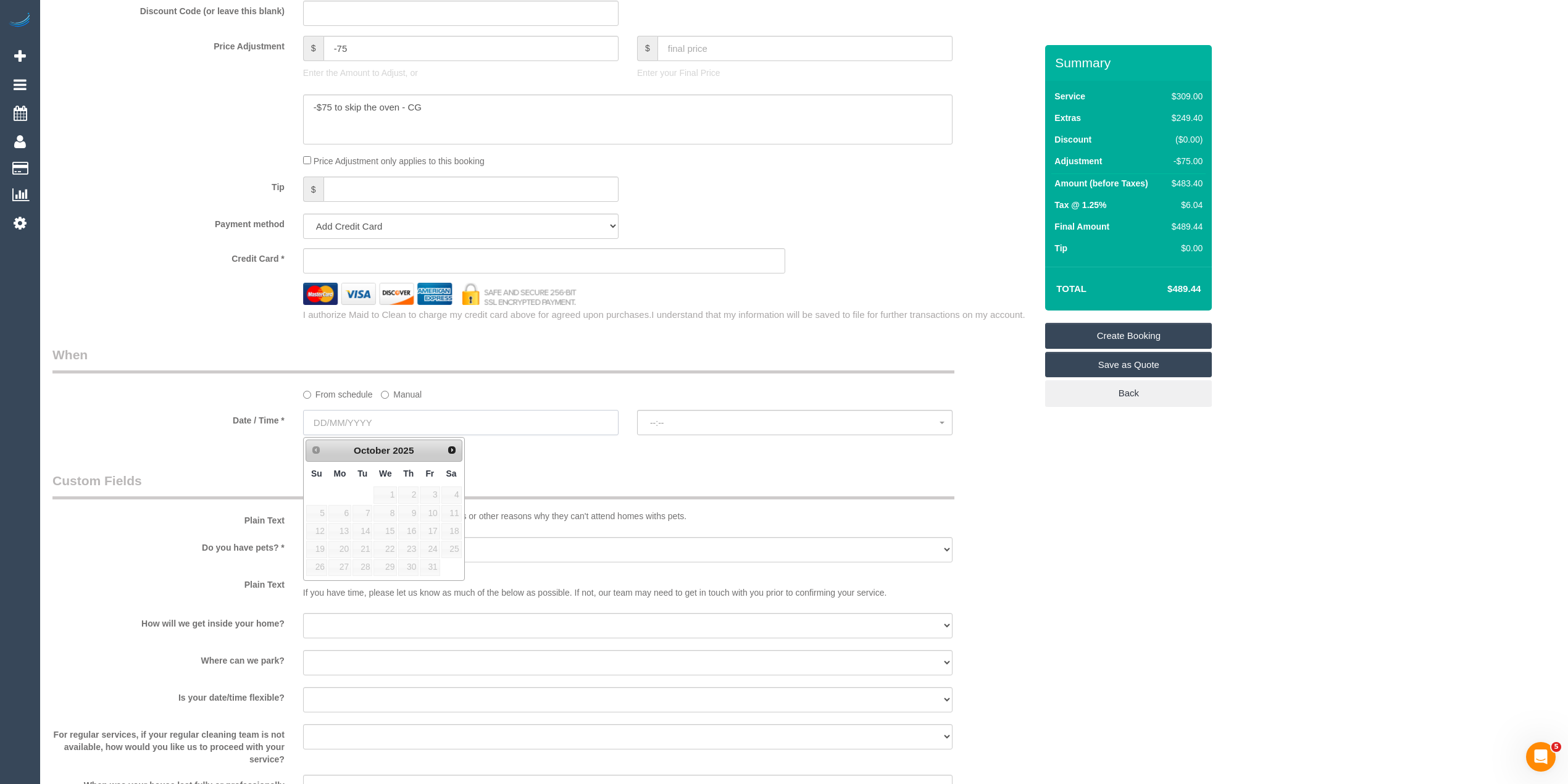
select select "58"
select select "object:2309"
click at [389, 568] on link "29" at bounding box center [385, 567] width 23 height 16
type input "[DATE]"
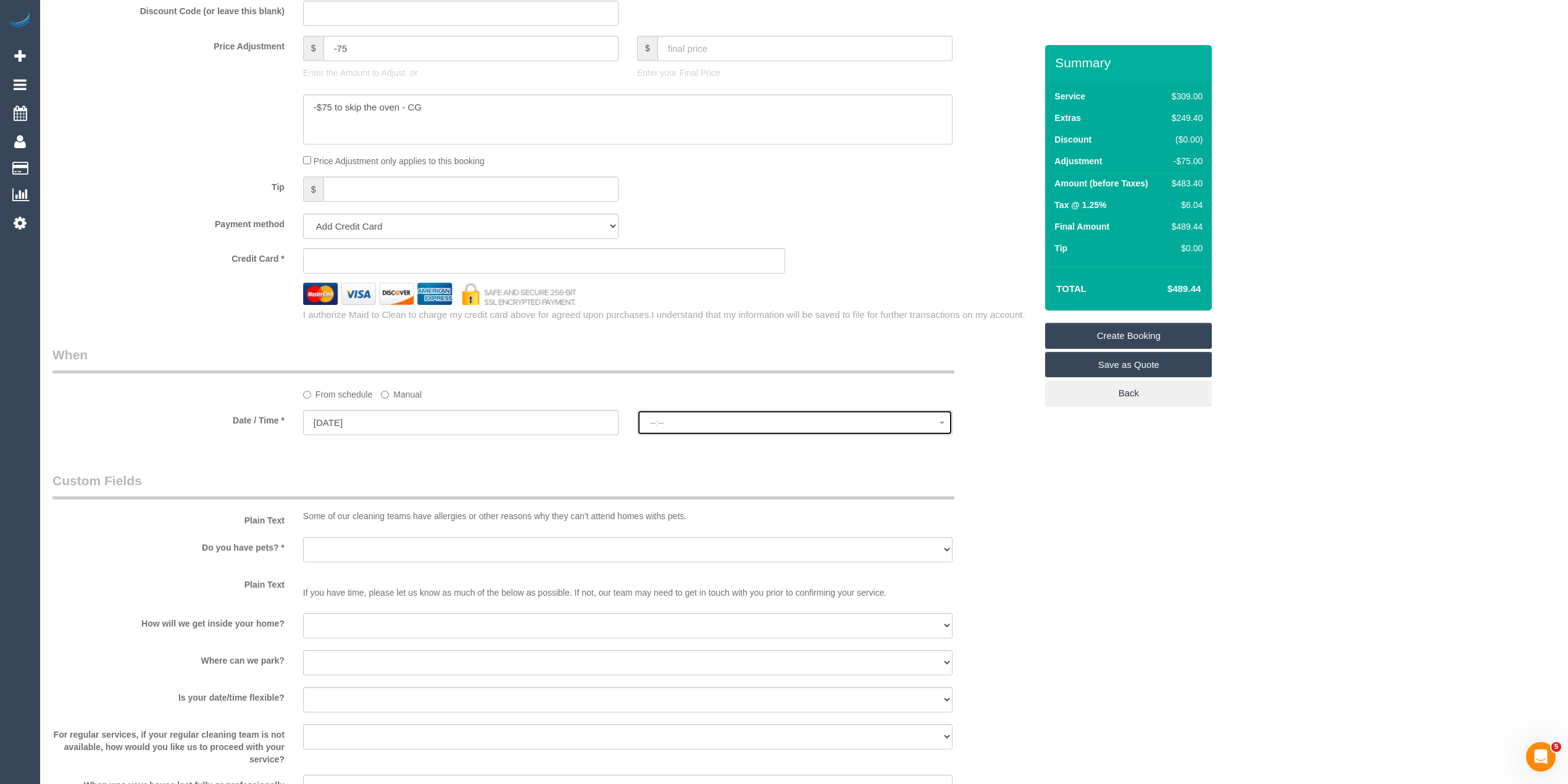
click at [685, 420] on span "--:--" at bounding box center [795, 423] width 290 height 10
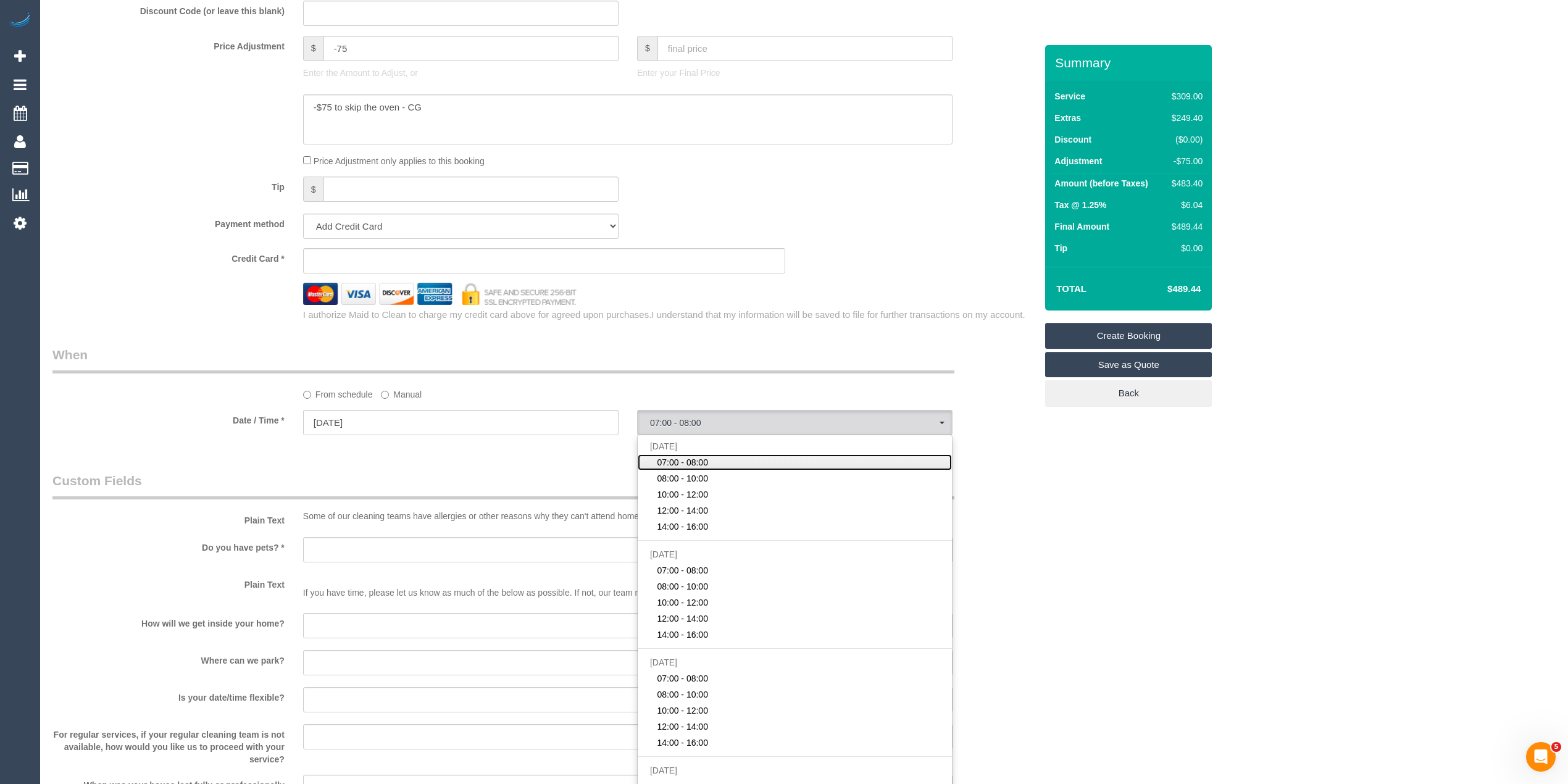
click at [714, 467] on link "07:00 - 08:00" at bounding box center [795, 462] width 314 height 16
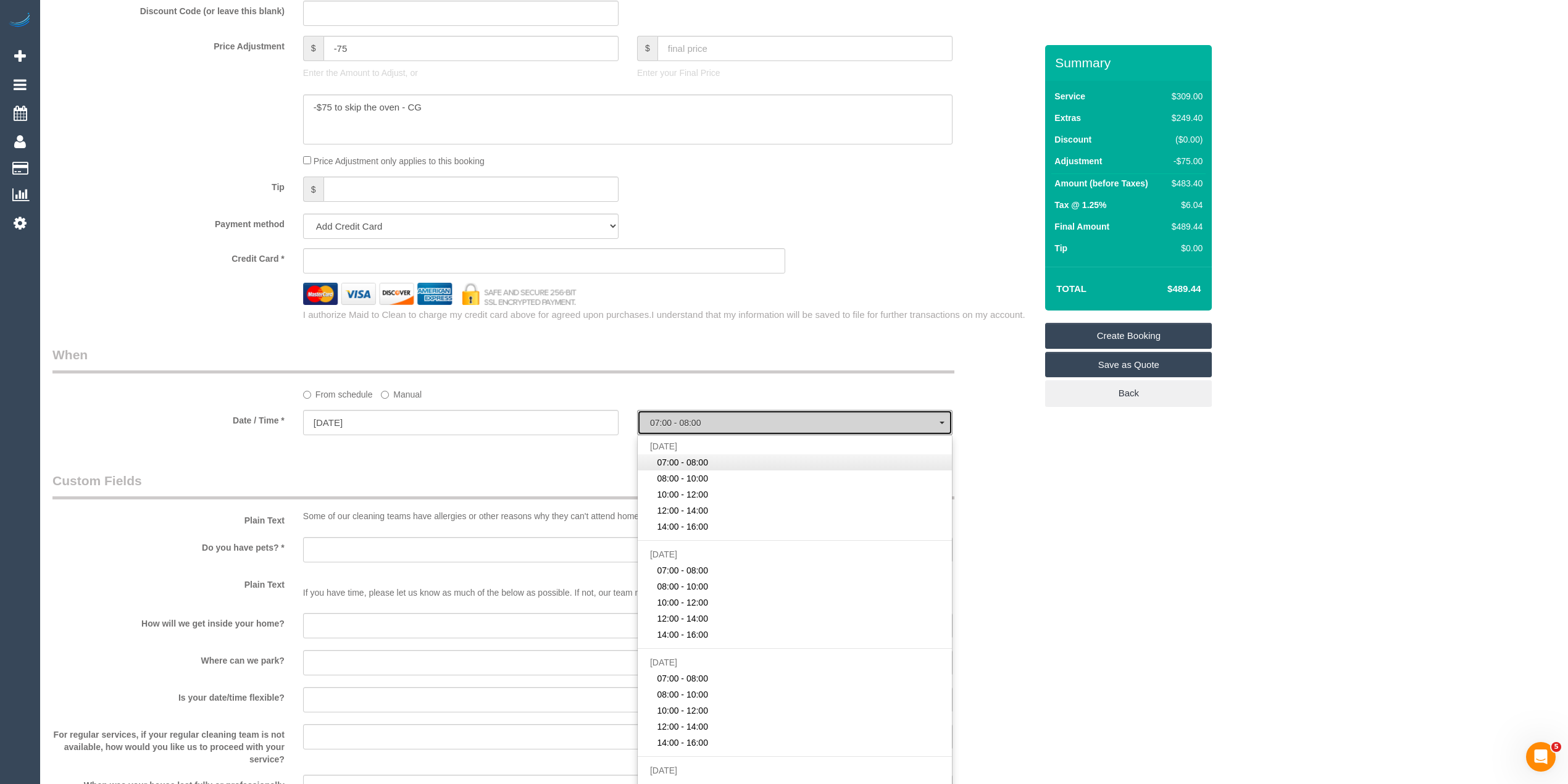
select select "spot1"
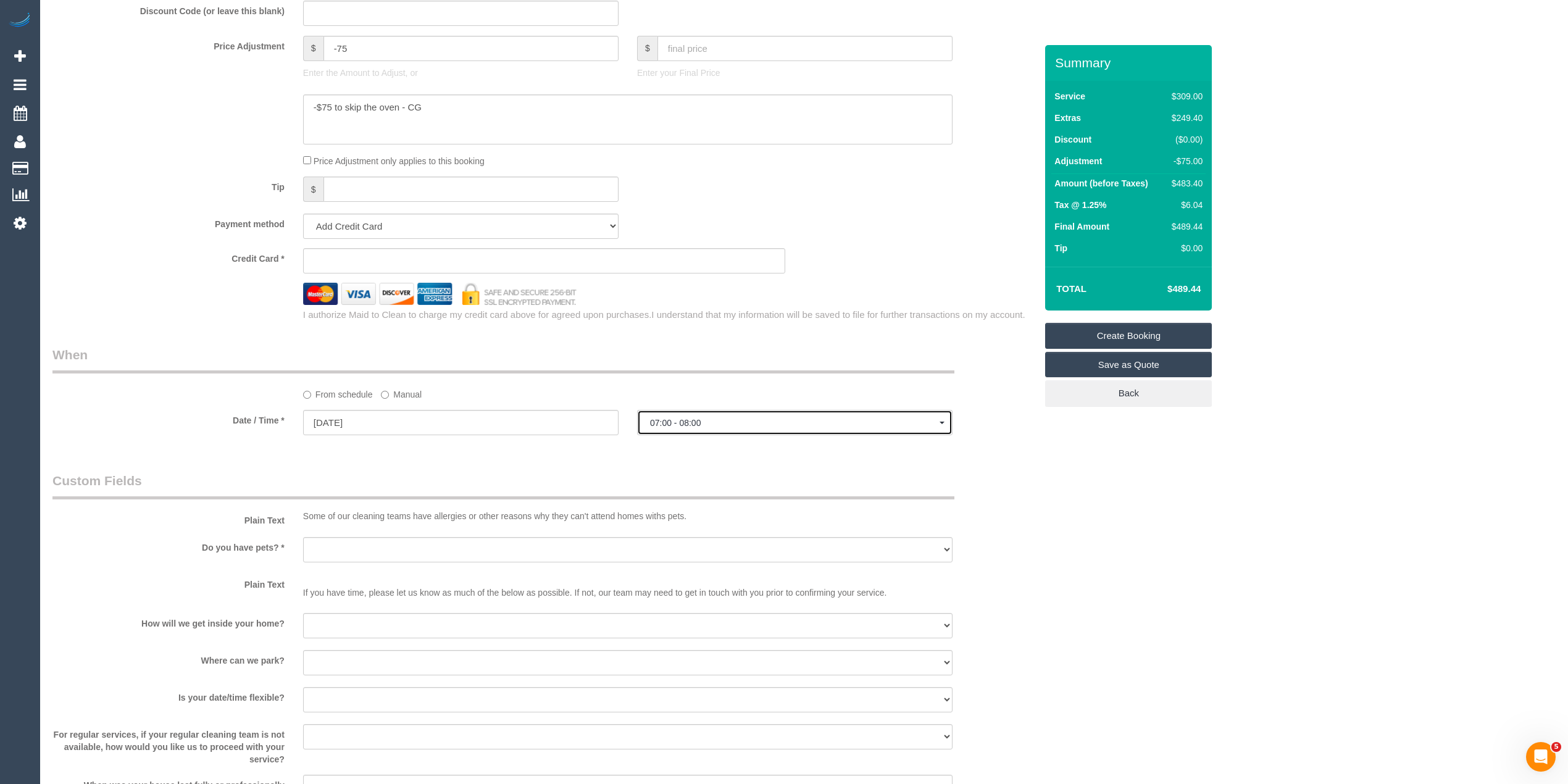
click at [660, 423] on span "07:00 - 08:00" at bounding box center [795, 423] width 290 height 10
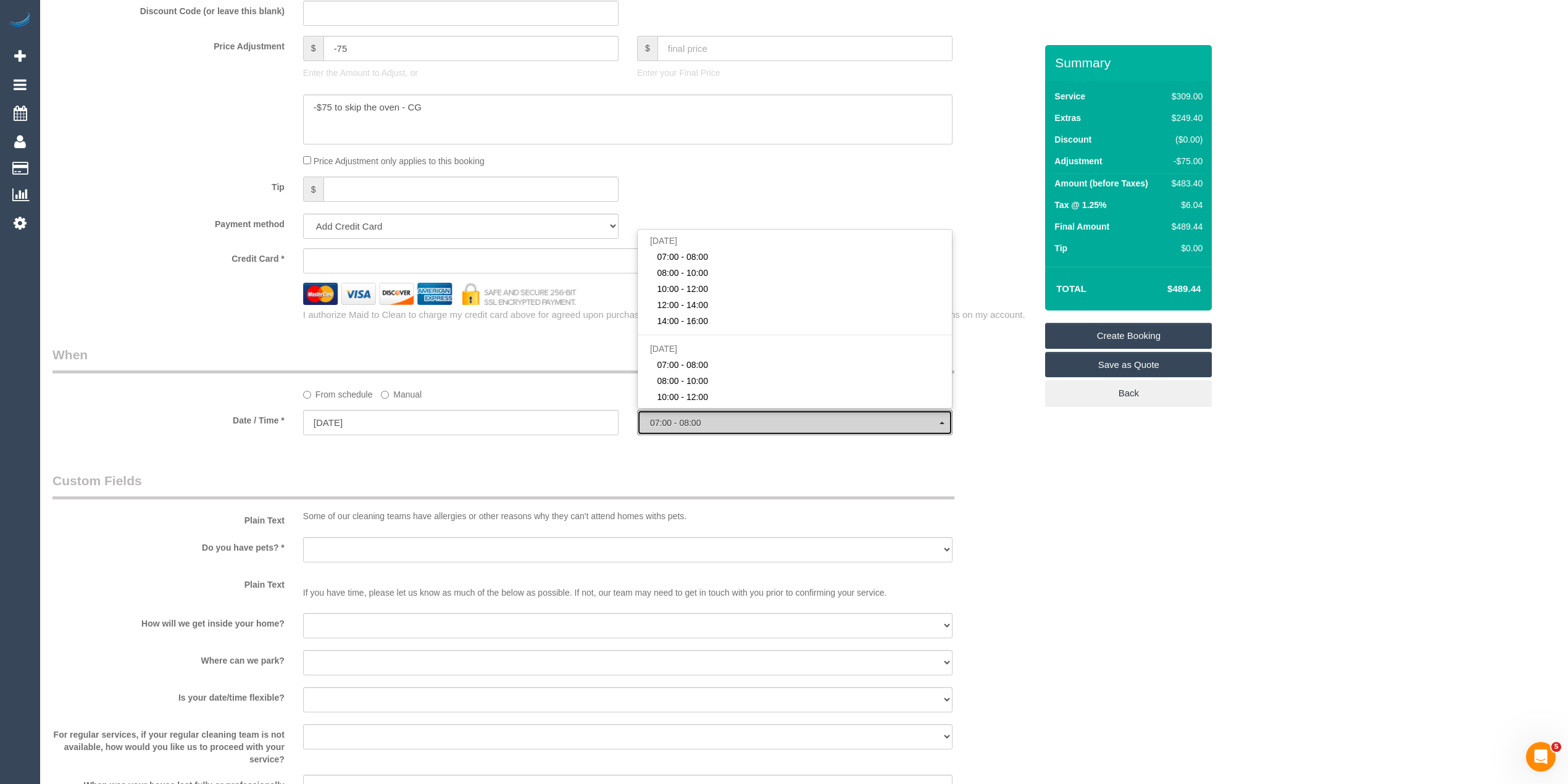
click at [699, 423] on span "07:00 - 08:00" at bounding box center [795, 423] width 290 height 10
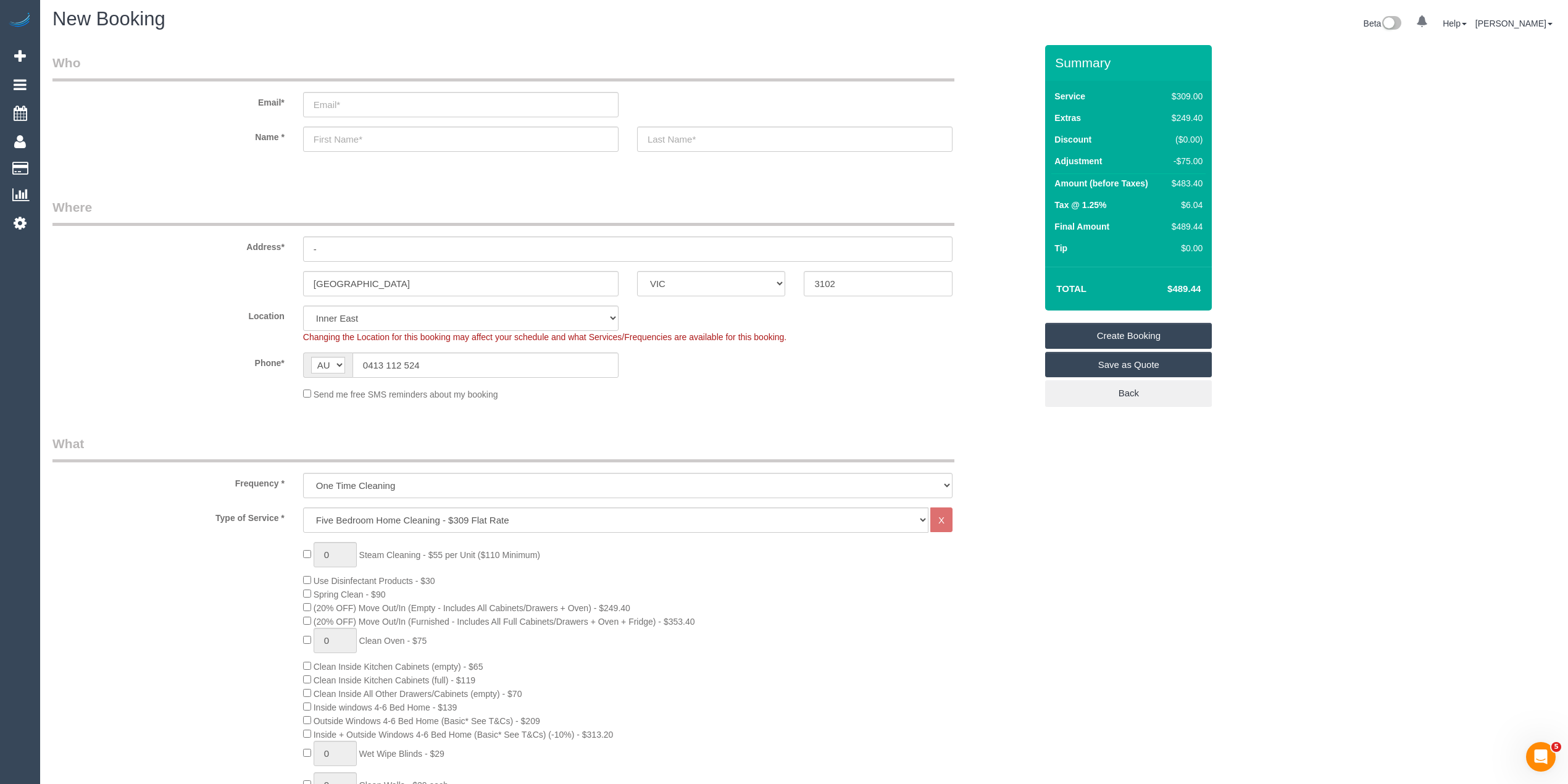
scroll to position [0, 0]
click at [358, 104] on input "email" at bounding box center [461, 109] width 315 height 26
select select "spot22"
click at [364, 104] on input "email" at bounding box center [461, 109] width 315 height 26
type input "[EMAIL_ADDRESS][DOMAIN_NAME]"
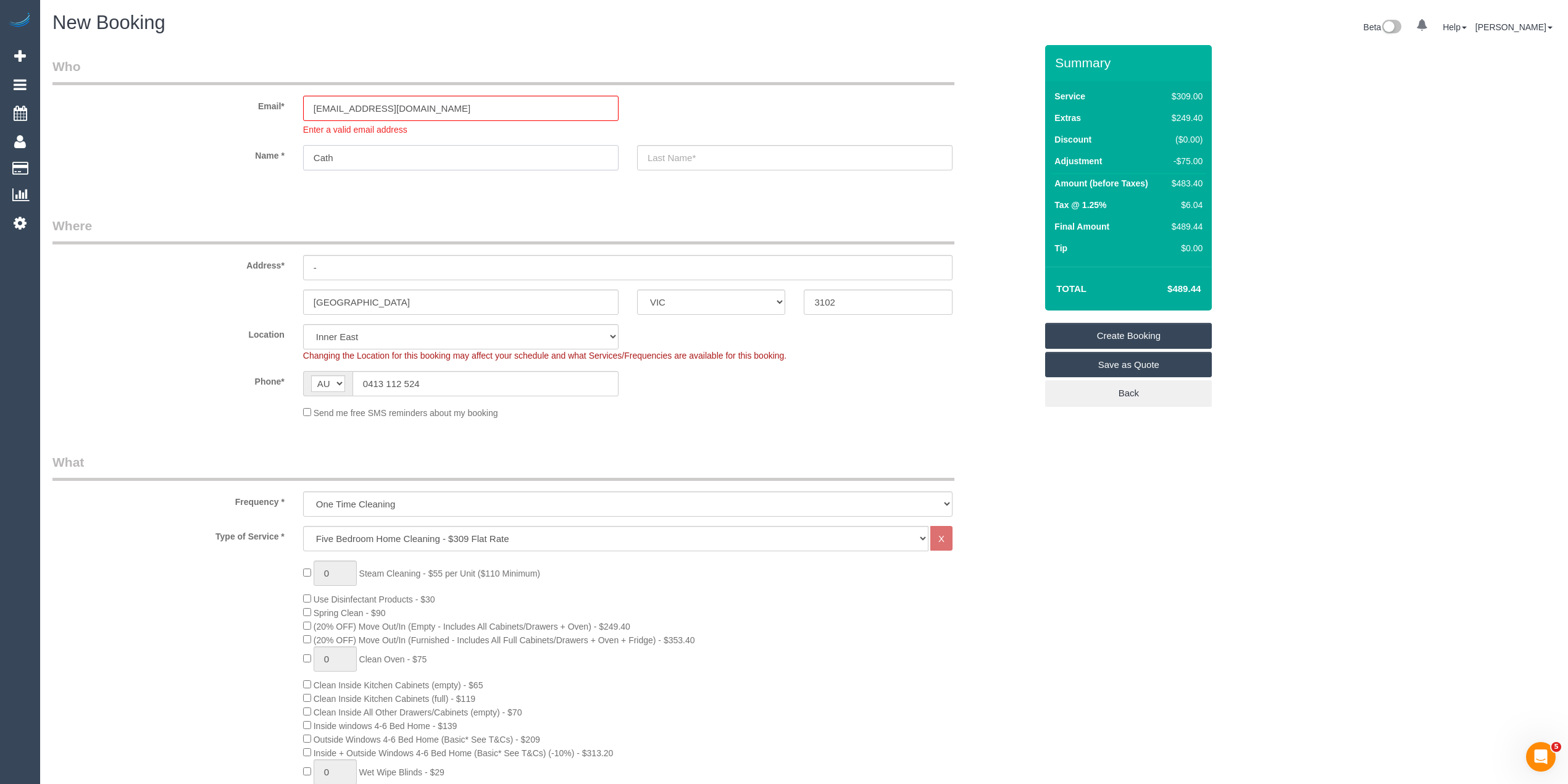
type input "Cath"
drag, startPoint x: 374, startPoint y: 105, endPoint x: 333, endPoint y: 105, distance: 41.0
click at [333, 105] on input "[EMAIL_ADDRESS][DOMAIN_NAME]" at bounding box center [461, 109] width 315 height 26
click at [699, 154] on sui-booking-customer "Email* cathmcdiarmid@gmail.com Enter a valid email address Name * Cath" at bounding box center [544, 120] width 984 height 125
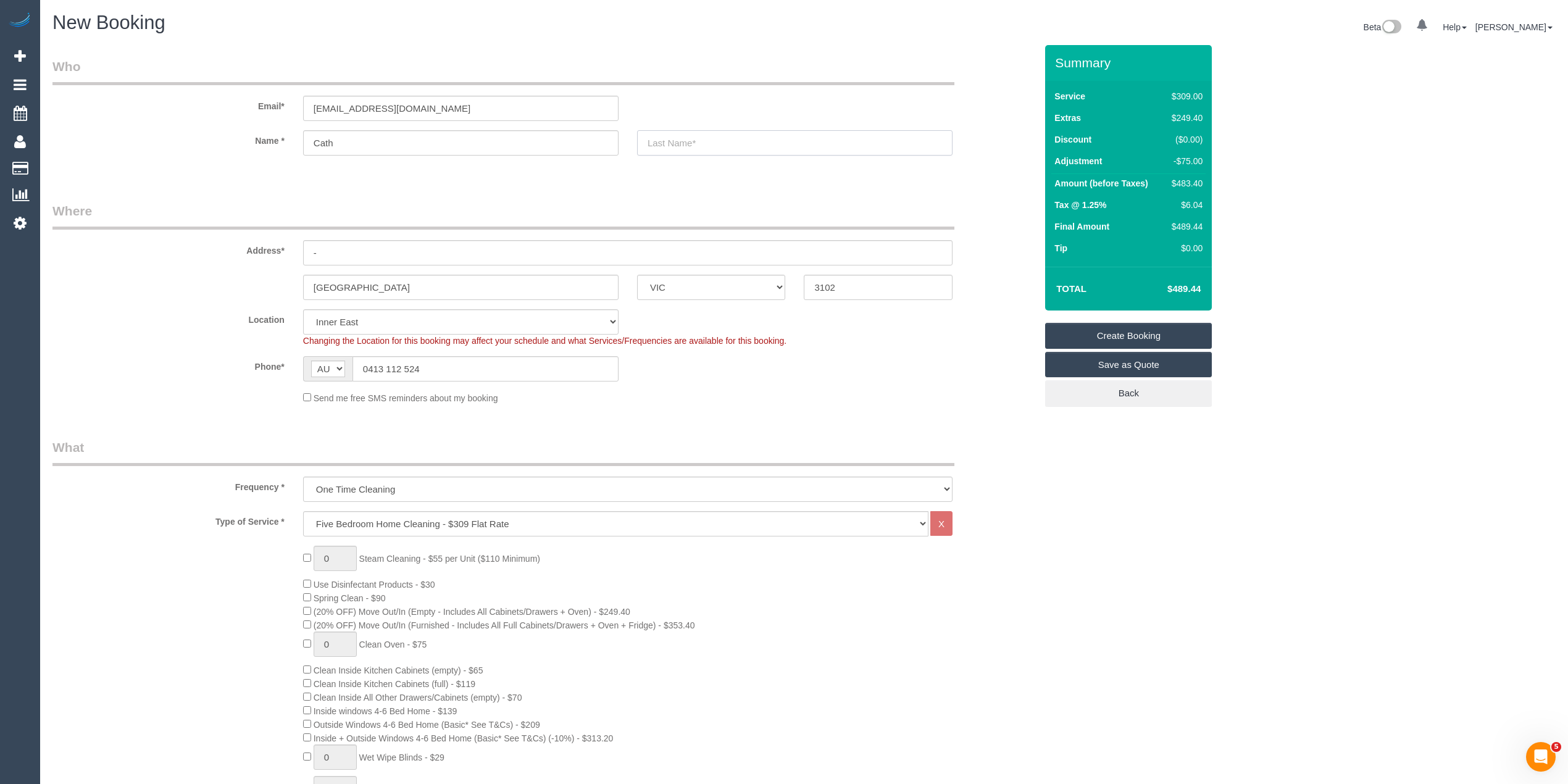
paste input "mcdiarmid"
type input "mcdiarmid"
select select "spot43"
drag, startPoint x: 655, startPoint y: 141, endPoint x: 643, endPoint y: 139, distance: 12.2
click at [643, 139] on input "mcdiarmid" at bounding box center [795, 143] width 315 height 26
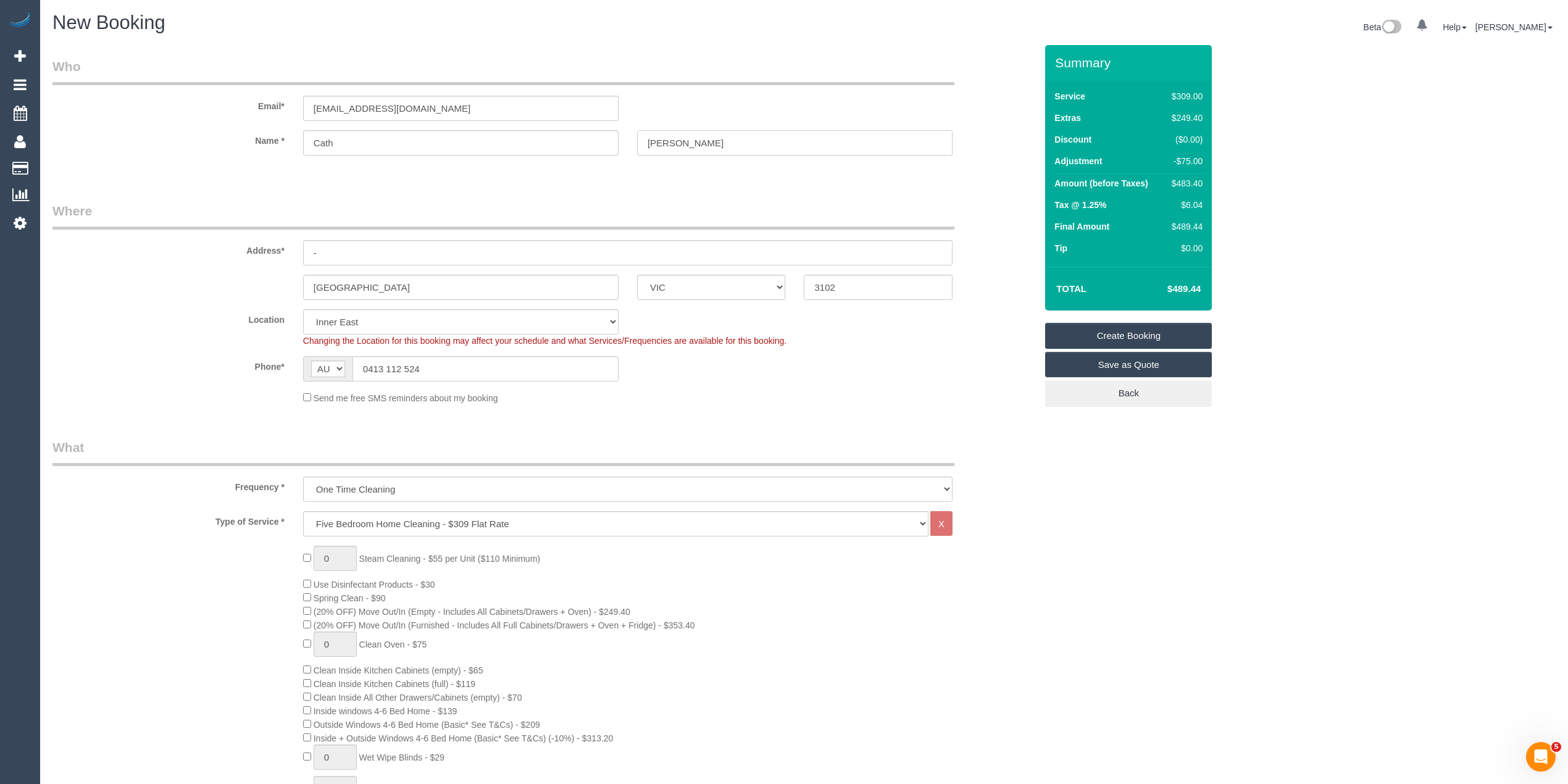
click at [663, 144] on input "Mcdiarmid" at bounding box center [795, 143] width 315 height 26
type input "[PERSON_NAME]"
drag, startPoint x: 353, startPoint y: 254, endPoint x: 266, endPoint y: 248, distance: 87.2
click at [266, 248] on div "Address* -" at bounding box center [544, 234] width 1002 height 64
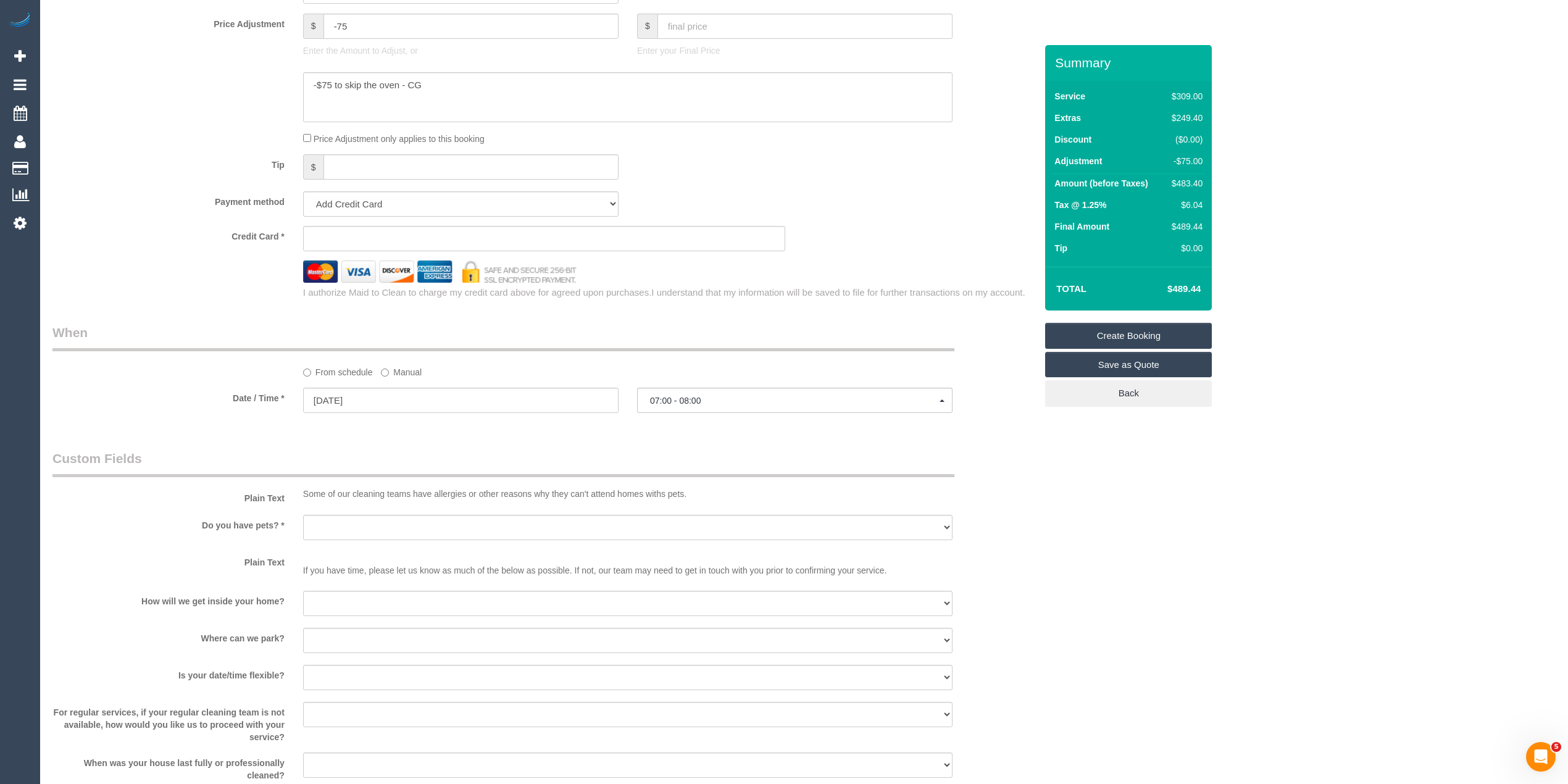
scroll to position [1234, 0]
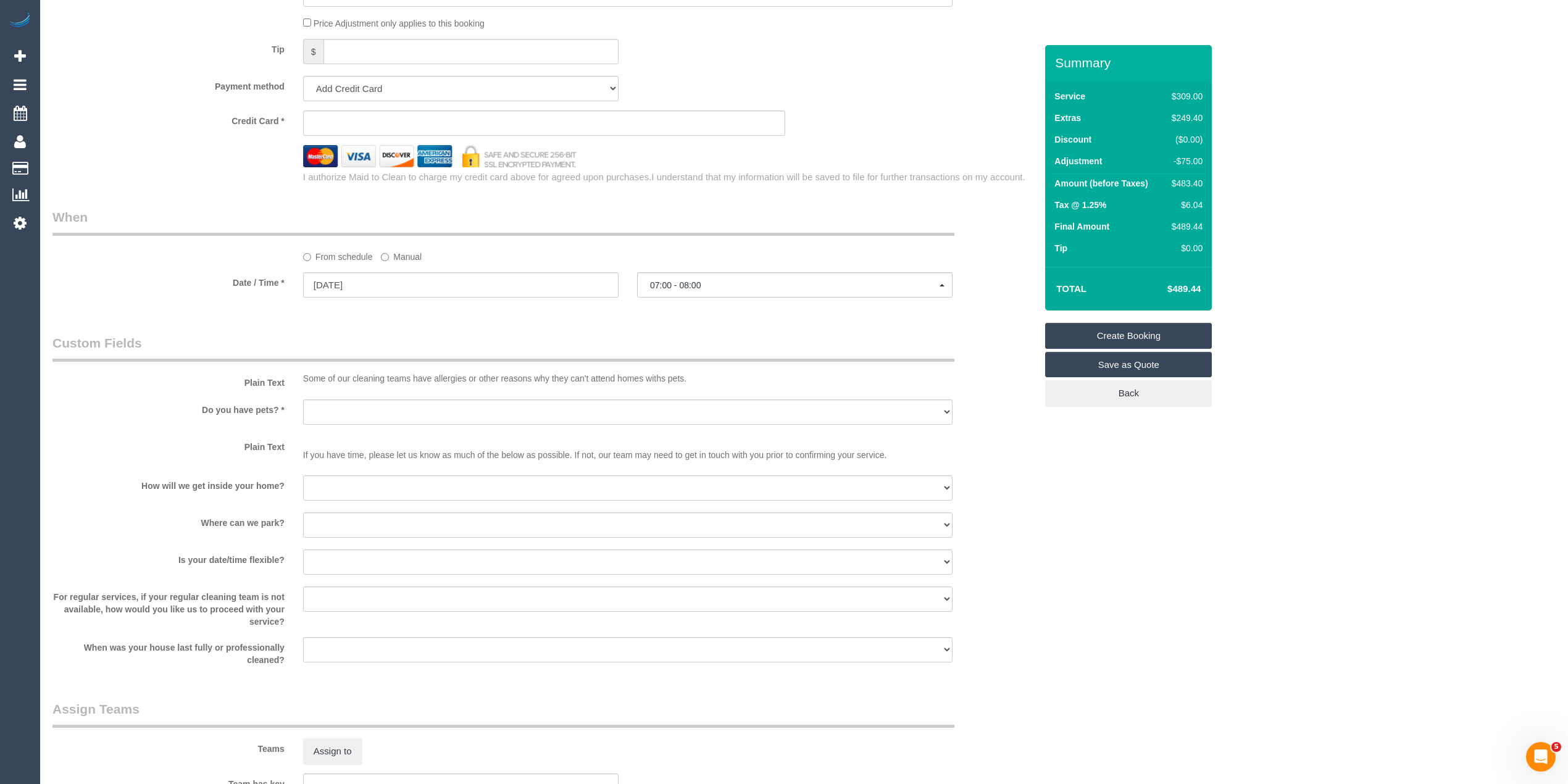
type input "[STREET_ADDRESS][PERSON_NAME]"
click at [317, 405] on select "Yes - Cats Yes - Dogs No pets Yes - Dogs and Cats Yes - Other" at bounding box center [628, 412] width 649 height 26
select select "number:28"
click at [303, 400] on select "Yes - Cats Yes - Dogs No pets Yes - Dogs and Cats Yes - Other" at bounding box center [628, 412] width 649 height 26
click at [319, 484] on select "I will be home Key will be left (please provide details below) Lock box/Access …" at bounding box center [628, 488] width 649 height 26
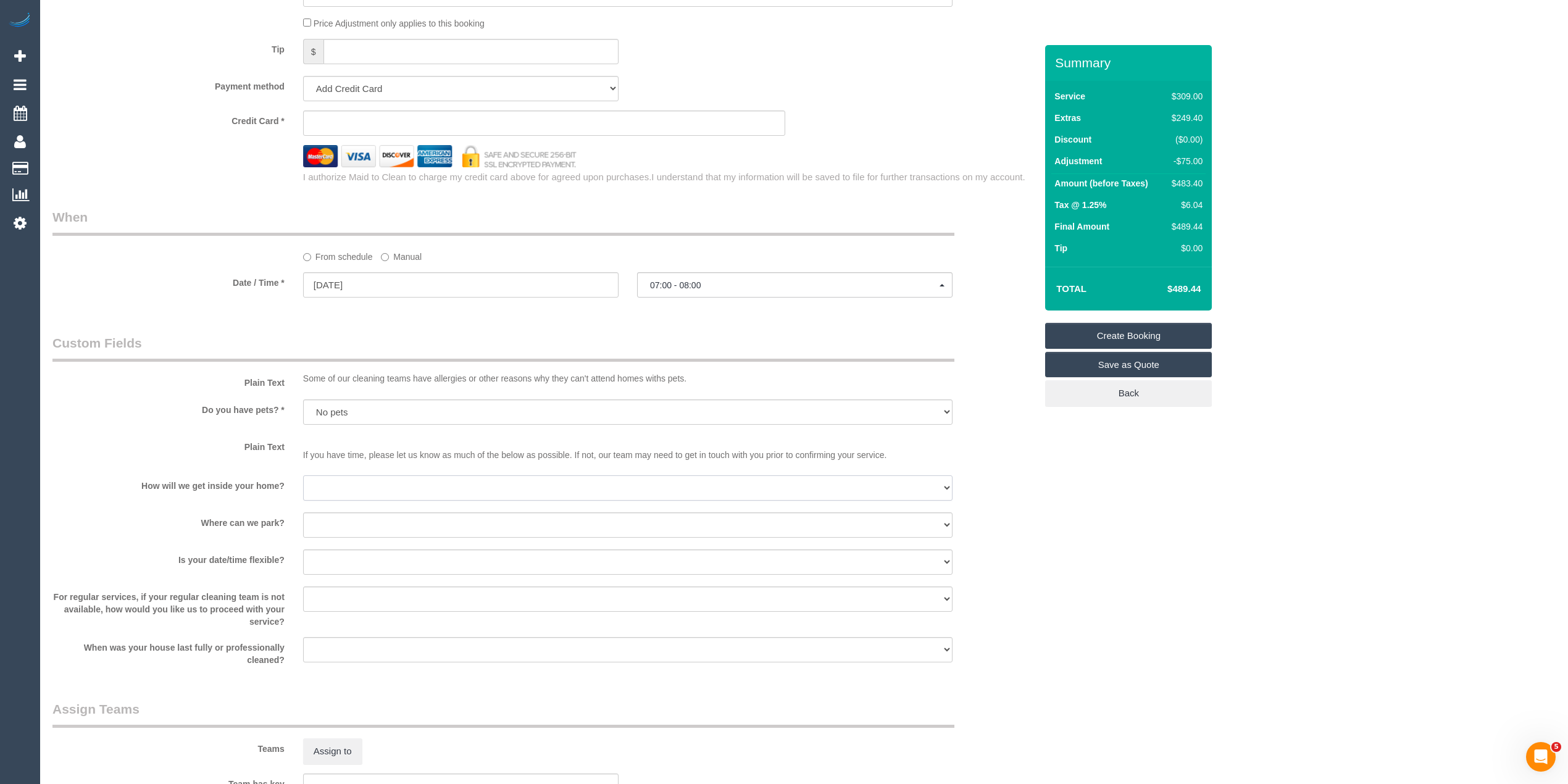
select select "number:14"
click at [303, 477] on select "I will be home Key will be left (please provide details below) Lock box/Access …" at bounding box center [628, 488] width 649 height 26
click at [342, 523] on select "I will provide parking on-site Free street parking Paid street parking (cost wi…" at bounding box center [628, 525] width 649 height 26
select select "number:19"
click at [303, 513] on select "I will provide parking on-site Free street parking Paid street parking (cost wi…" at bounding box center [628, 525] width 649 height 26
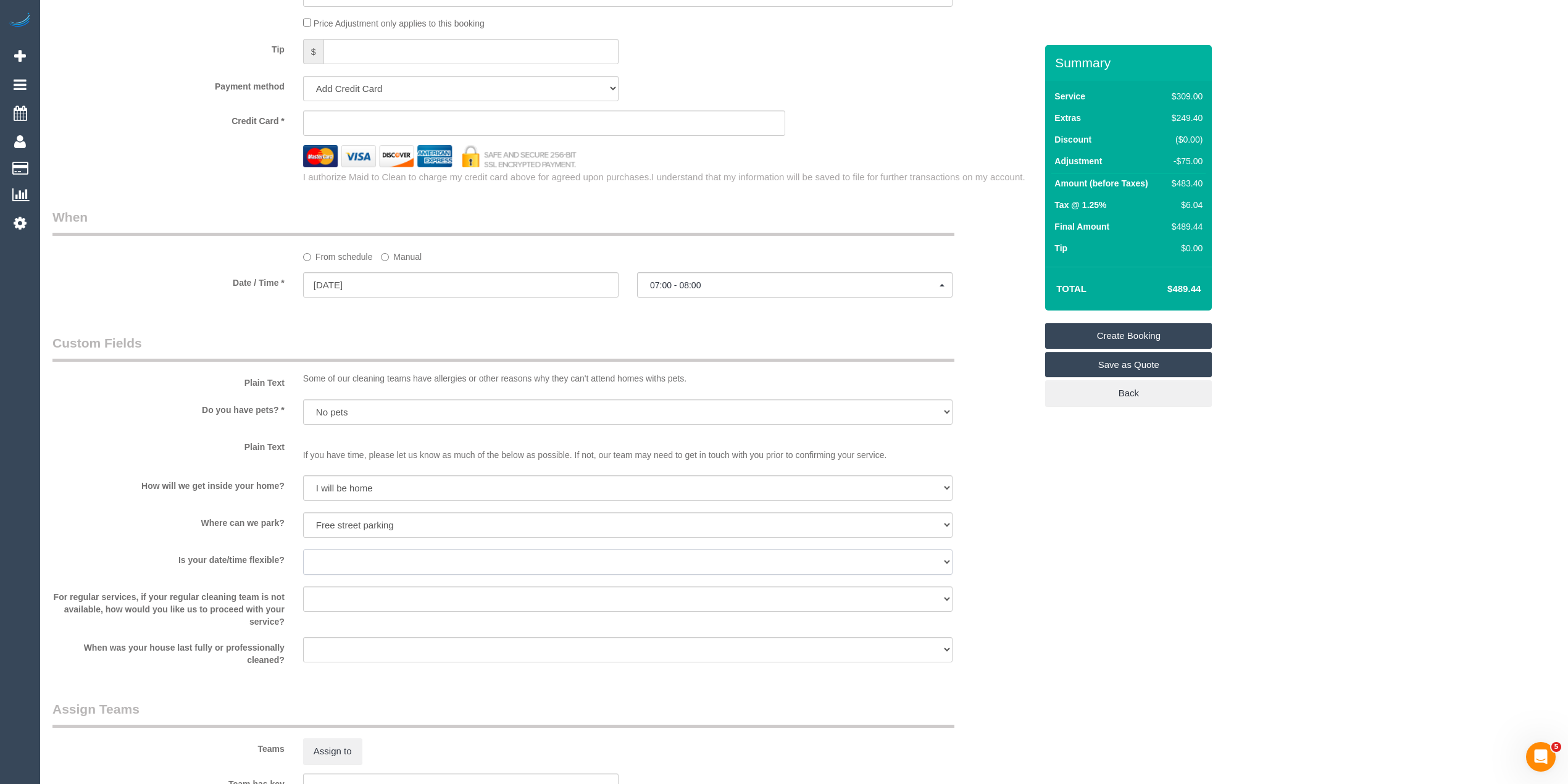
click at [323, 556] on select "Yes - date and time Yes - date but not time Yes - time but not date No - No fle…" at bounding box center [628, 562] width 649 height 26
select select "number:24"
click at [303, 550] on select "Yes - date and time Yes - date but not time Yes - time but not date No - No fle…" at bounding box center [628, 562] width 649 height 26
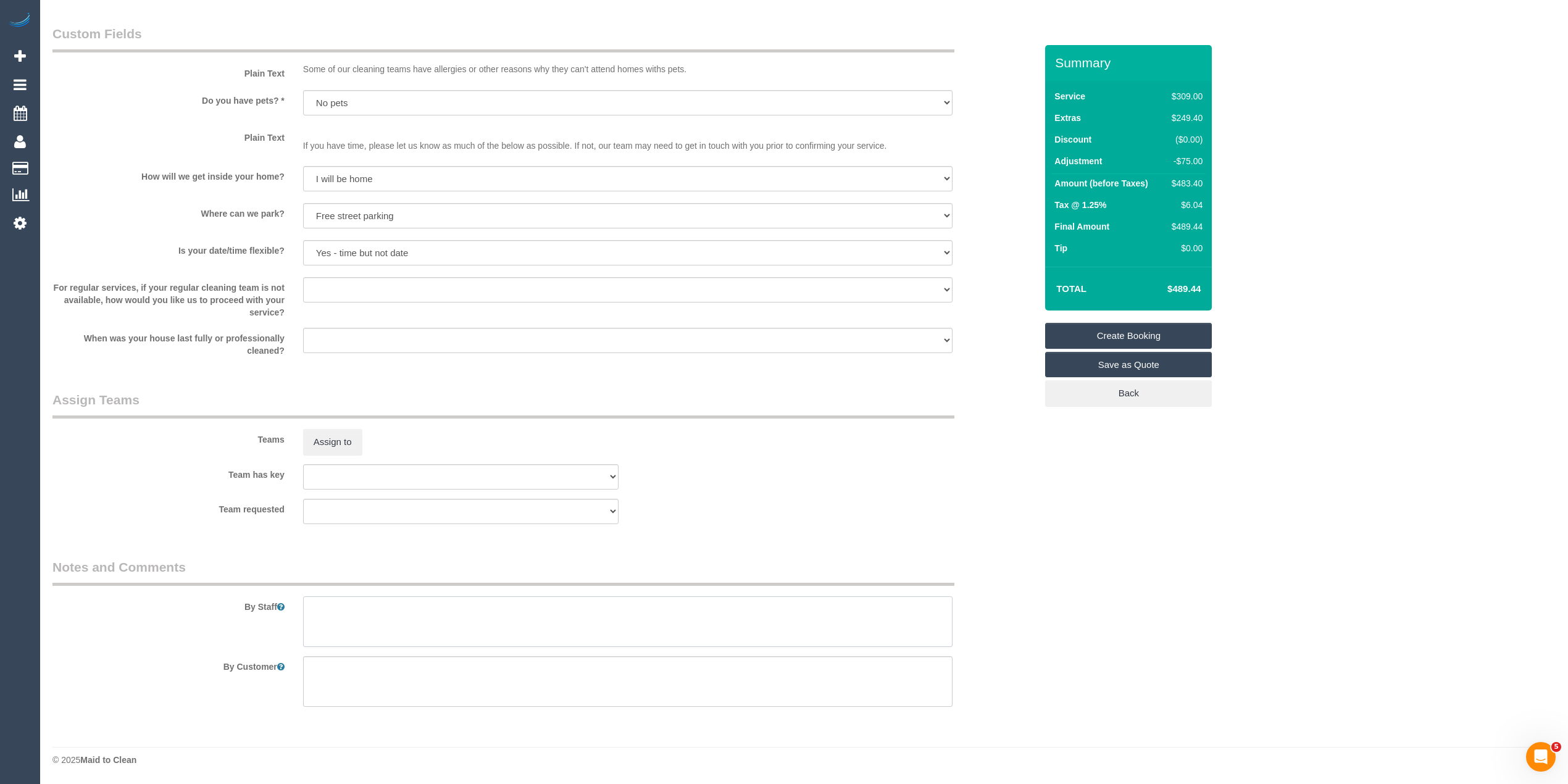
click at [349, 619] on textarea at bounding box center [628, 621] width 649 height 50
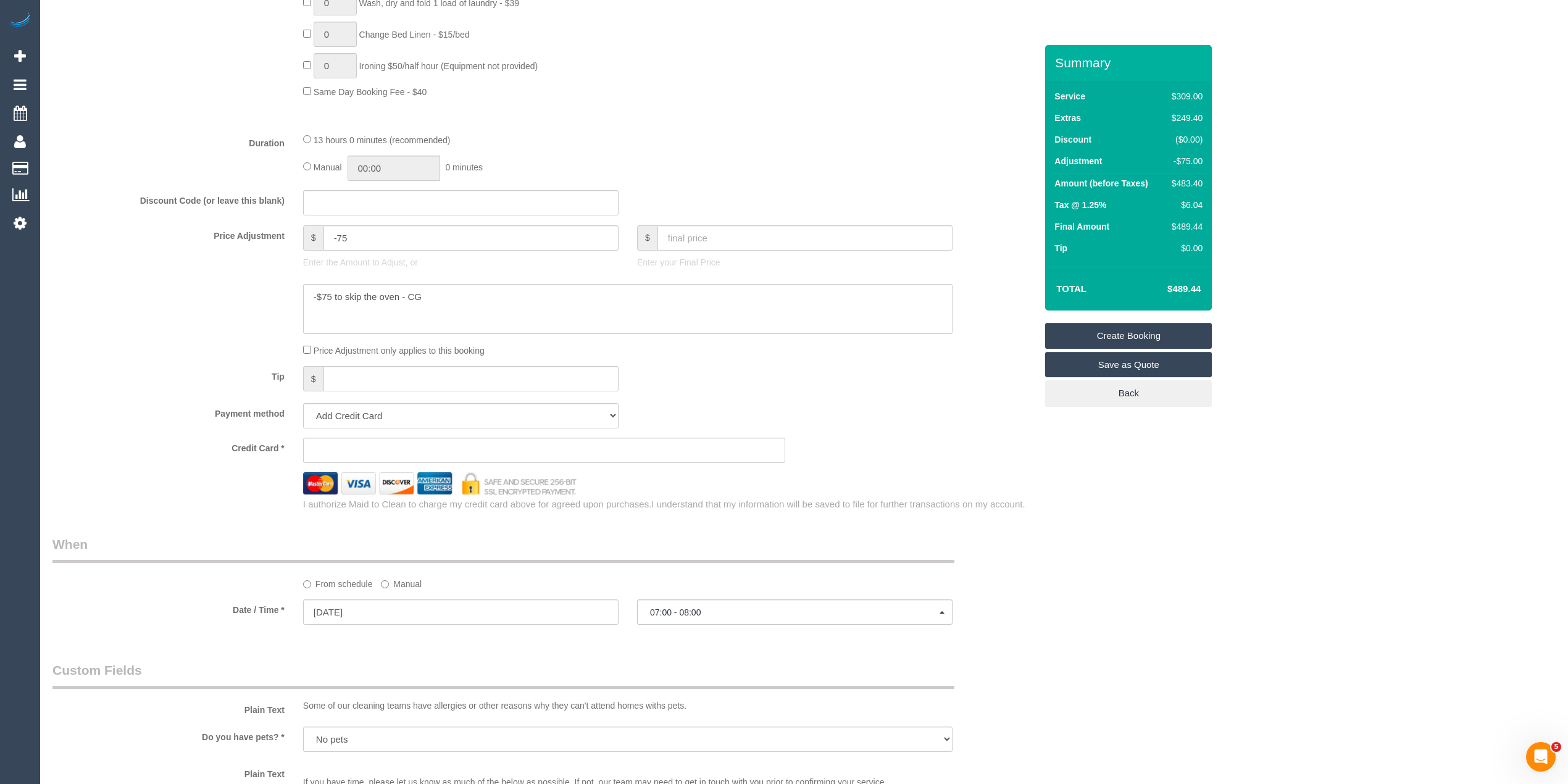
scroll to position [859, 0]
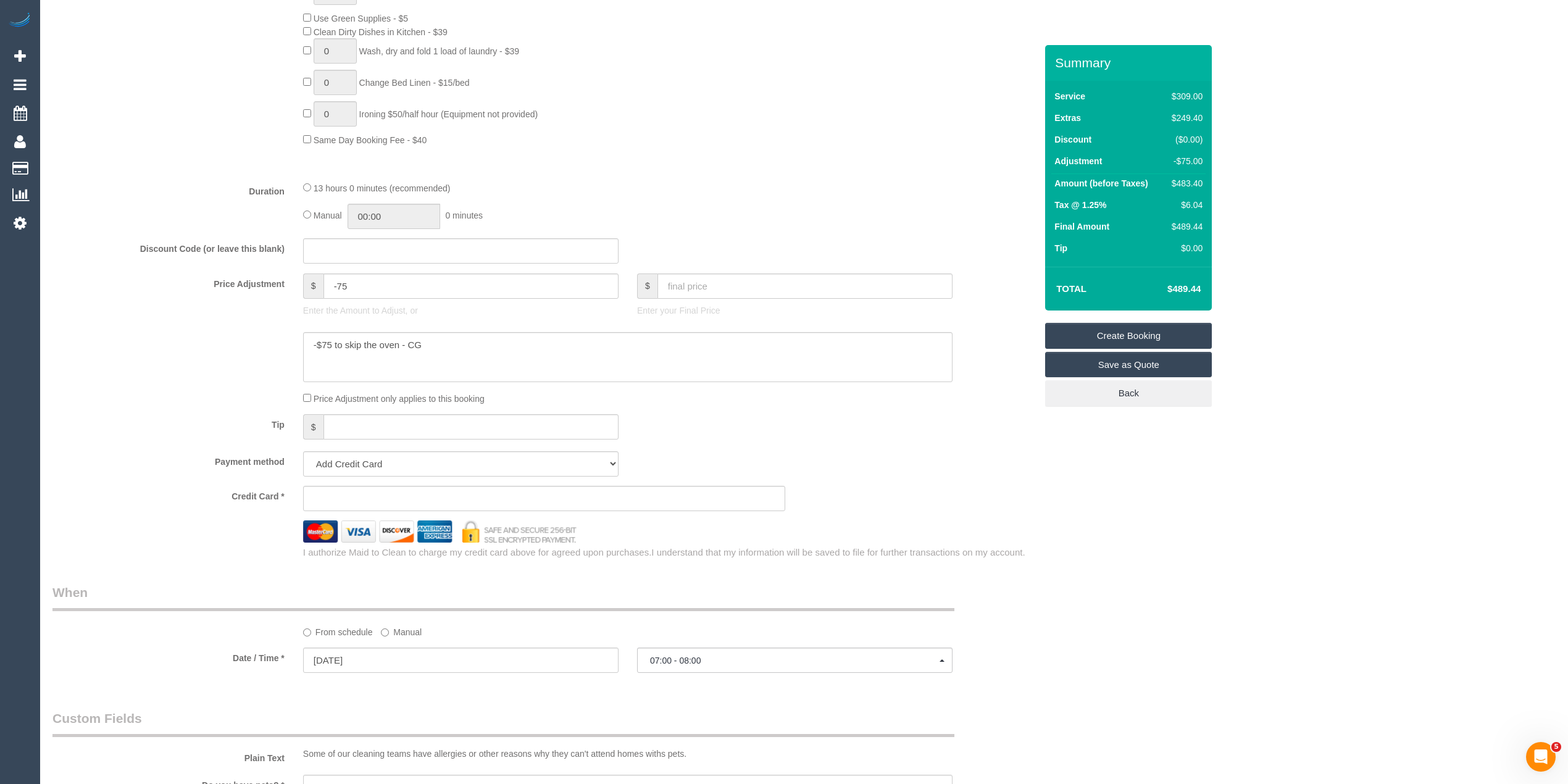
type textarea "Please skip the oven cleaning."
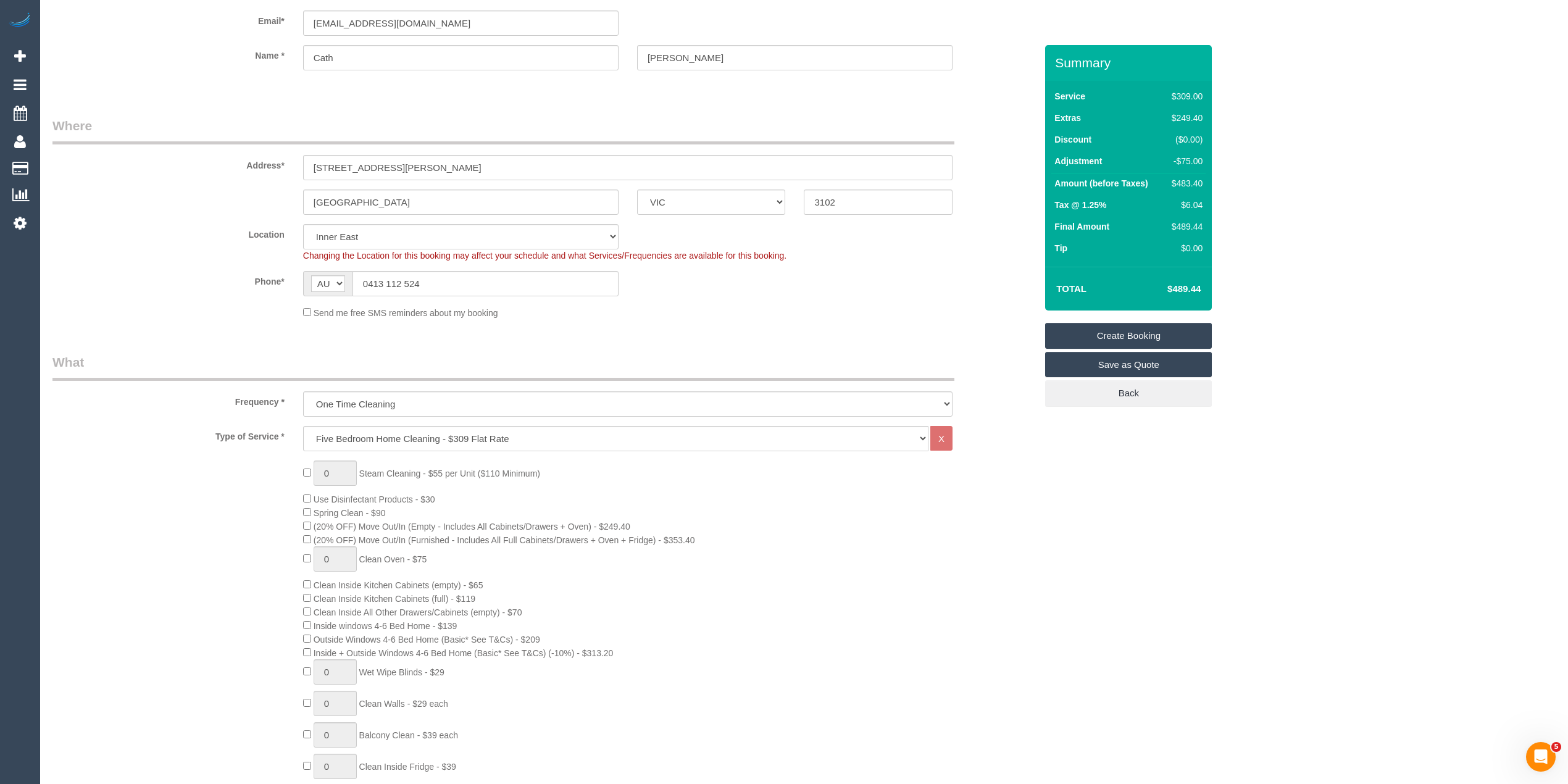
scroll to position [0, 0]
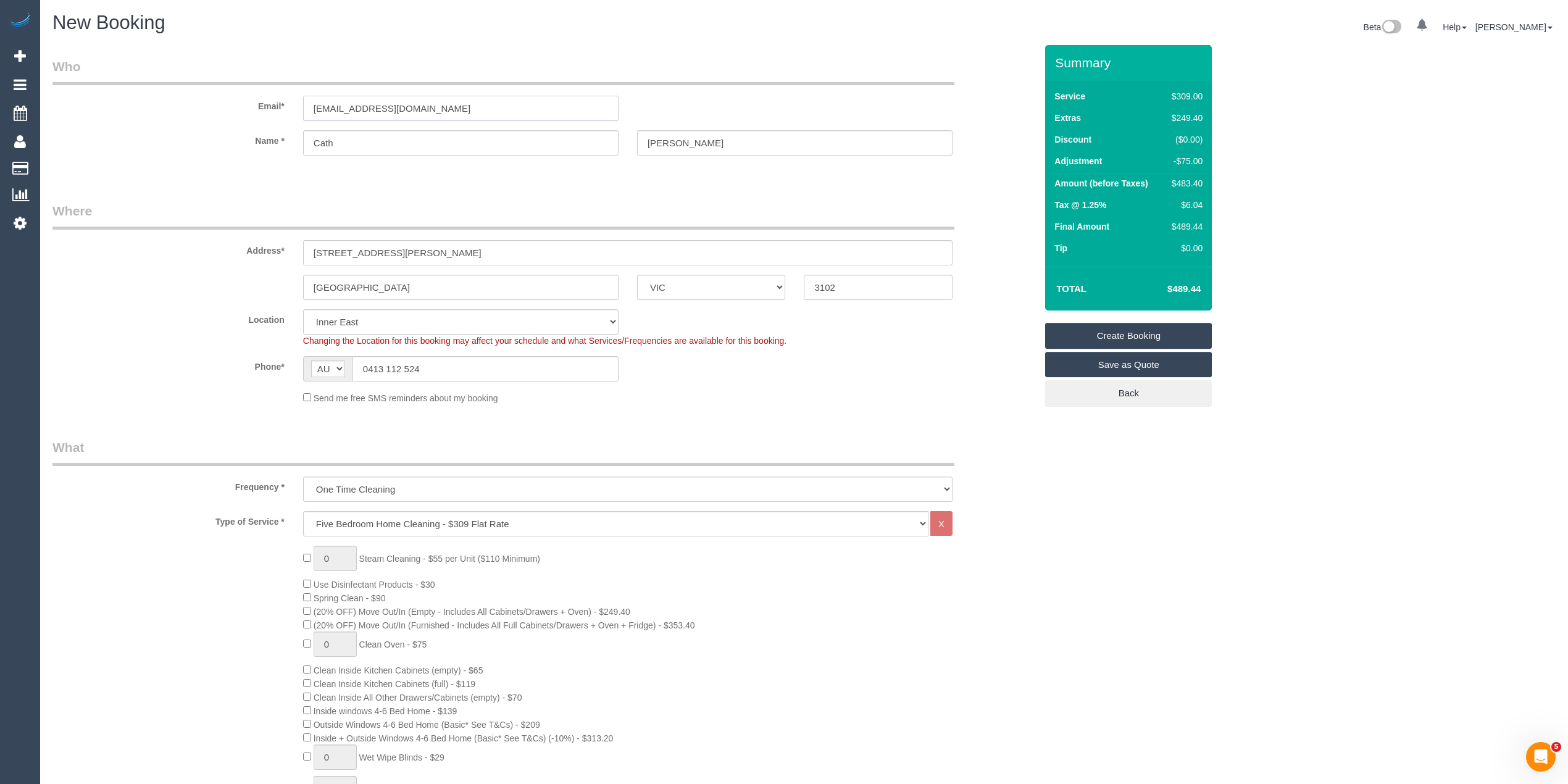
drag, startPoint x: 459, startPoint y: 104, endPoint x: 172, endPoint y: 107, distance: 287.0
click at [172, 107] on div "Email* cathmcdiarmid@gmail.com" at bounding box center [544, 89] width 1002 height 64
click at [1149, 326] on link "Create Booking" at bounding box center [1128, 336] width 167 height 26
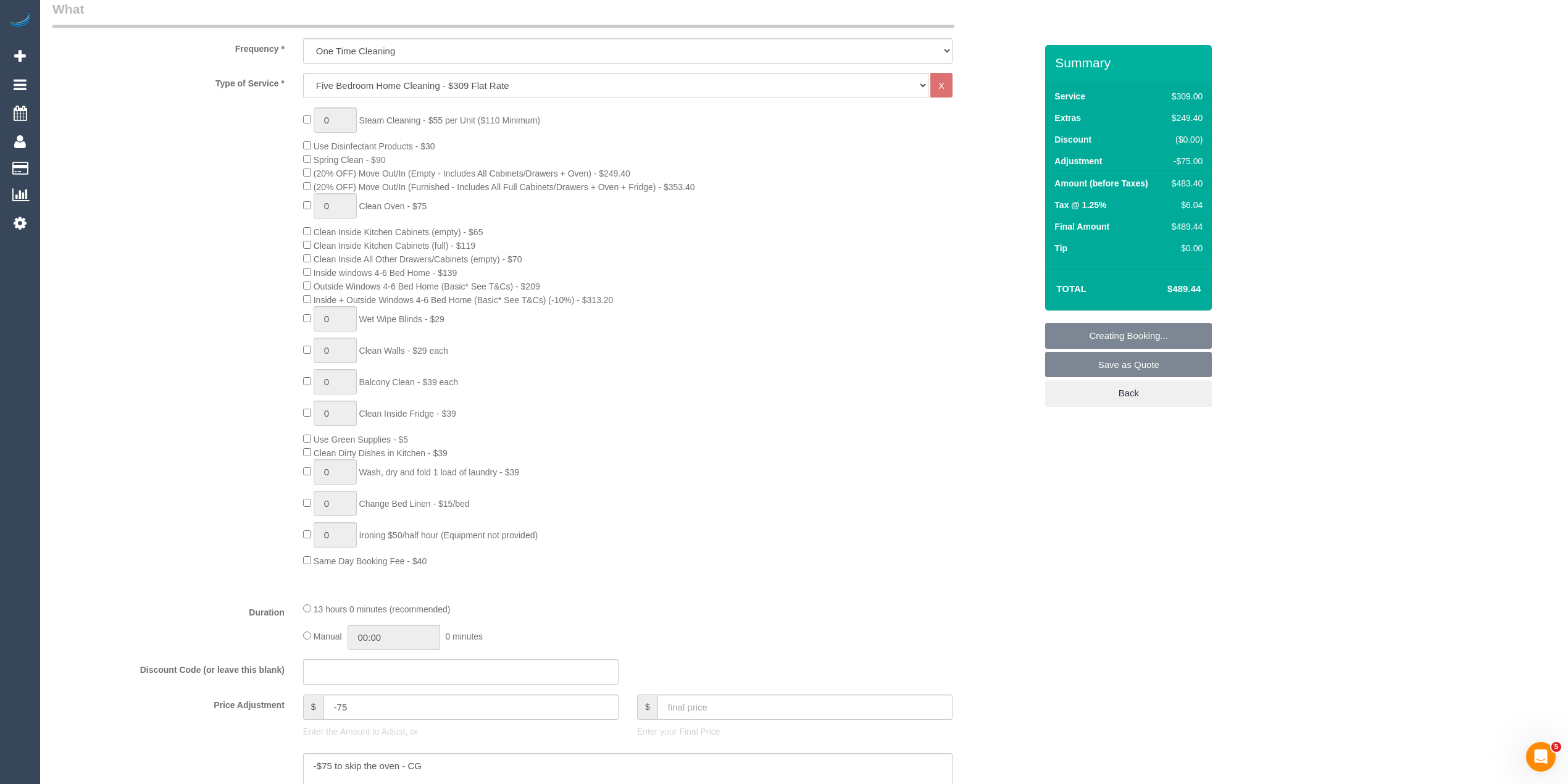
scroll to position [549, 0]
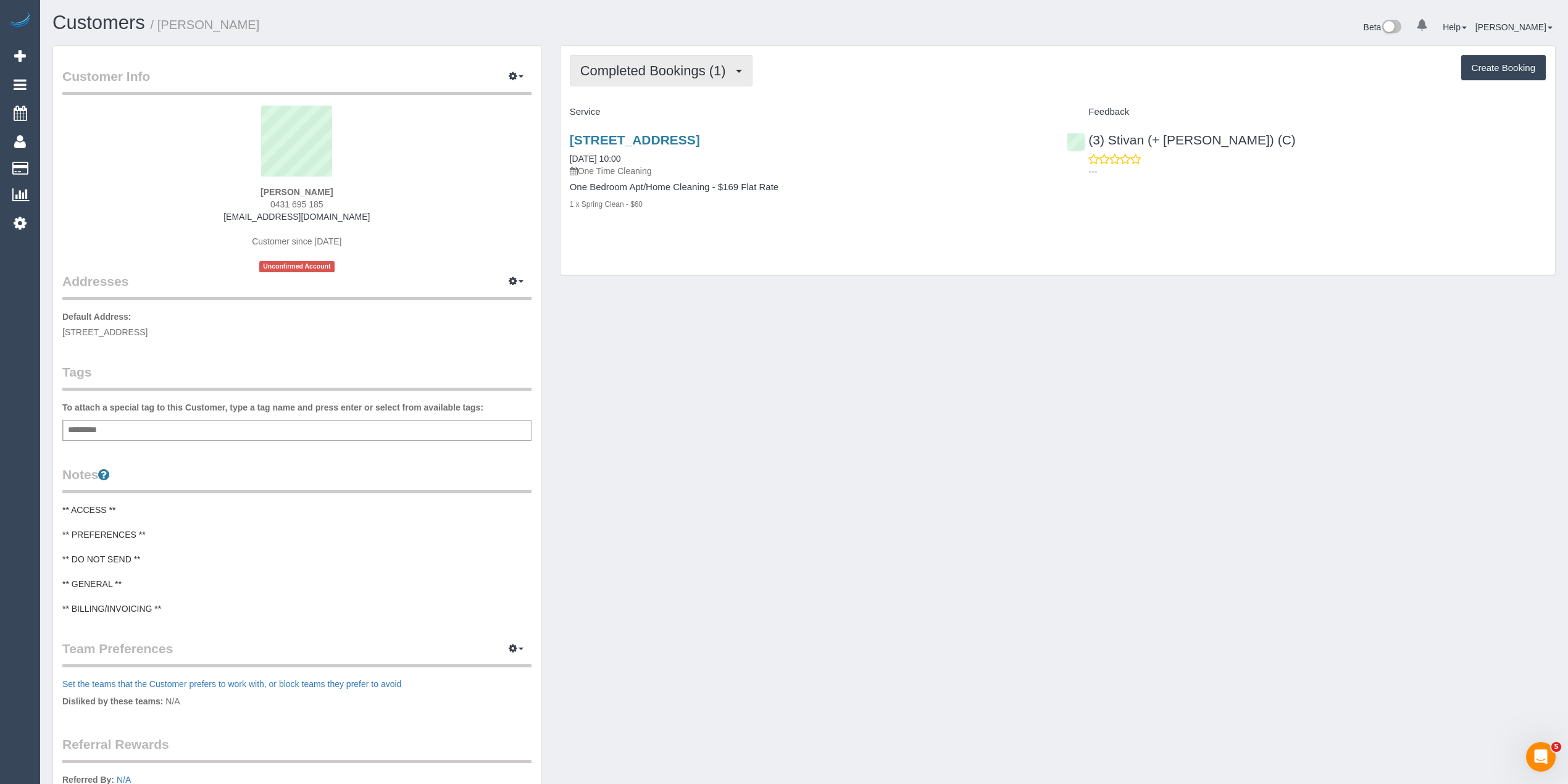
click at [643, 69] on span "Completed Bookings (1)" at bounding box center [656, 71] width 152 height 16
click at [642, 67] on span "Completed Bookings (1)" at bounding box center [656, 71] width 152 height 16
click at [277, 200] on span "0431 695 185" at bounding box center [297, 205] width 53 height 10
click at [318, 201] on span "0431 695 185" at bounding box center [297, 205] width 53 height 10
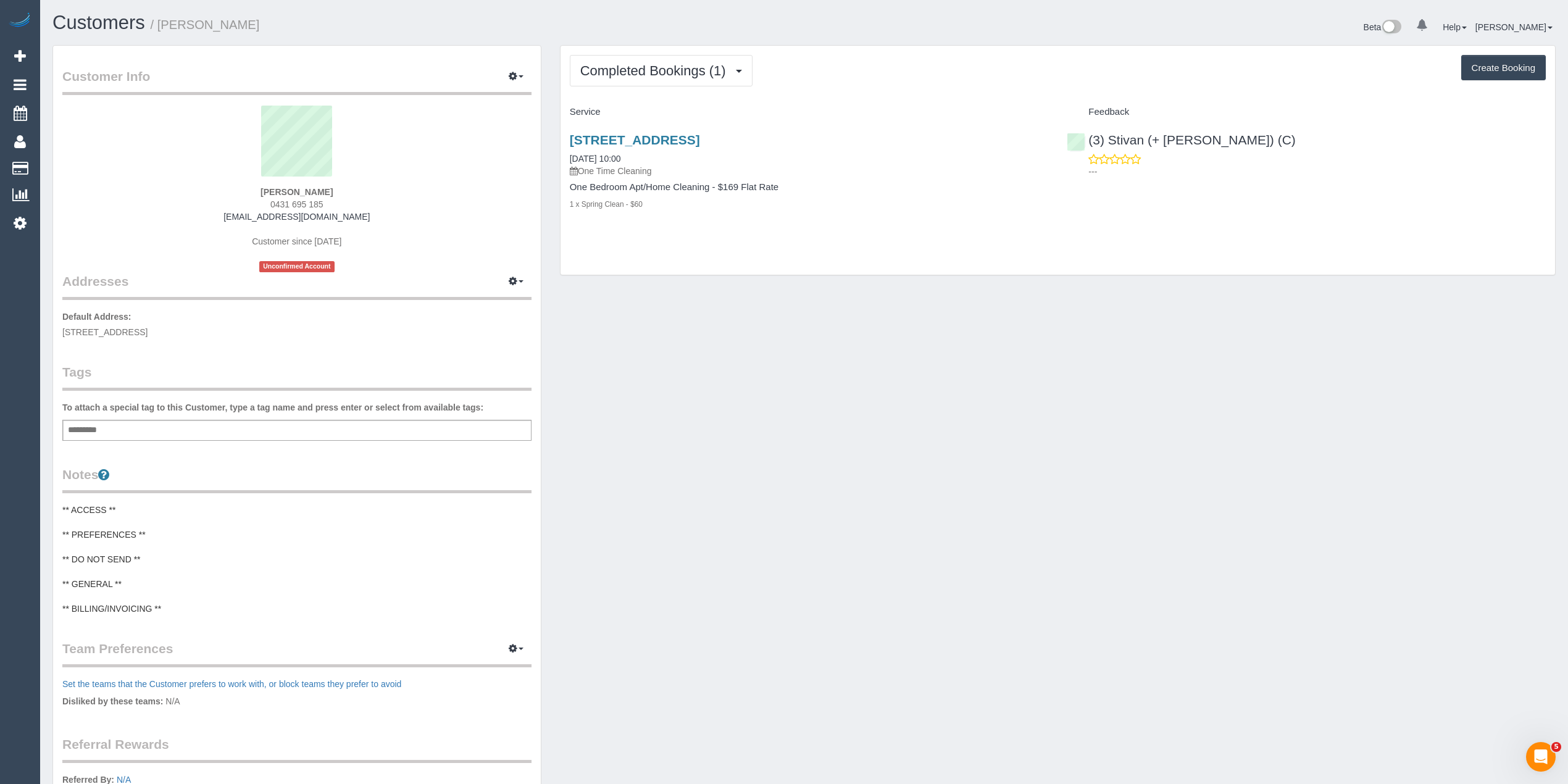
copy span "0431 695 185"
drag, startPoint x: 359, startPoint y: 215, endPoint x: 230, endPoint y: 214, distance: 129.0
click at [230, 214] on div "Alyssa fraser 0431 695 185 alyssafraisr98@gmail.com Customer since 2025 Unconfi…" at bounding box center [297, 189] width 469 height 167
copy link "alyssafraisr98@gmail.com"
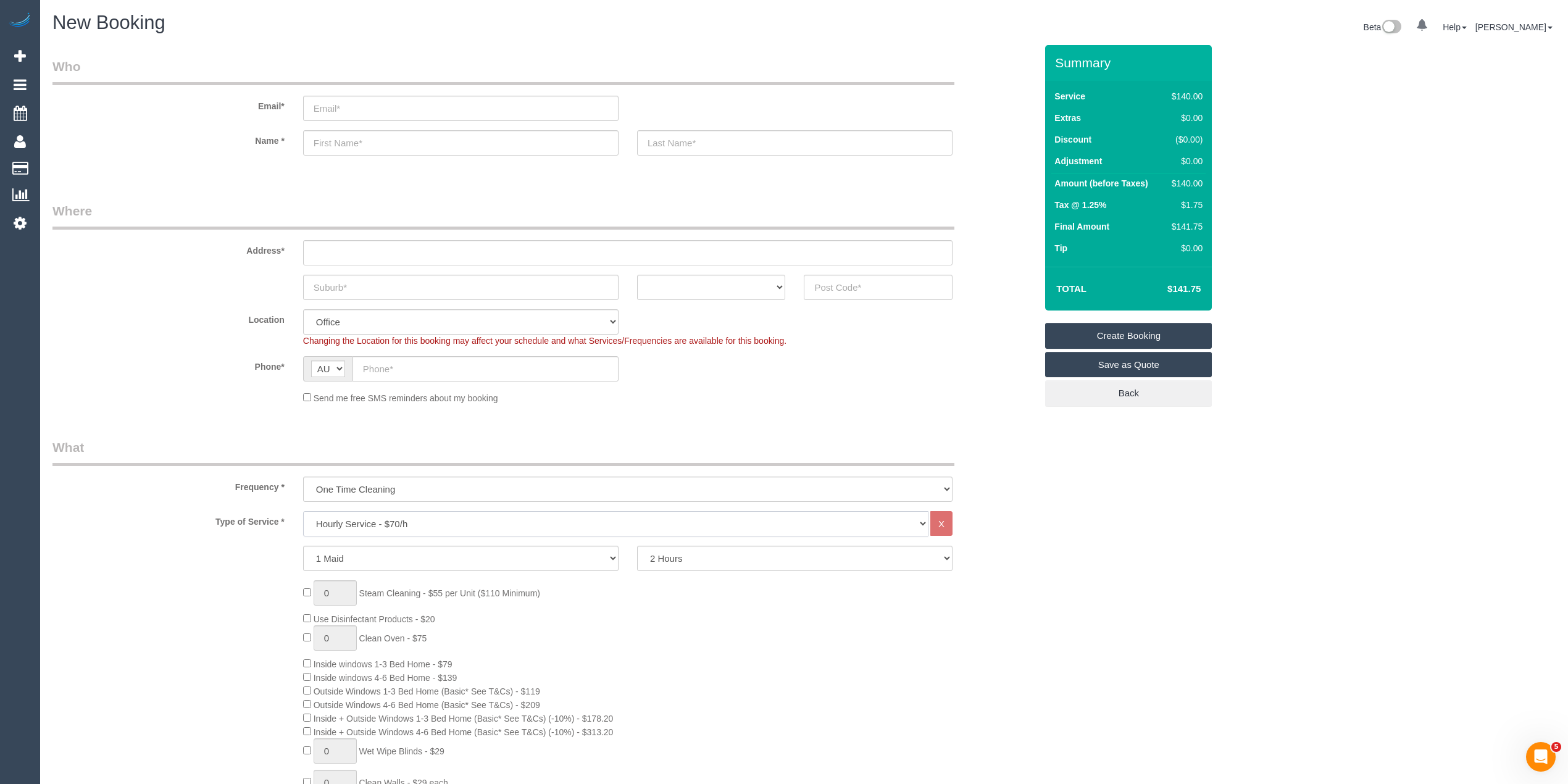
click at [408, 514] on select "Hourly Service - $70/h Hourly Service - $65/h Hourly Service - $60/h Hourly Ser…" at bounding box center [616, 524] width 625 height 26
select select "214"
click at [303, 511] on select "Hourly Service - $70/h Hourly Service - $65/h Hourly Service - $60/h Hourly Ser…" at bounding box center [616, 524] width 625 height 26
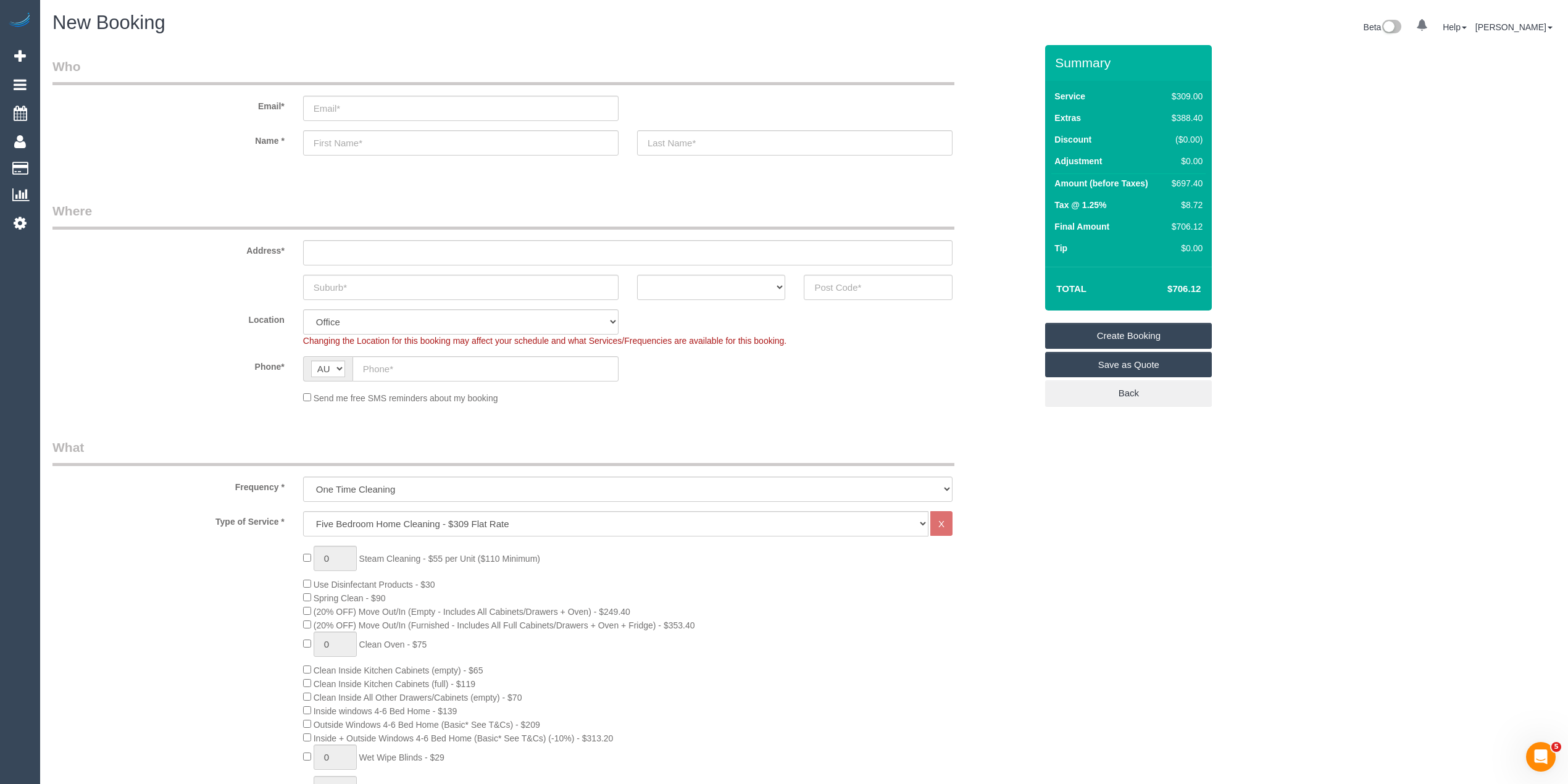
click at [349, 237] on div "Address*" at bounding box center [544, 234] width 1002 height 64
click at [359, 246] on input "text" at bounding box center [628, 253] width 649 height 26
type input "-"
click at [847, 280] on input "text" at bounding box center [878, 288] width 148 height 26
type input "3152"
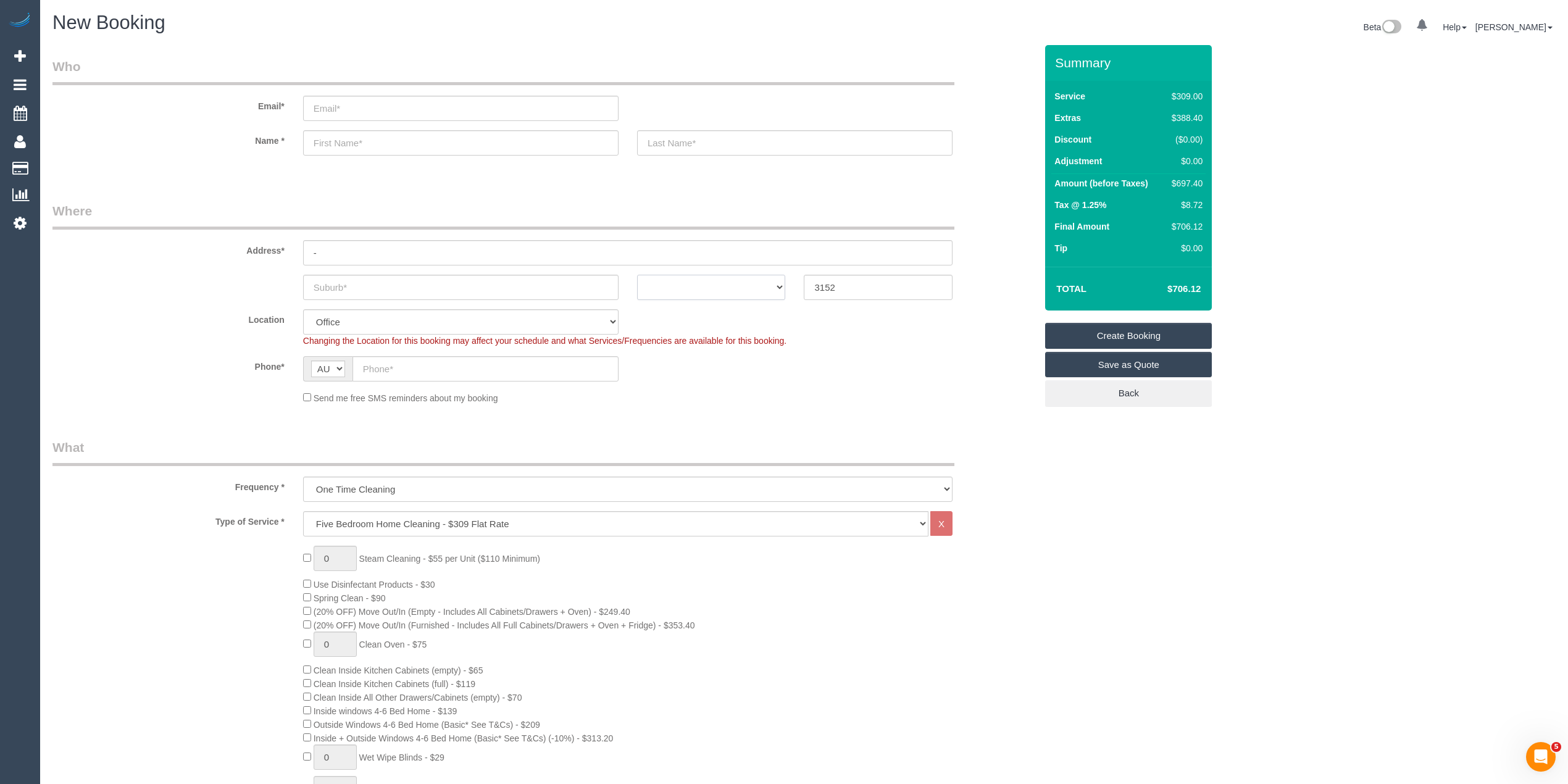
click at [660, 281] on select "ACT [GEOGRAPHIC_DATA] NT [GEOGRAPHIC_DATA] SA TAS [GEOGRAPHIC_DATA] [GEOGRAPHIC…" at bounding box center [711, 288] width 148 height 26
select select "48"
select select "VIC"
click at [637, 275] on select "ACT [GEOGRAPHIC_DATA] NT [GEOGRAPHIC_DATA] SA TAS [GEOGRAPHIC_DATA] [GEOGRAPHIC…" at bounding box center [711, 288] width 148 height 26
select select "object:2207"
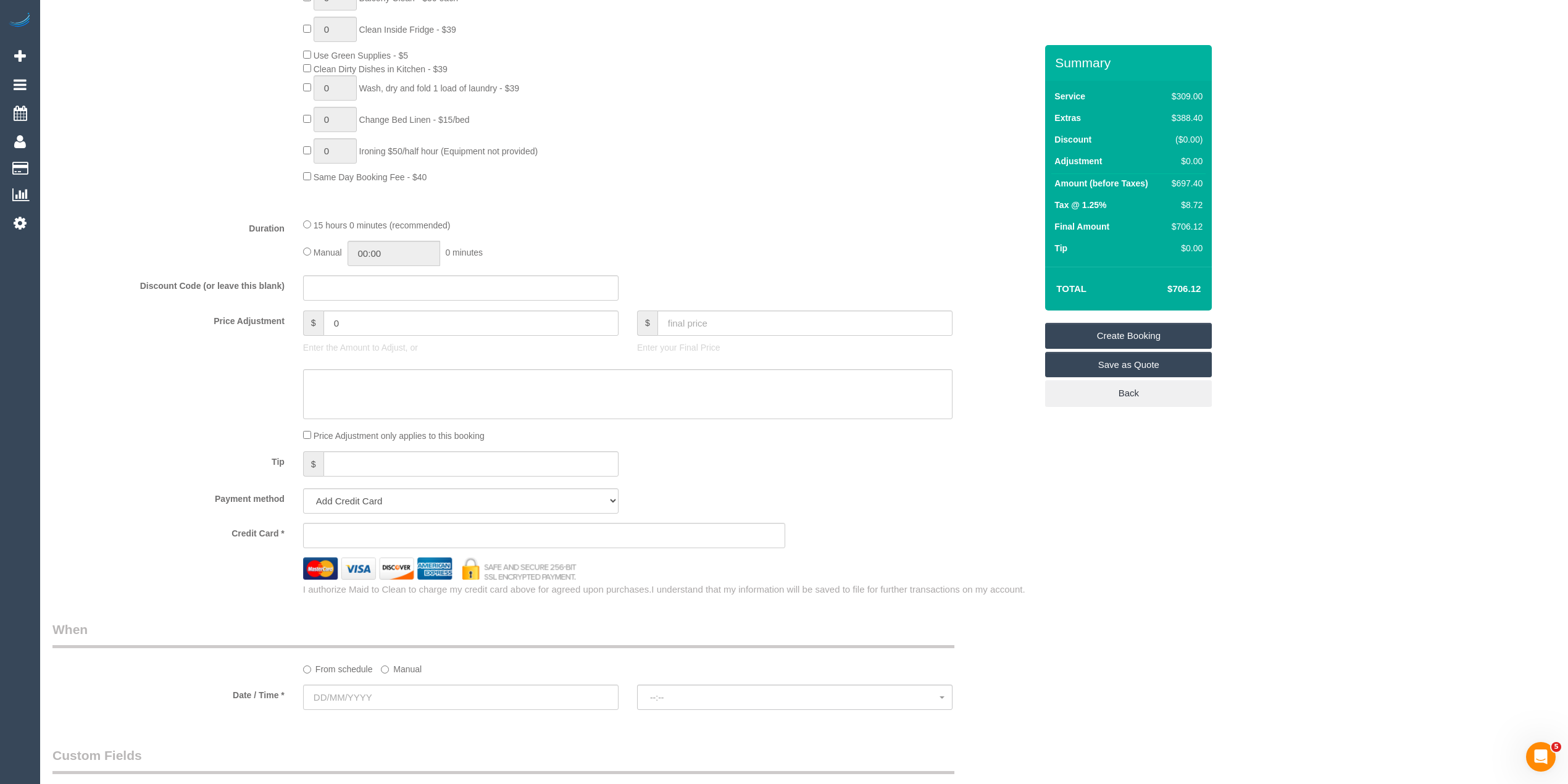
scroll to position [823, 0]
click at [342, 696] on input "text" at bounding box center [461, 697] width 315 height 26
click at [1177, 582] on div "Who Email* Name * Where Address* - ACT [GEOGRAPHIC_DATA] NT [GEOGRAPHIC_DATA] S…" at bounding box center [804, 342] width 1503 height 2239
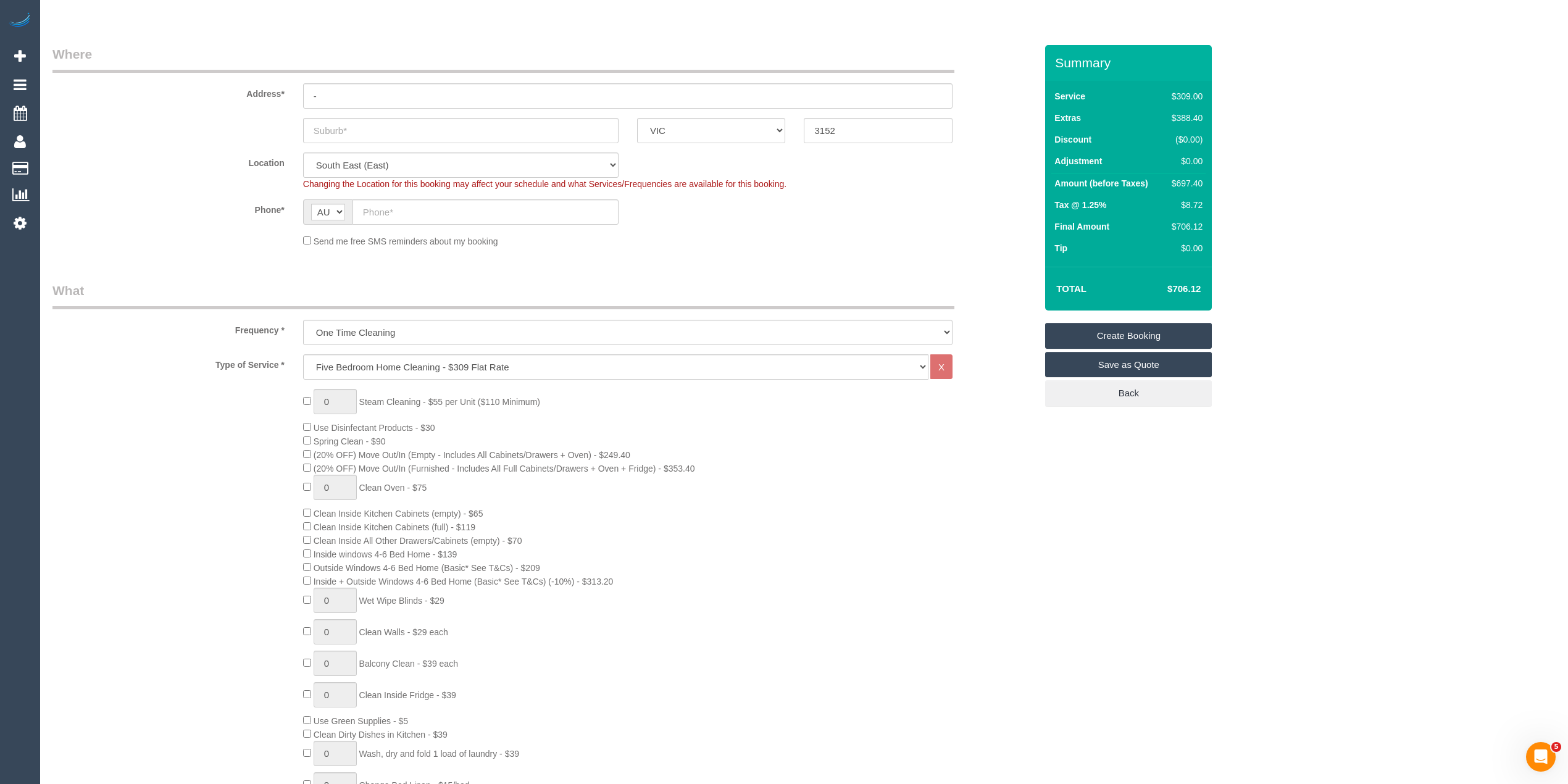
scroll to position [137, 0]
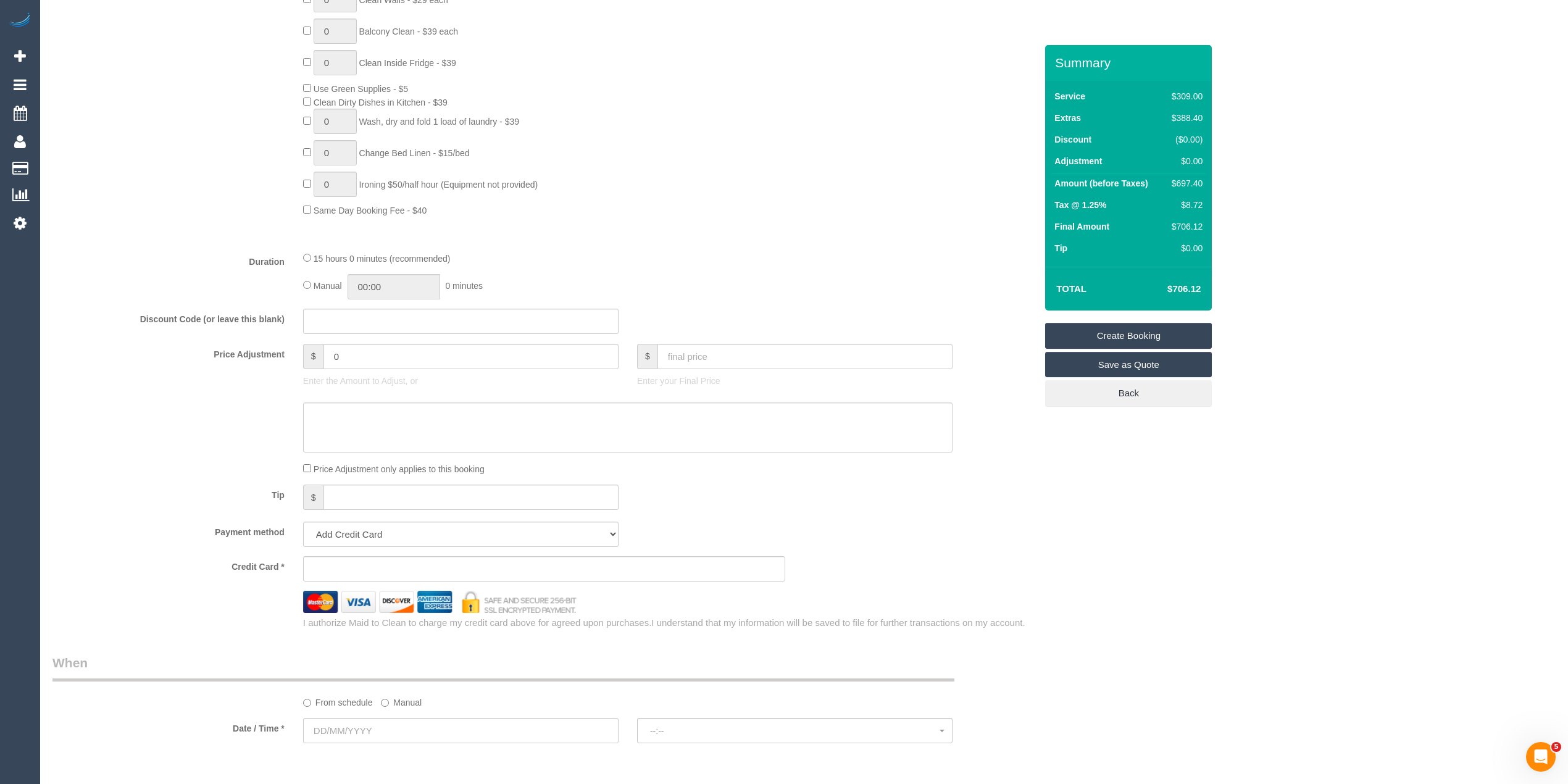
scroll to position [1096, 0]
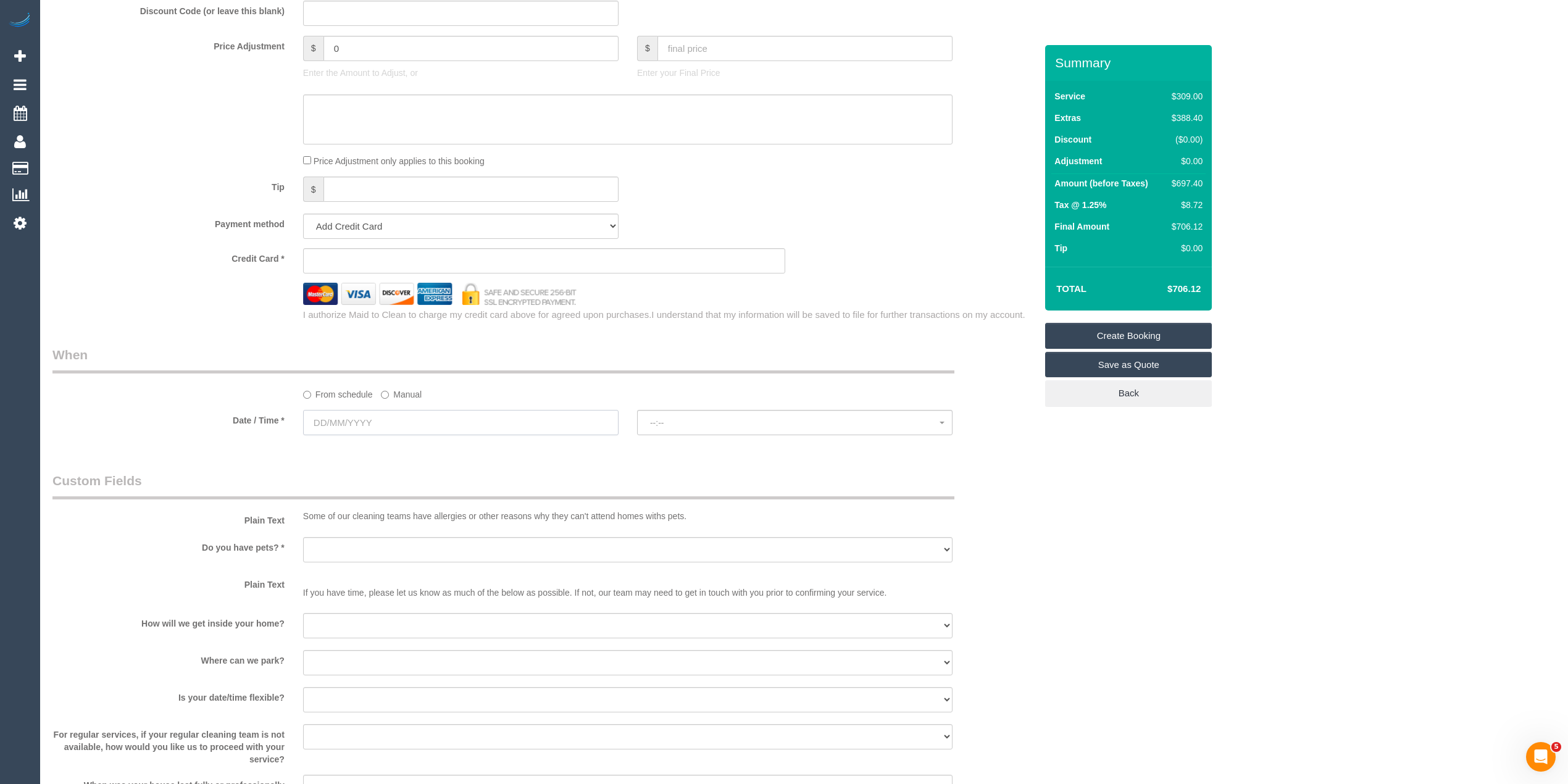
click at [342, 413] on input "text" at bounding box center [461, 423] width 315 height 26
click at [361, 550] on link "21" at bounding box center [362, 548] width 20 height 16
type input "[DATE]"
click at [660, 410] on sui-booking-spot "From schedule Manual Date / Time * [DATE] --:-- --:--" at bounding box center [544, 392] width 984 height 92
select select "spot1"
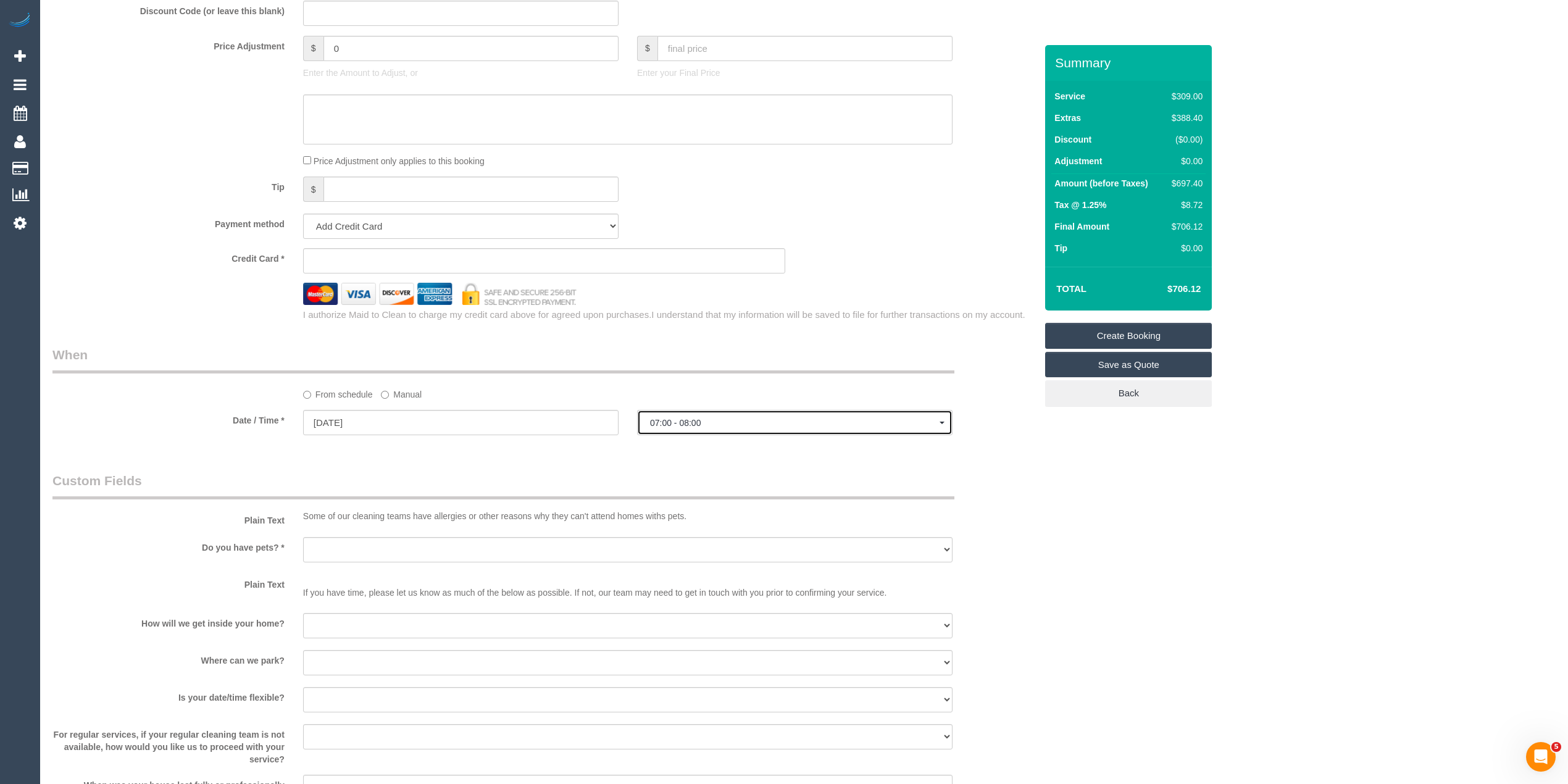
click at [670, 427] on span "07:00 - 08:00" at bounding box center [795, 423] width 290 height 10
click at [1229, 489] on div "Who Email* Name * Where Address* - ACT [GEOGRAPHIC_DATA] NT [GEOGRAPHIC_DATA] S…" at bounding box center [804, 67] width 1503 height 2239
click at [344, 413] on input "[DATE]" at bounding box center [461, 423] width 315 height 26
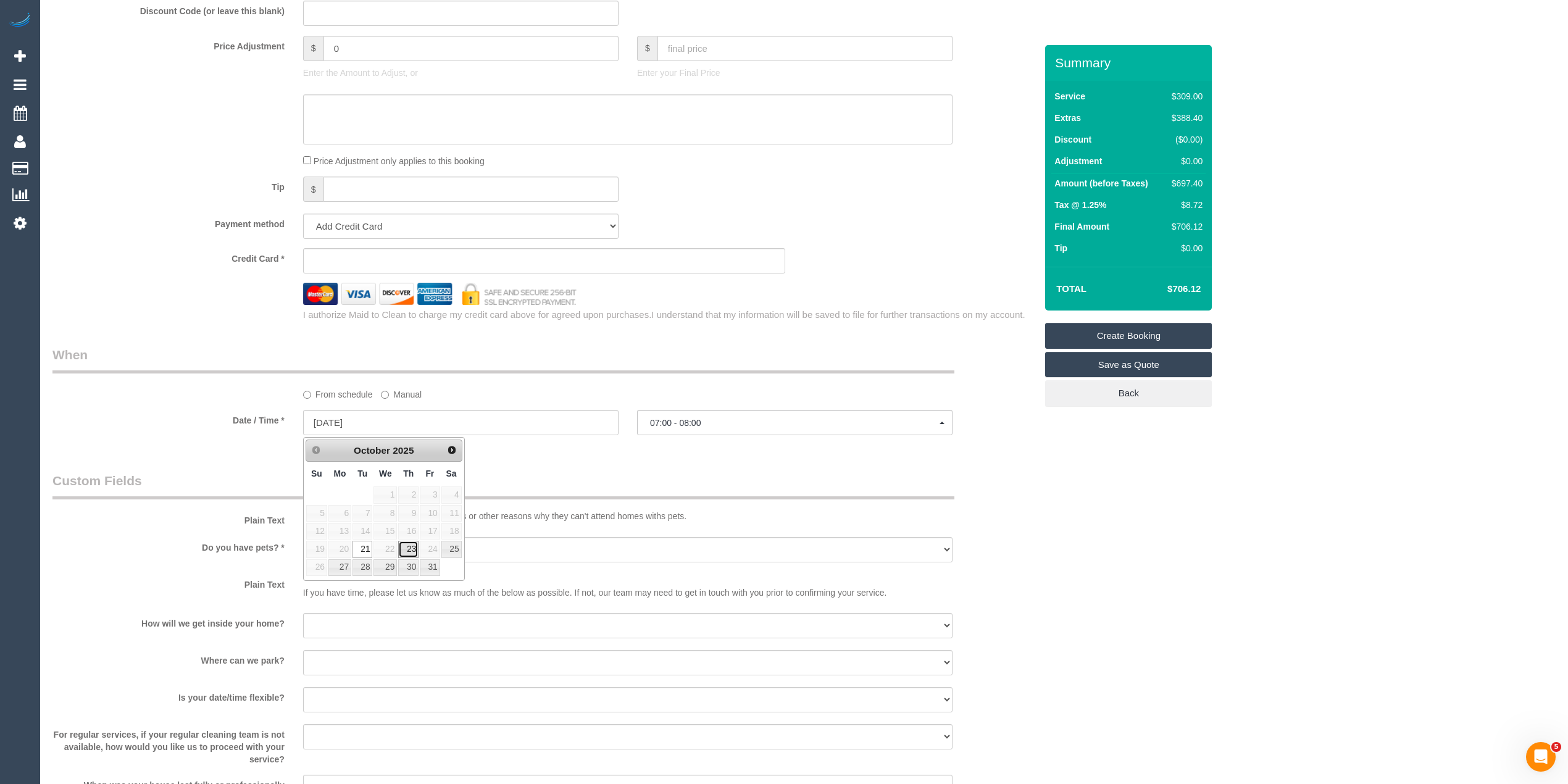
click at [410, 550] on link "23" at bounding box center [408, 548] width 21 height 16
type input "23/10/2025"
select select "spot7"
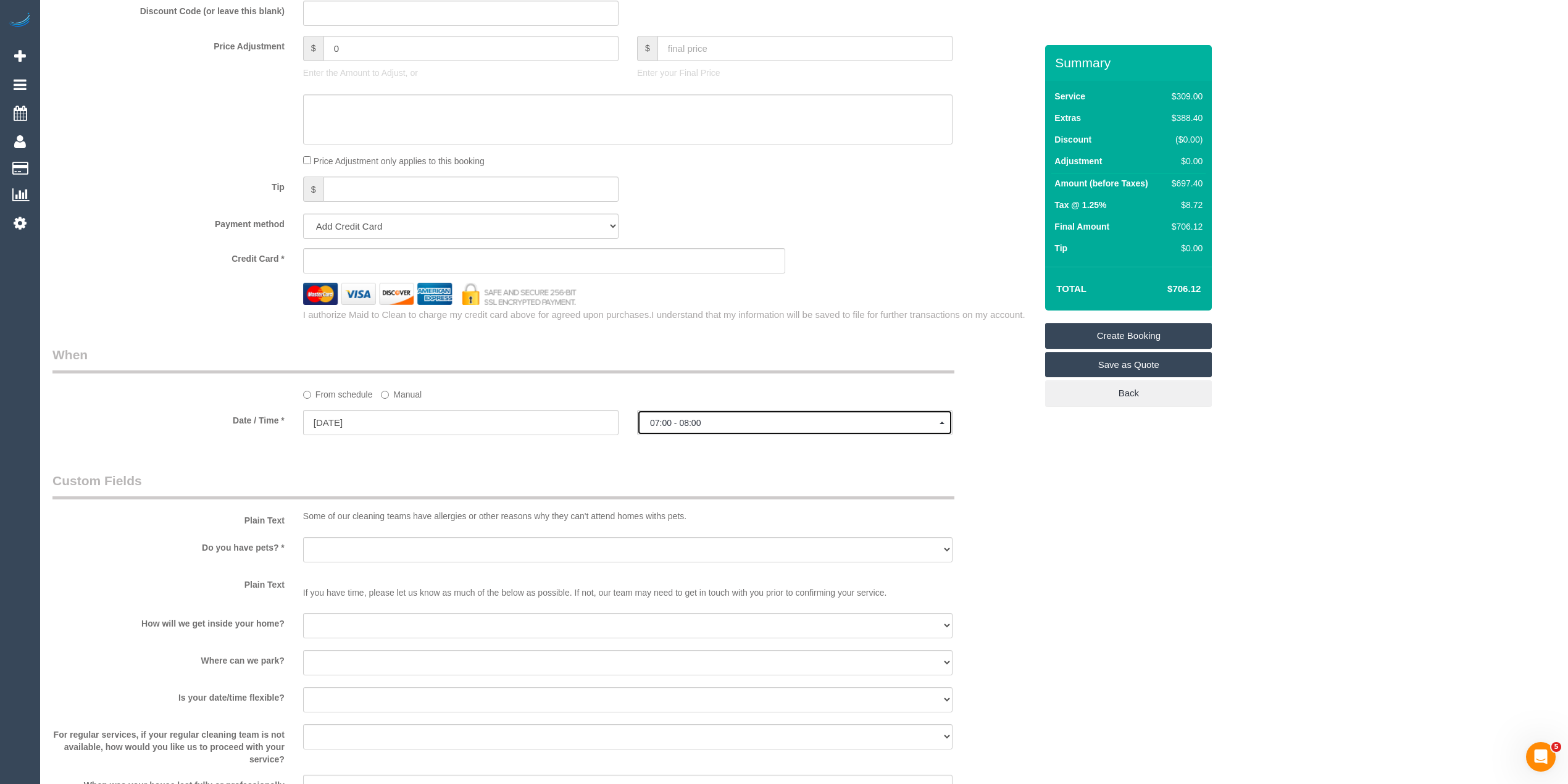
click at [692, 413] on button "07:00 - 08:00" at bounding box center [795, 423] width 315 height 26
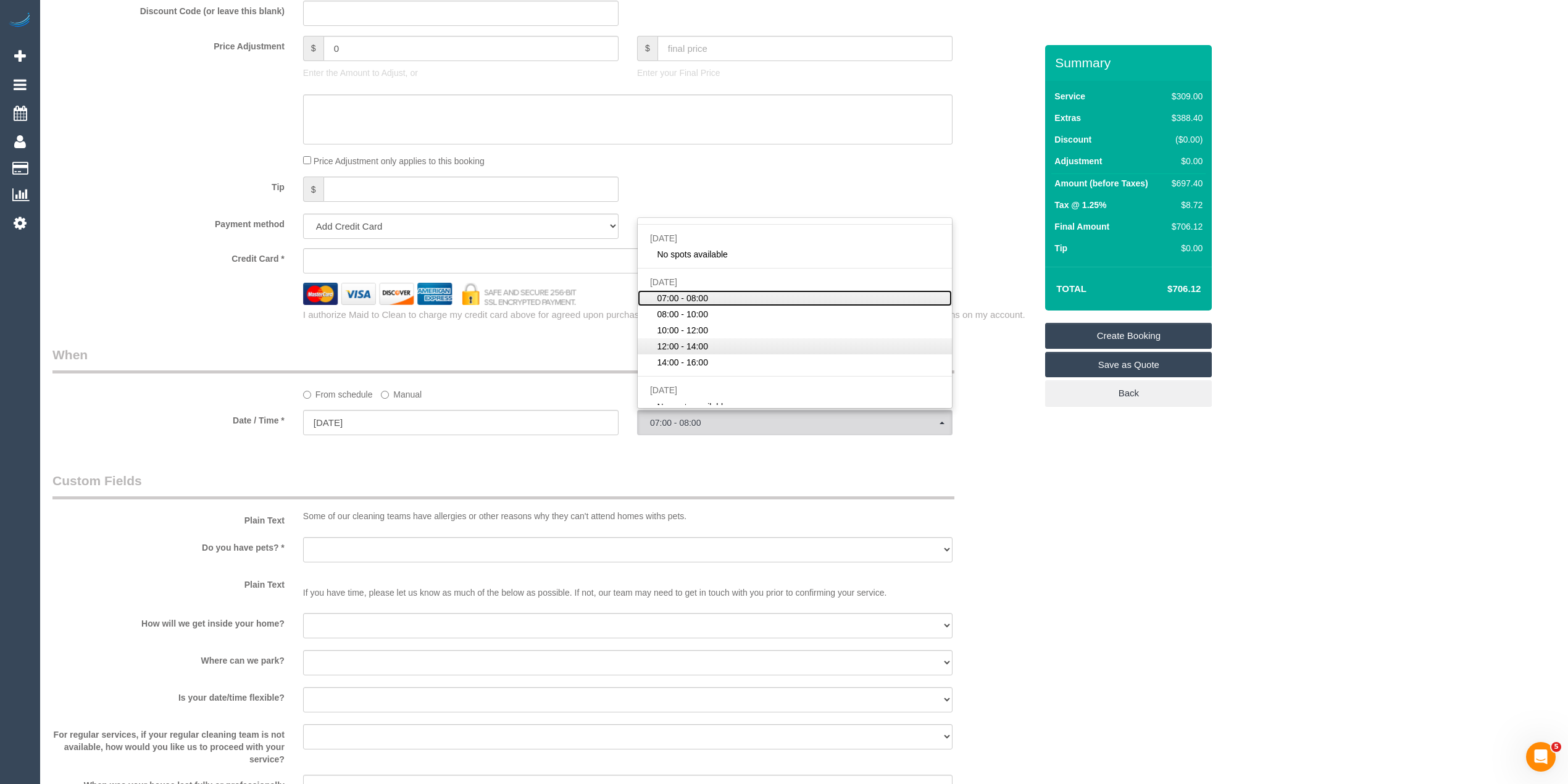
scroll to position [137, 0]
click at [322, 420] on input "23/10/2025" at bounding box center [461, 423] width 315 height 26
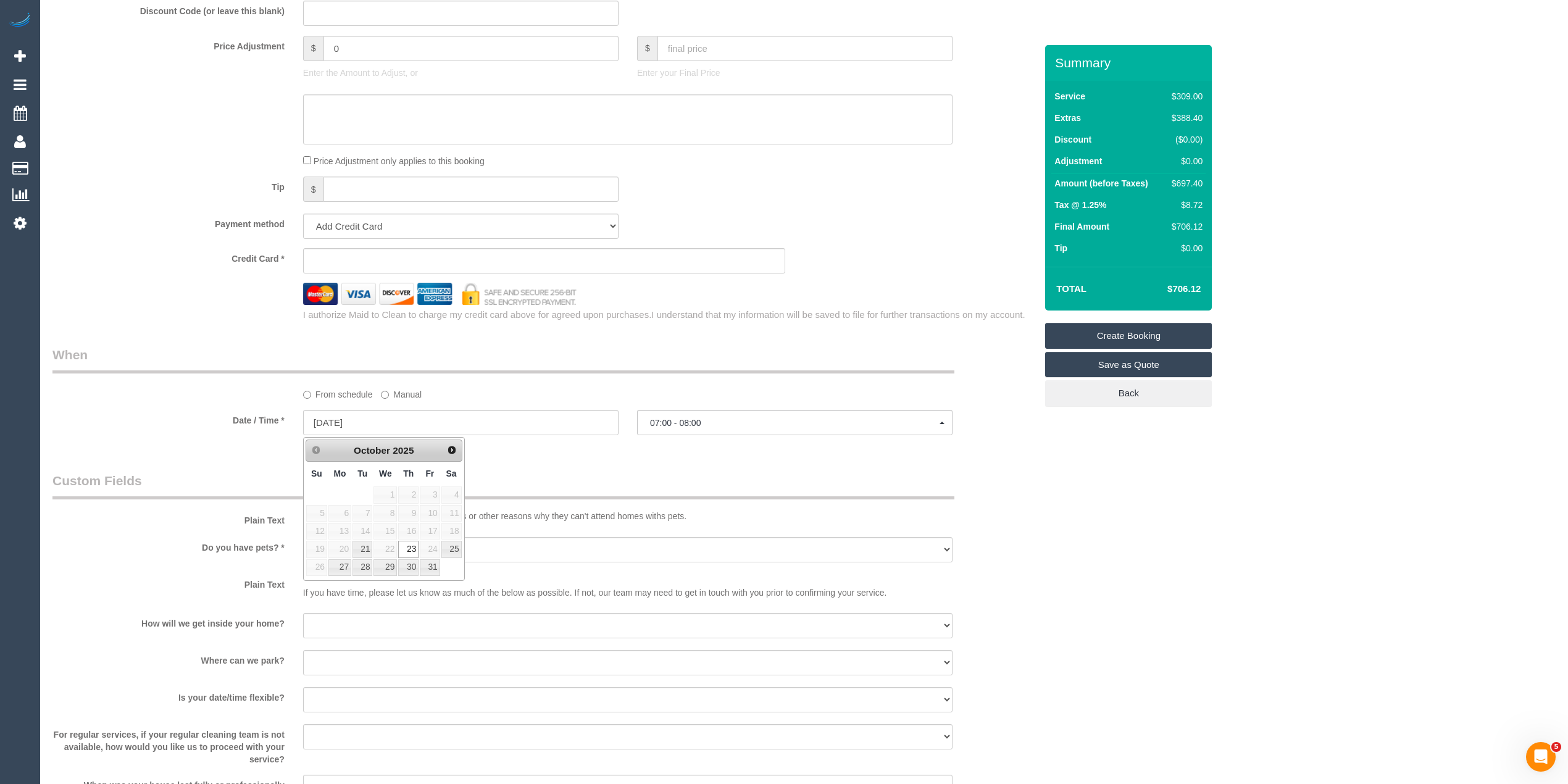
click at [1254, 504] on div "Who Email* Name * Where Address* - ACT NSW NT QLD SA TAS VIC WA 3152 Location O…" at bounding box center [804, 67] width 1503 height 2239
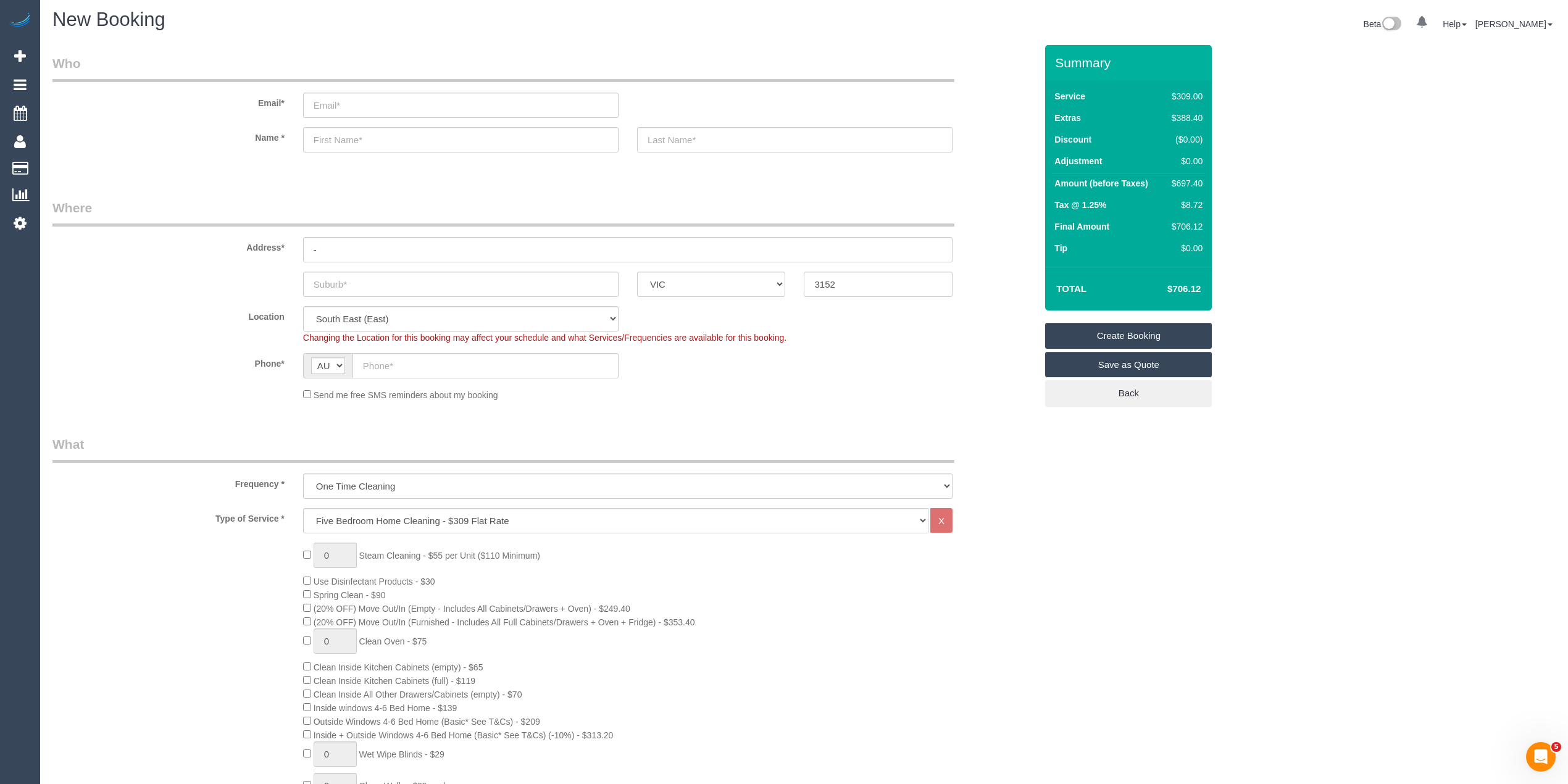
scroll to position [0, 0]
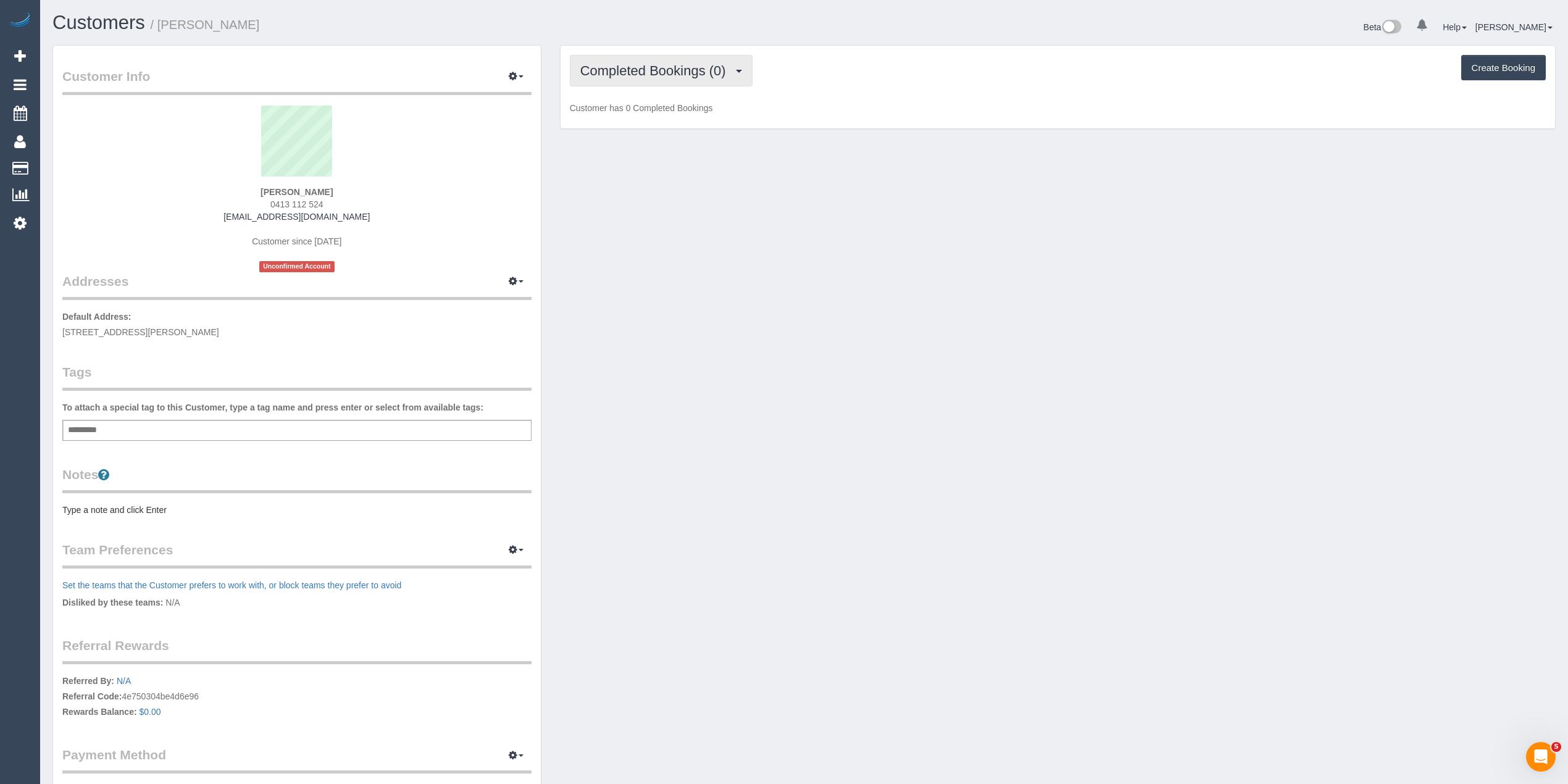
click at [643, 70] on span "Completed Bookings (0)" at bounding box center [656, 71] width 152 height 16
click at [653, 114] on link "Upcoming Bookings (1)" at bounding box center [634, 115] width 129 height 16
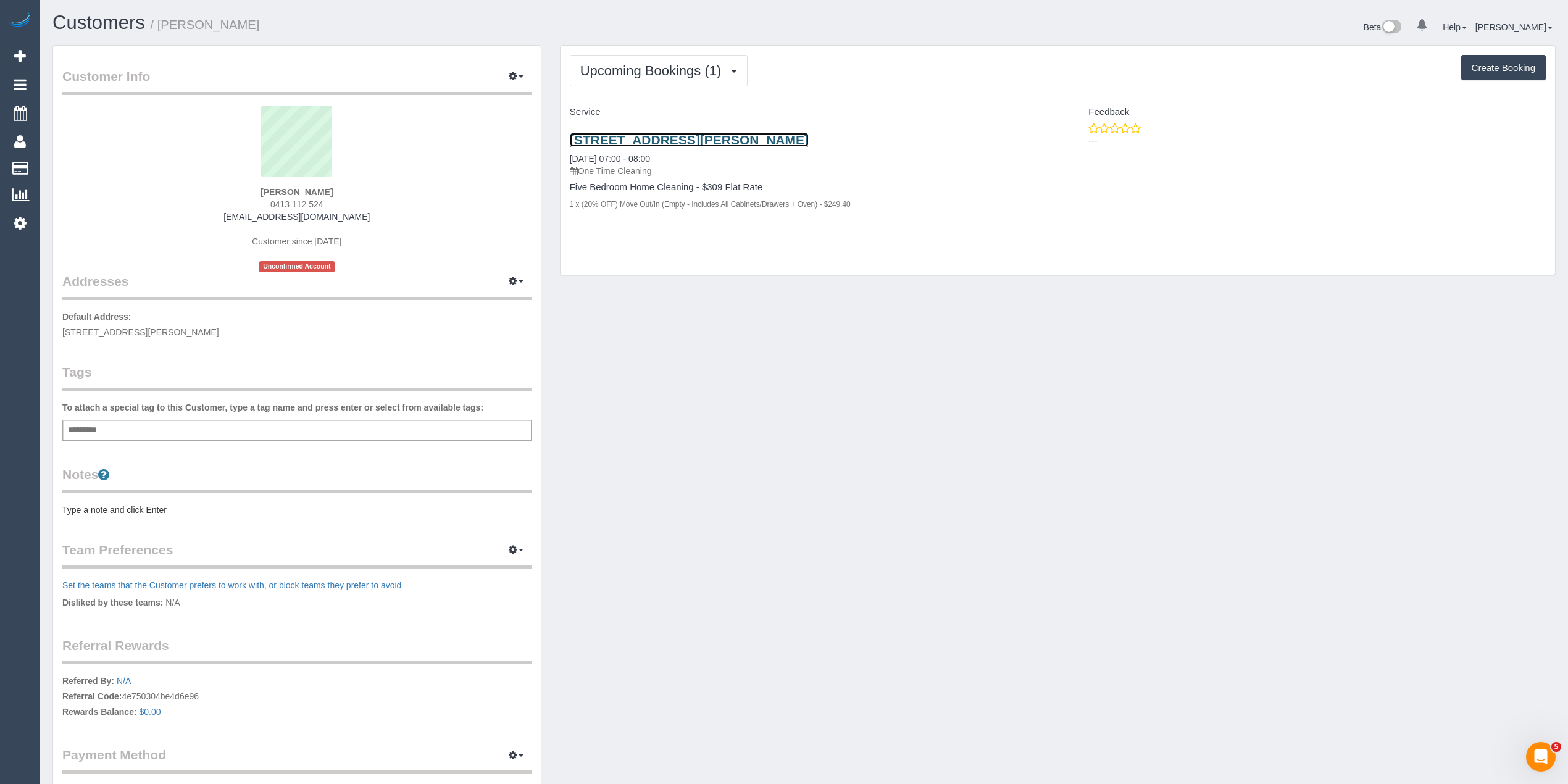
click at [711, 136] on link "34 Baker Ave, Kew East, VIC 3102" at bounding box center [689, 140] width 239 height 14
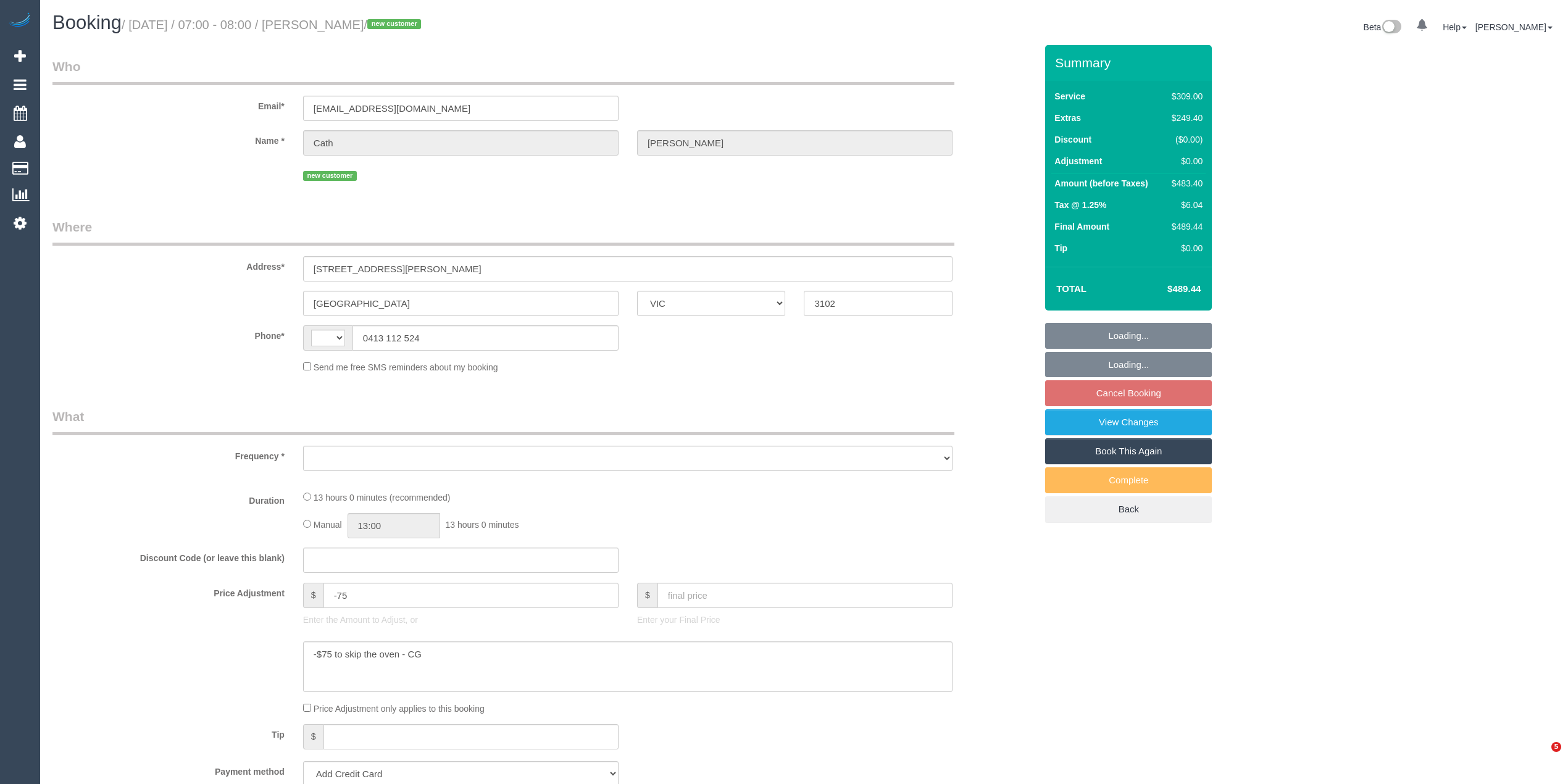
select select "VIC"
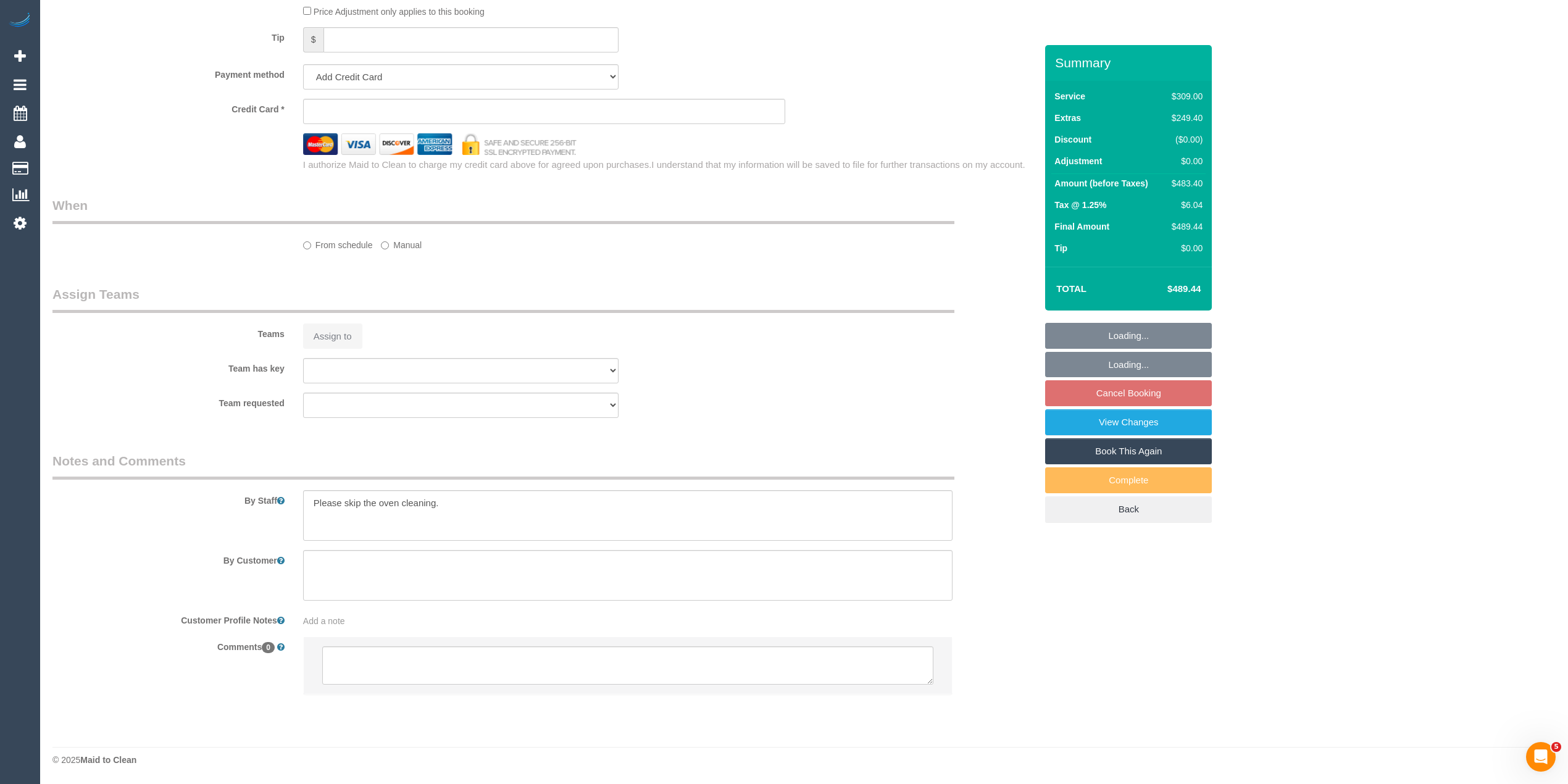
select select "string:AU"
select select "object:786"
select select "string:stripe-pm_1SIM2u2GScqysDRV0k2LHnPU"
select select "number:28"
select select "number:14"
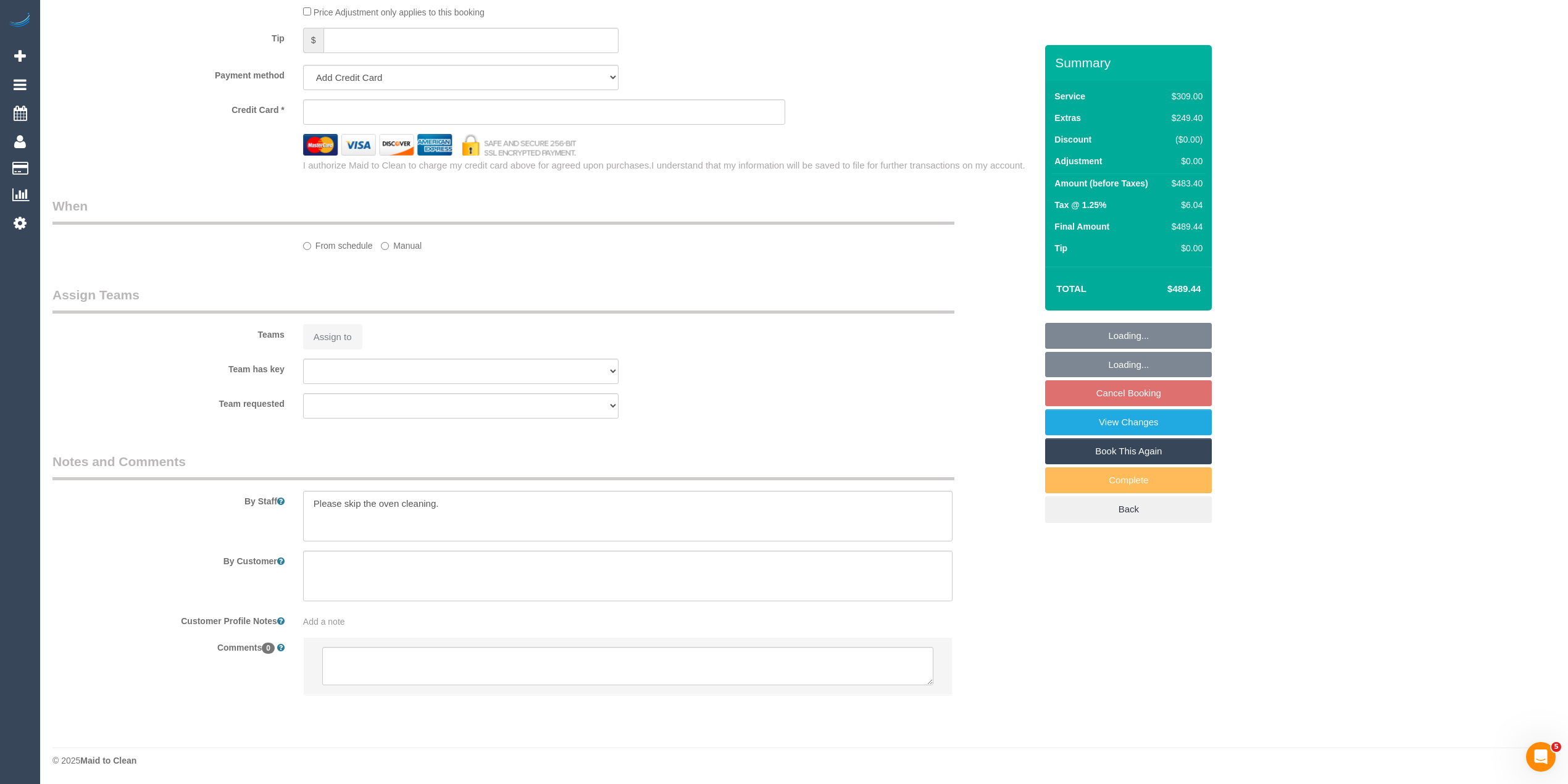
select select "number:19"
select select "number:24"
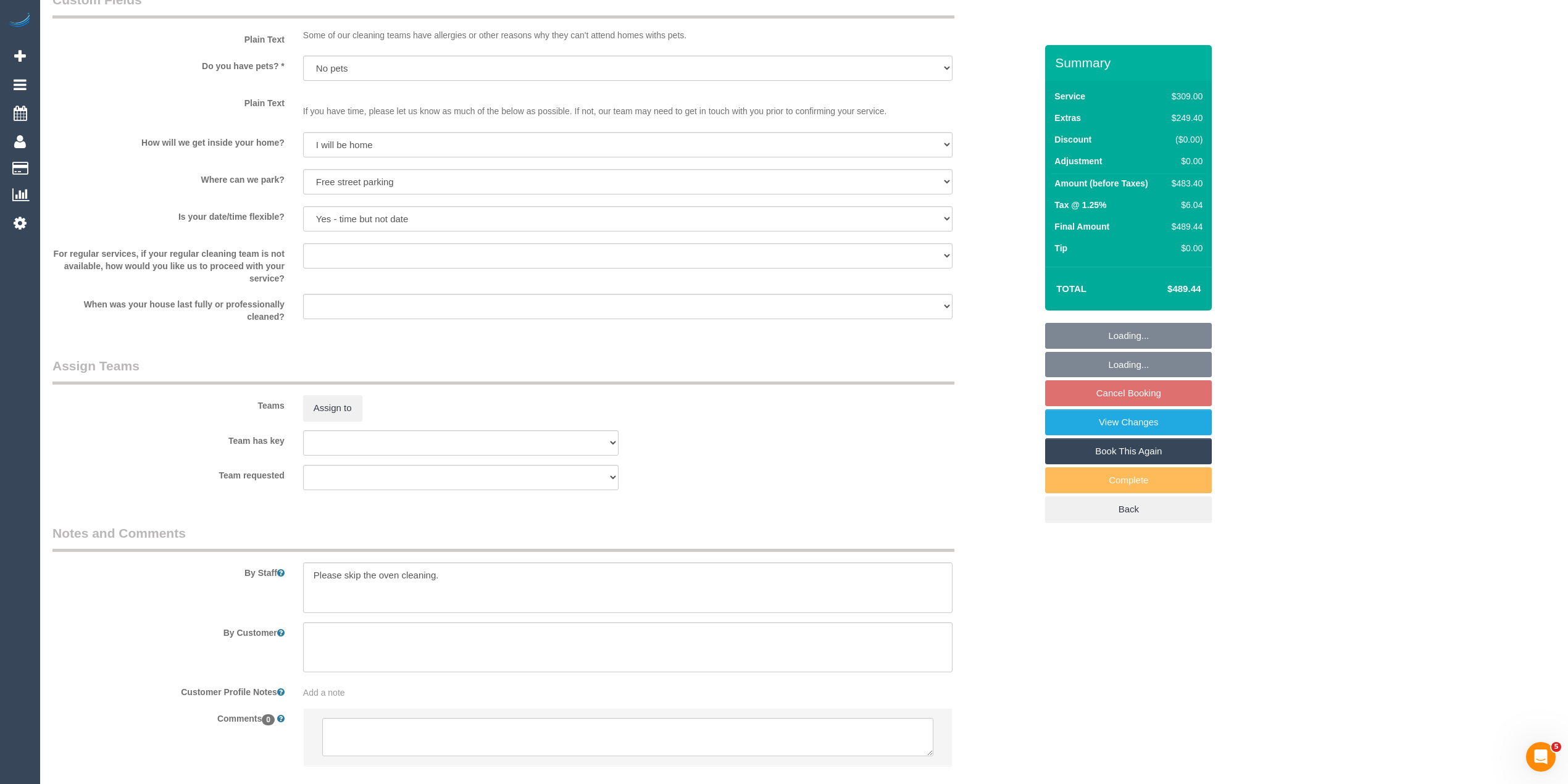
select select "spot1"
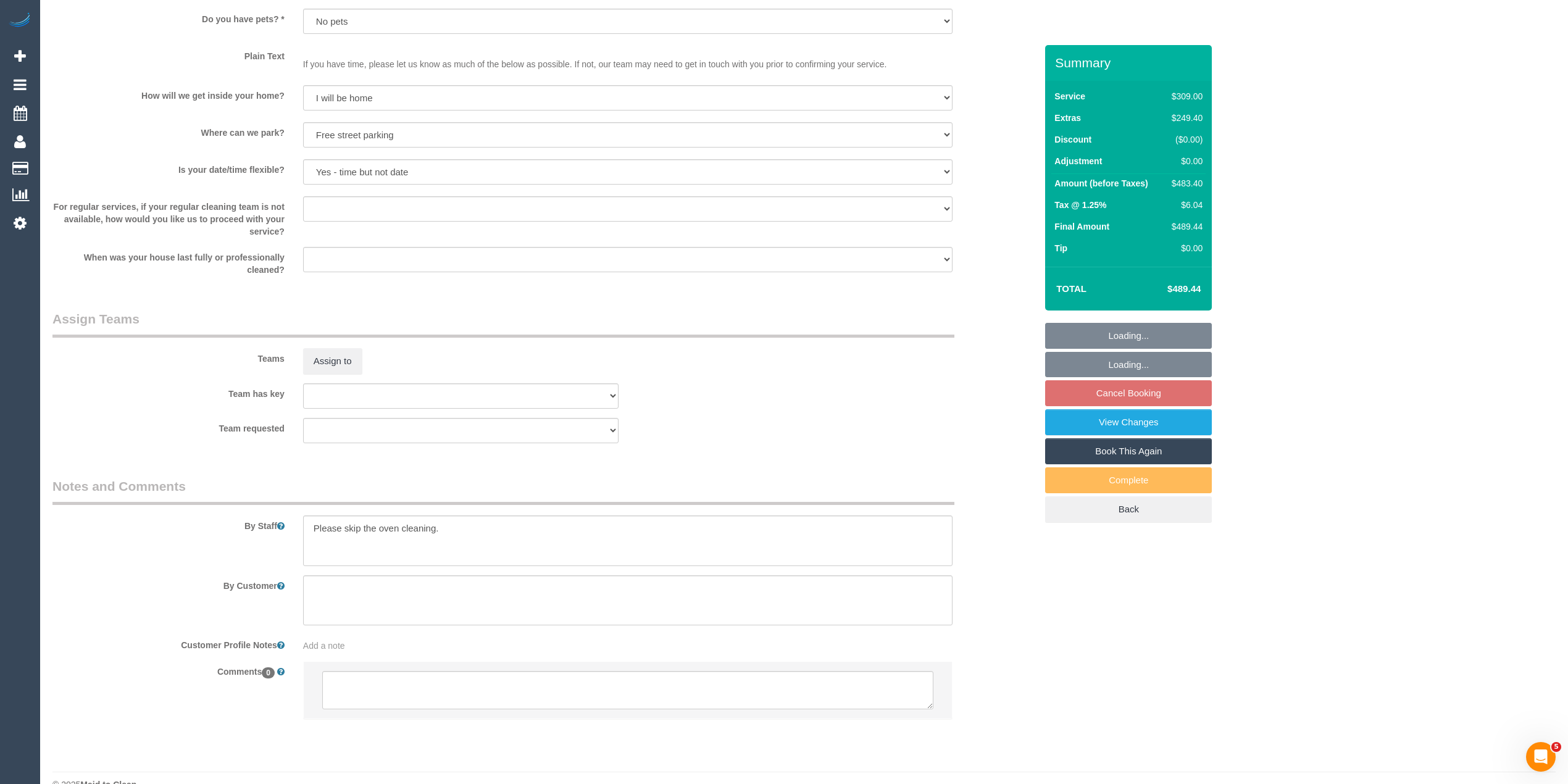
scroll to position [1595, 0]
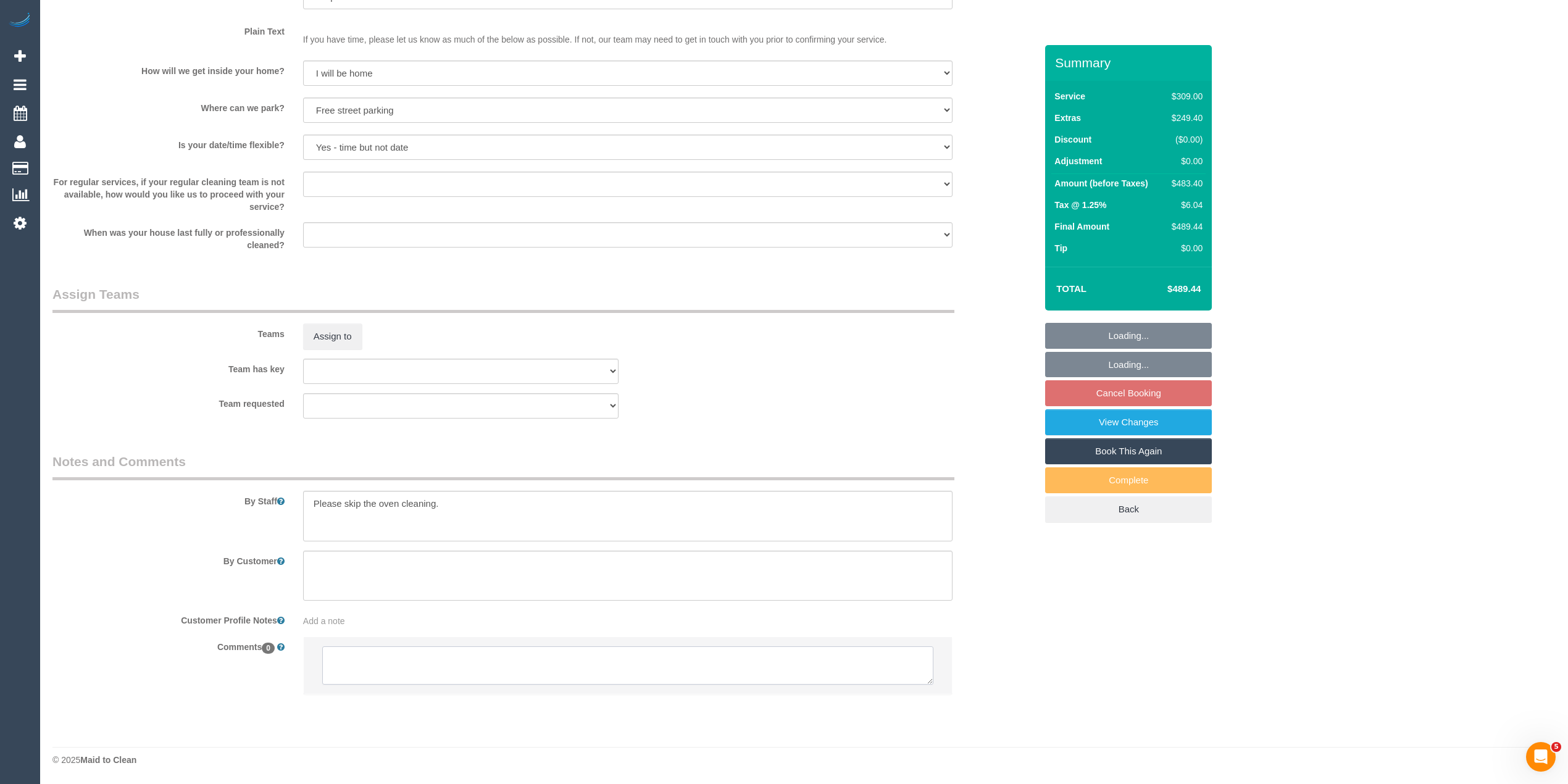
click at [442, 664] on textarea at bounding box center [628, 665] width 611 height 38
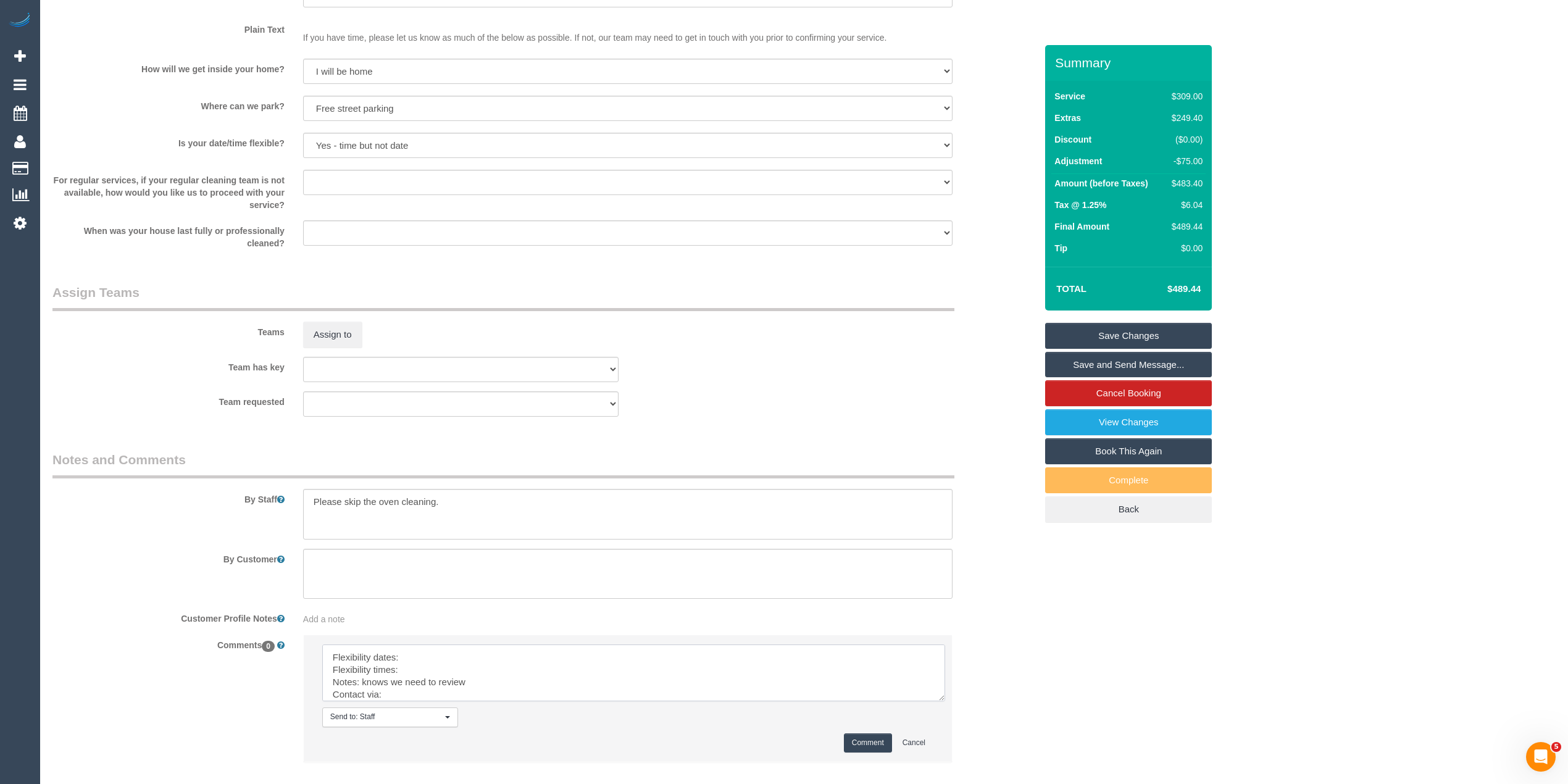
drag, startPoint x: 927, startPoint y: 677, endPoint x: 957, endPoint y: 748, distance: 77.1
click at [945, 701] on textarea at bounding box center [633, 673] width 623 height 57
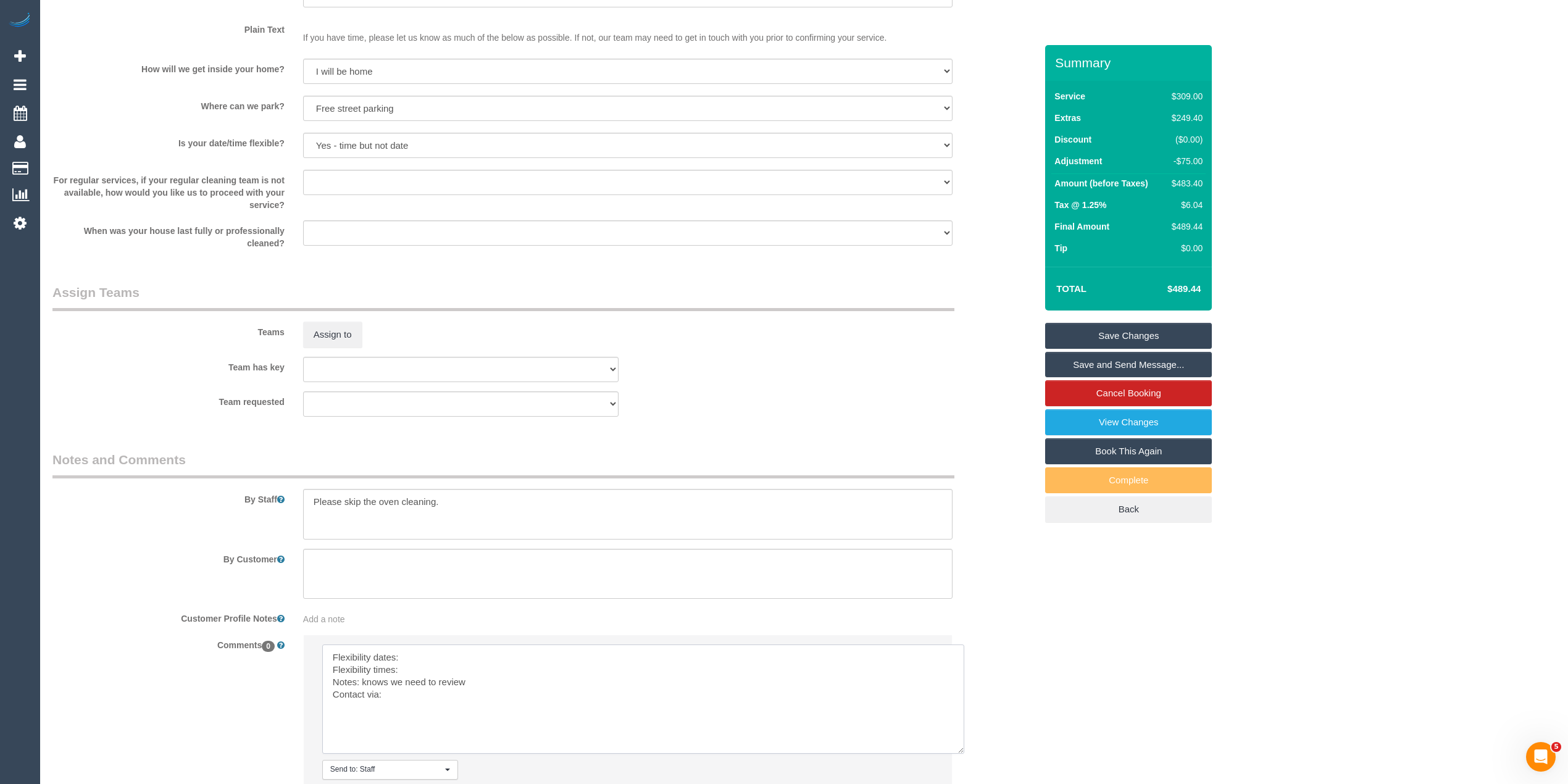
click at [488, 665] on textarea at bounding box center [643, 699] width 642 height 109
click at [437, 668] on textarea at bounding box center [643, 699] width 642 height 109
click at [428, 692] on textarea at bounding box center [643, 699] width 642 height 109
click at [420, 704] on textarea at bounding box center [643, 699] width 642 height 109
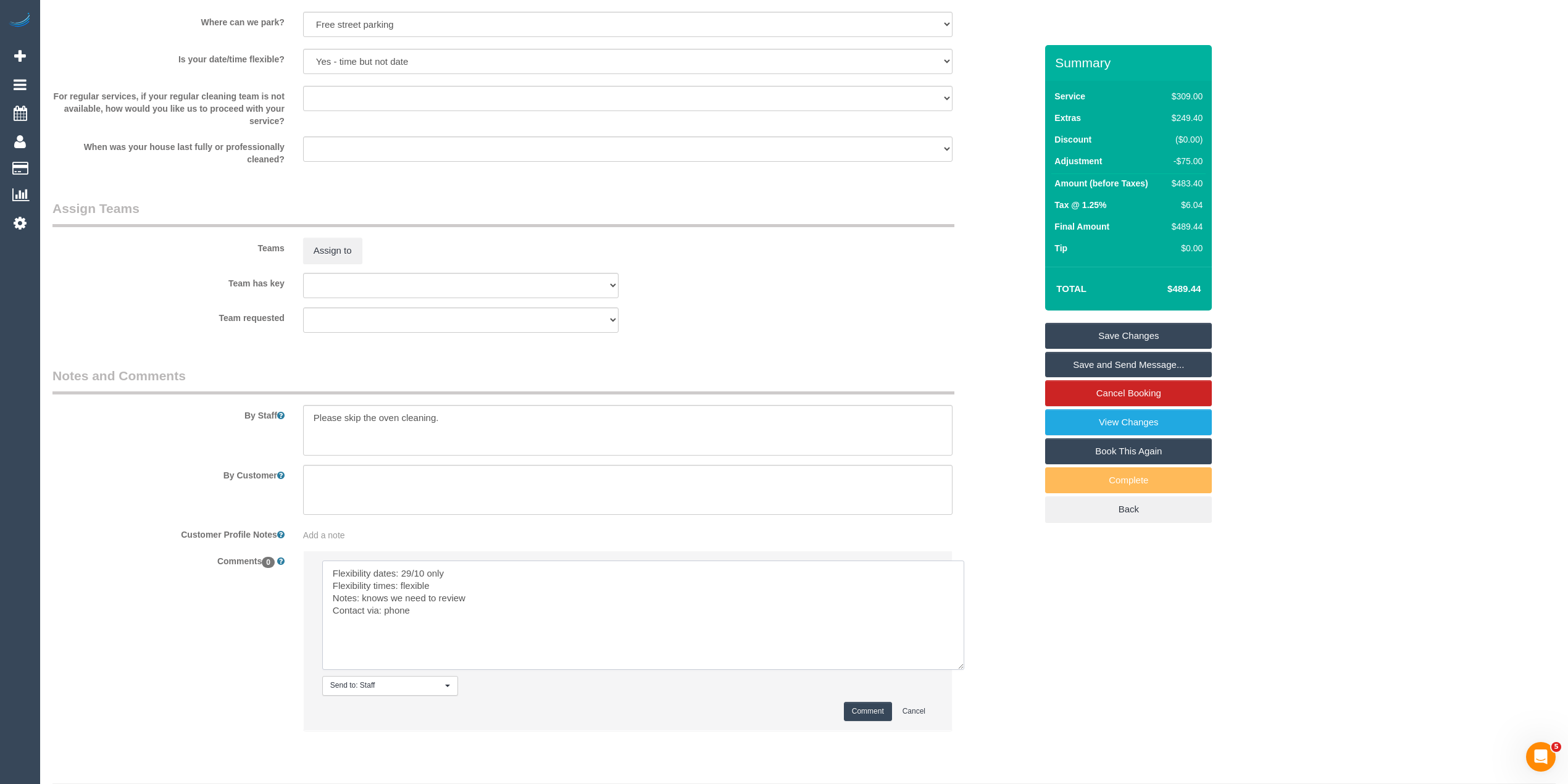
scroll to position [1717, 0]
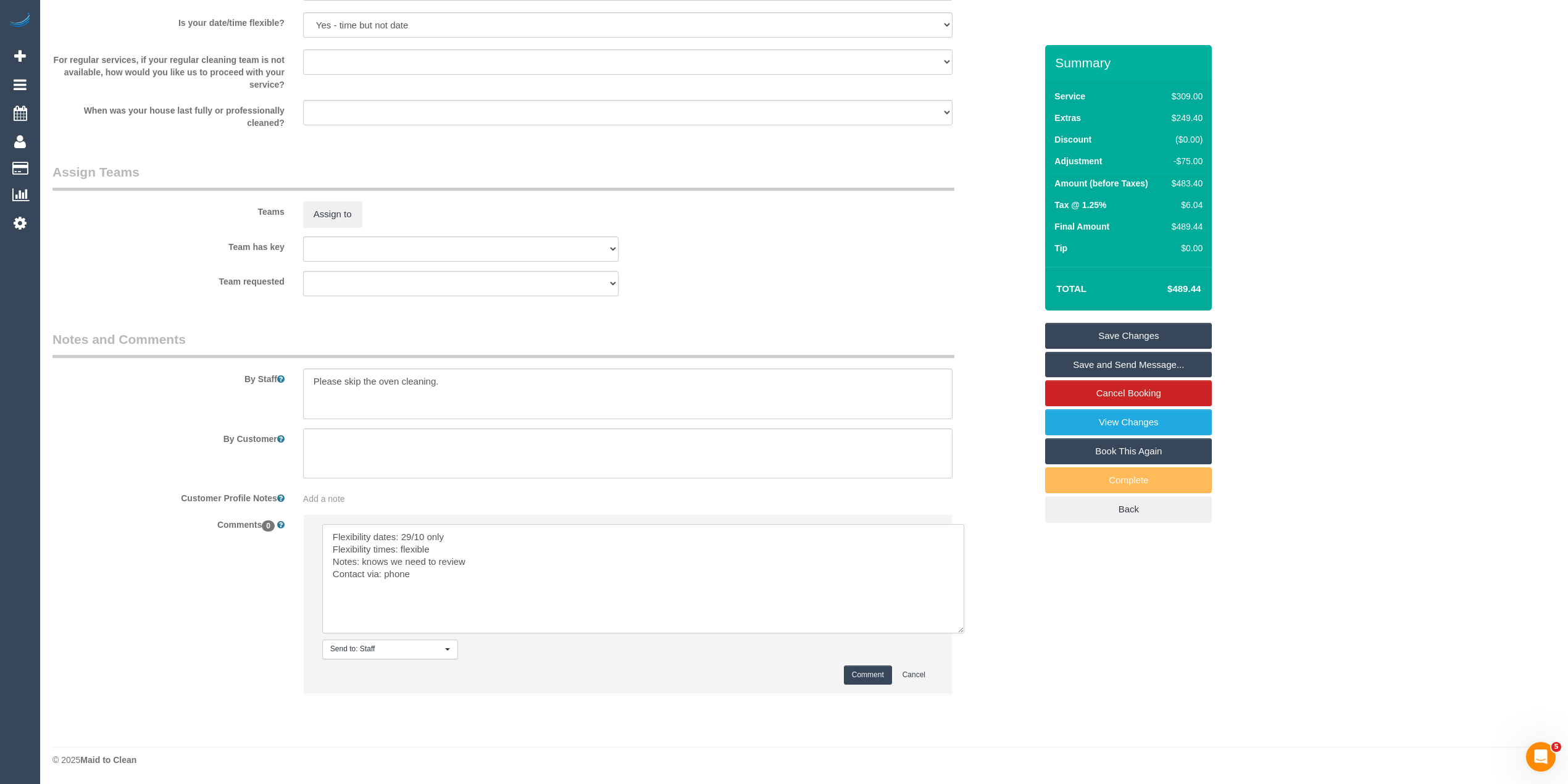
type textarea "Flexibility dates: 29/10 only Flexibility times: flexible Notes: knows we need …"
click at [859, 670] on button "Comment" at bounding box center [868, 675] width 48 height 19
